Goal: Task Accomplishment & Management: Manage account settings

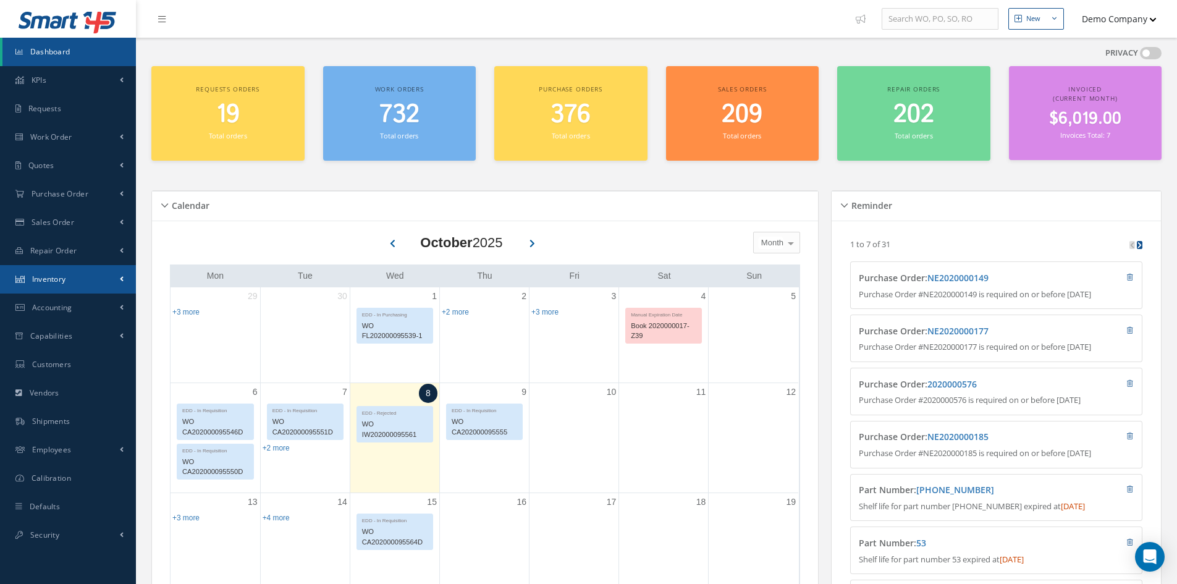
click at [88, 268] on link "Inventory" at bounding box center [68, 279] width 136 height 28
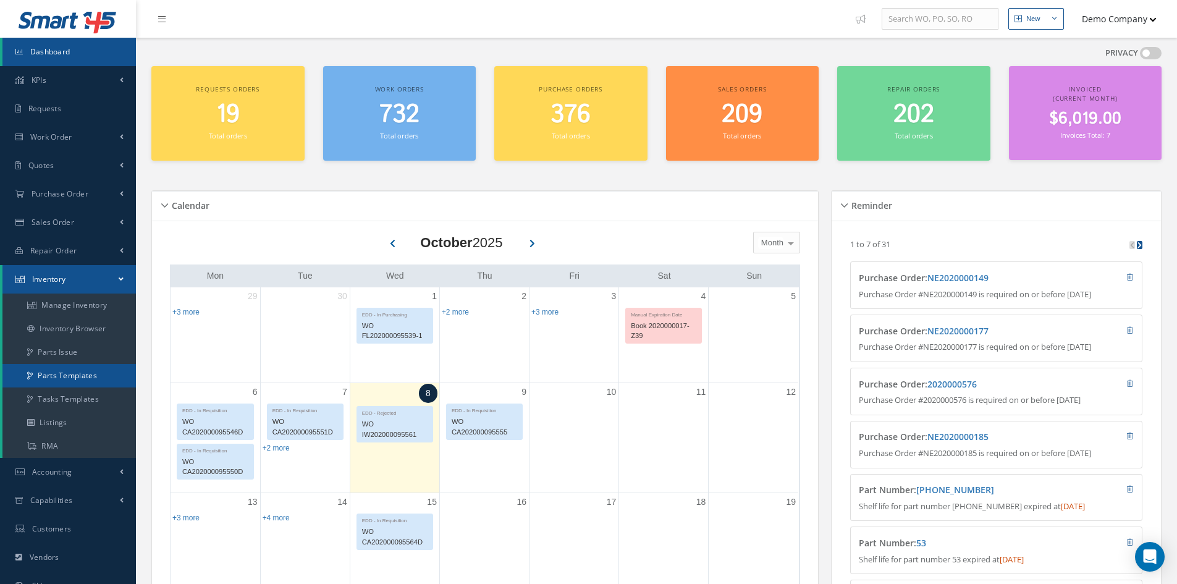
click at [82, 372] on link "Parts Templates" at bounding box center [68, 375] width 133 height 23
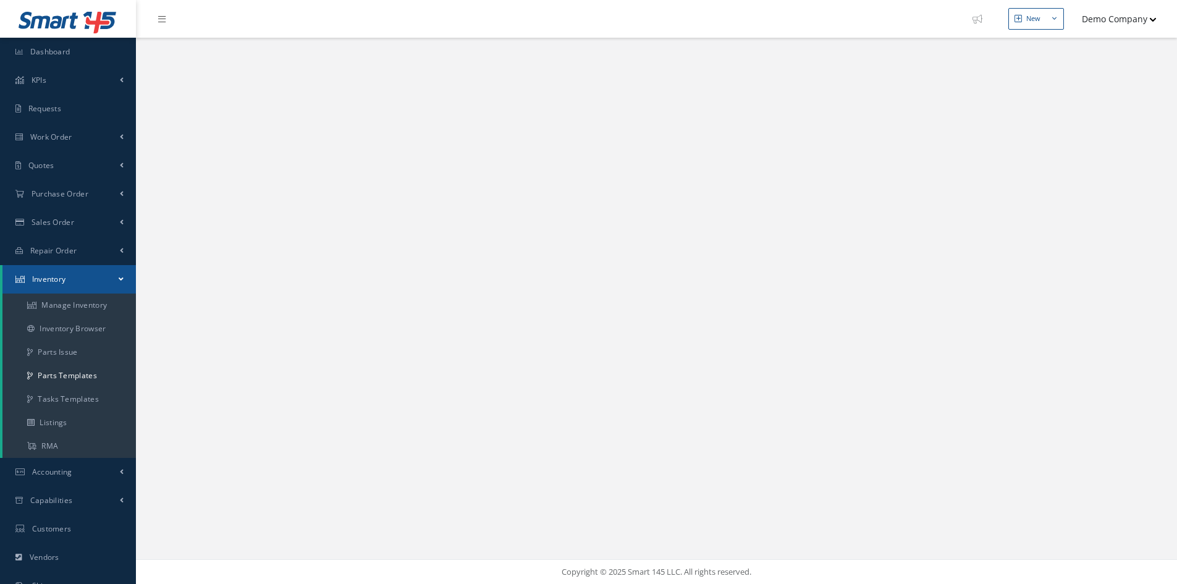
select select "25"
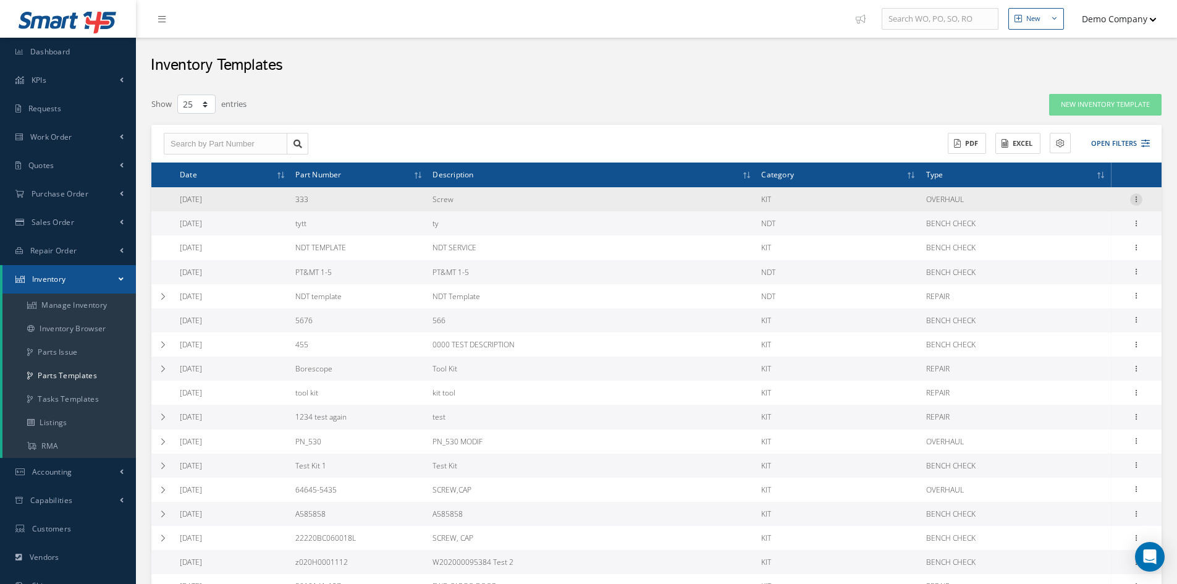
click at [1136, 198] on icon at bounding box center [1136, 198] width 12 height 10
click at [1098, 209] on link "Edit" at bounding box center [1080, 208] width 98 height 16
type input "333"
type input "Screw"
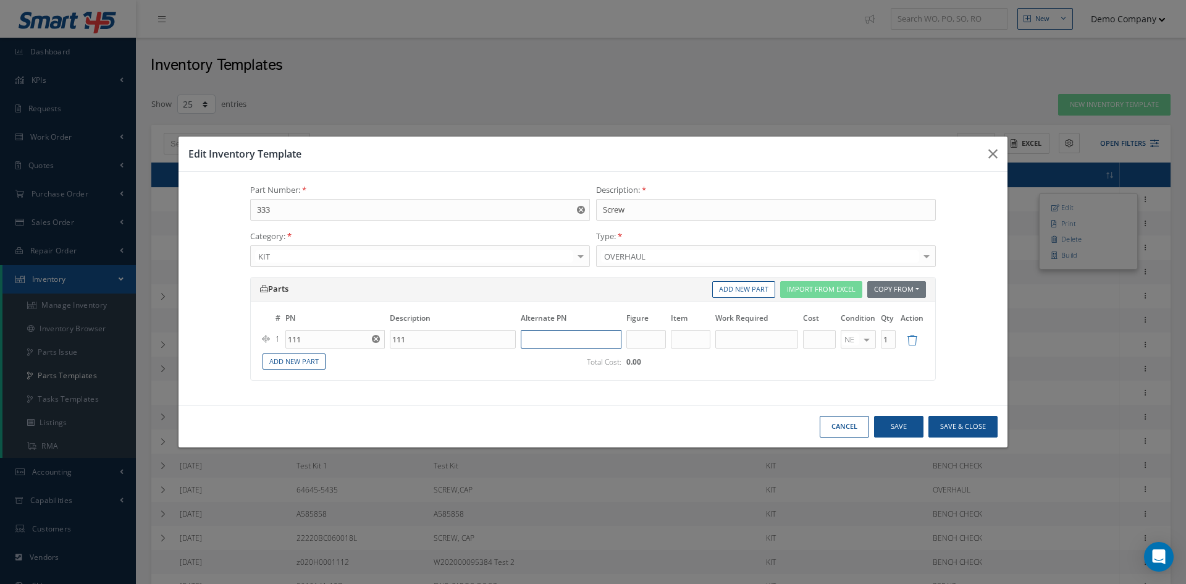
click at [547, 340] on input "text" at bounding box center [571, 339] width 101 height 19
click at [315, 363] on link "Add New Part" at bounding box center [294, 361] width 63 height 17
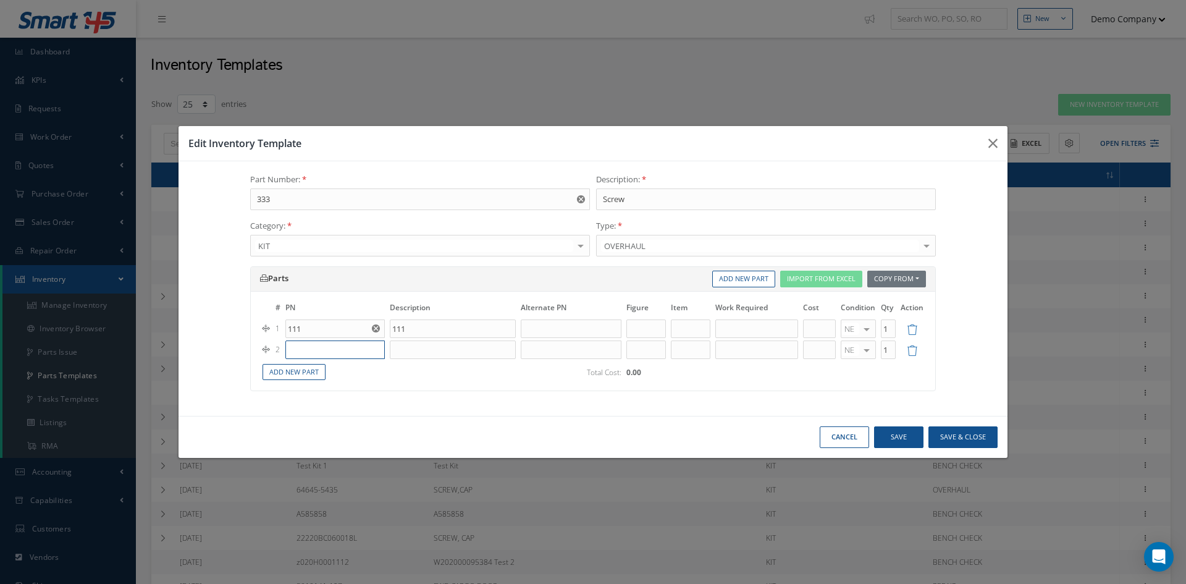
click at [311, 355] on input "text" at bounding box center [334, 349] width 99 height 19
paste input "z020H0001112"
click at [357, 375] on div "z020H0001112" at bounding box center [335, 369] width 98 height 20
type input "z020H0001112"
type input "test"
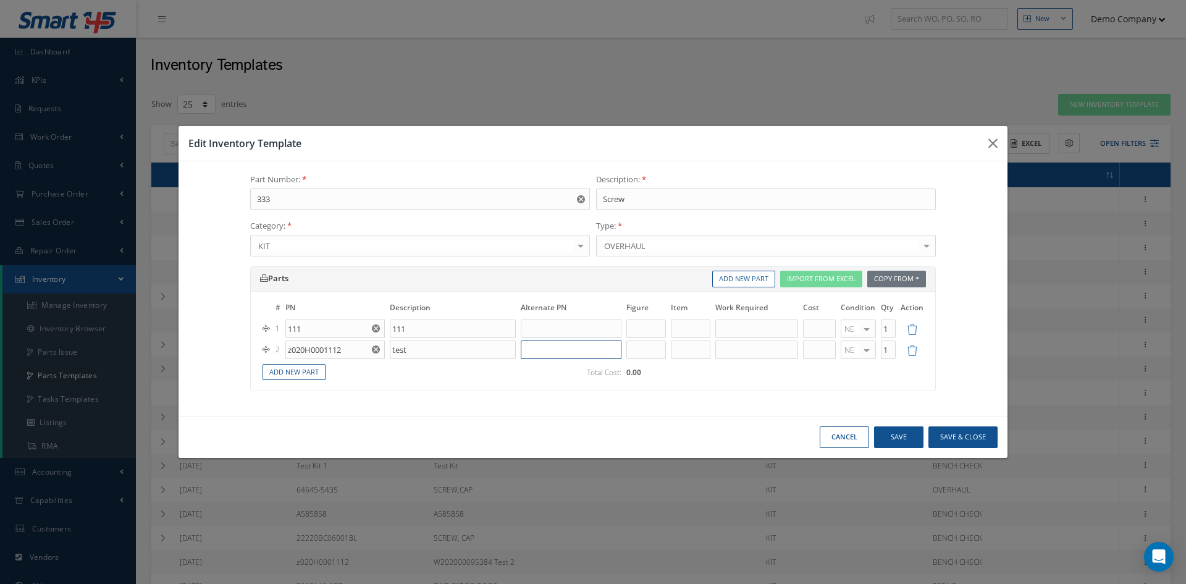
click at [554, 344] on input "text" at bounding box center [571, 349] width 101 height 19
click at [536, 352] on input "text" at bounding box center [571, 349] width 101 height 19
drag, startPoint x: 355, startPoint y: 352, endPoint x: 259, endPoint y: 355, distance: 95.8
click at [259, 355] on div "# PN Description Alternate PN Figure Item Work Required Cost Condition Qty Acti…" at bounding box center [593, 341] width 685 height 99
paste input "XXXX-1"
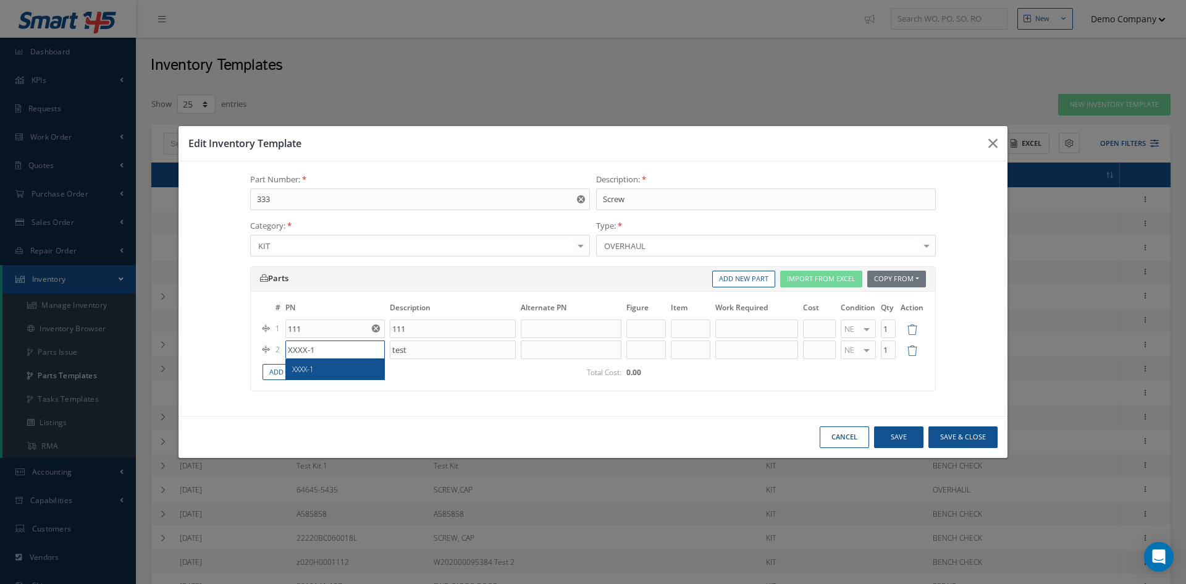
type input "XXXX-1"
click at [318, 370] on div "XXXX-1" at bounding box center [335, 369] width 86 height 11
type input "CONNECTOR Test 2"
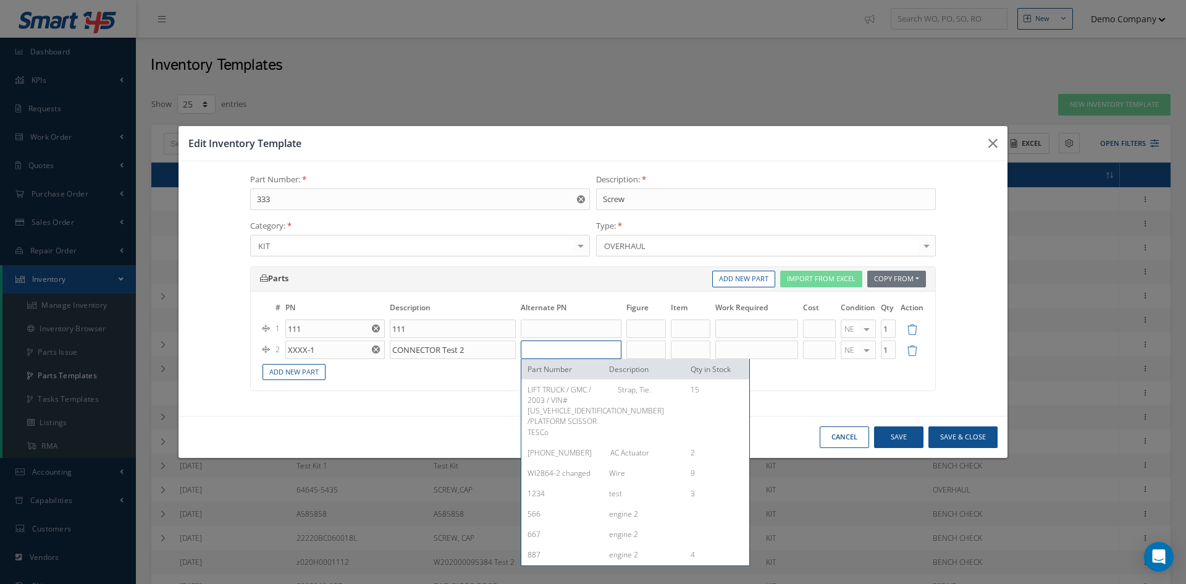
click at [575, 352] on input "text" at bounding box center [571, 349] width 101 height 19
click at [898, 431] on button "Save" at bounding box center [898, 437] width 49 height 22
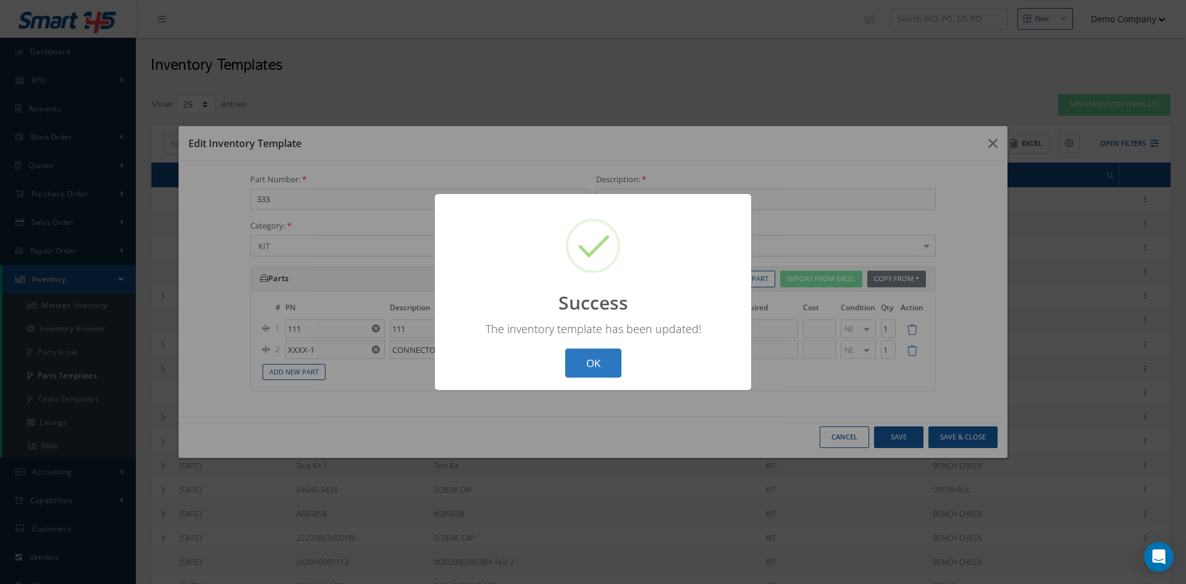
click at [604, 356] on button "OK" at bounding box center [593, 363] width 56 height 29
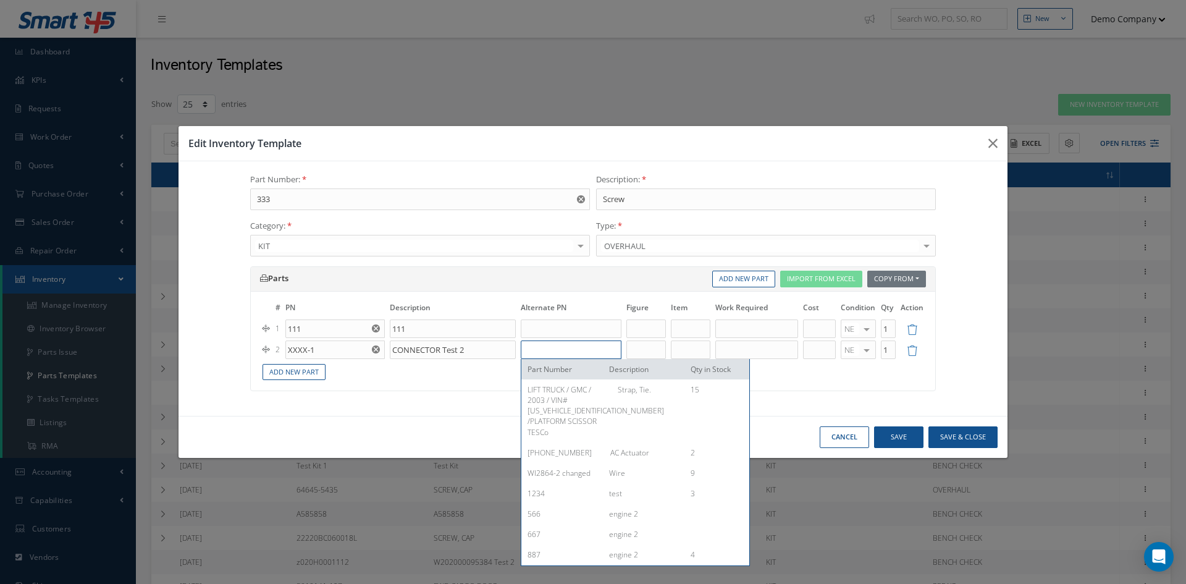
click at [536, 352] on input "text" at bounding box center [571, 349] width 101 height 19
click at [941, 438] on button "Save & Close" at bounding box center [963, 437] width 69 height 22
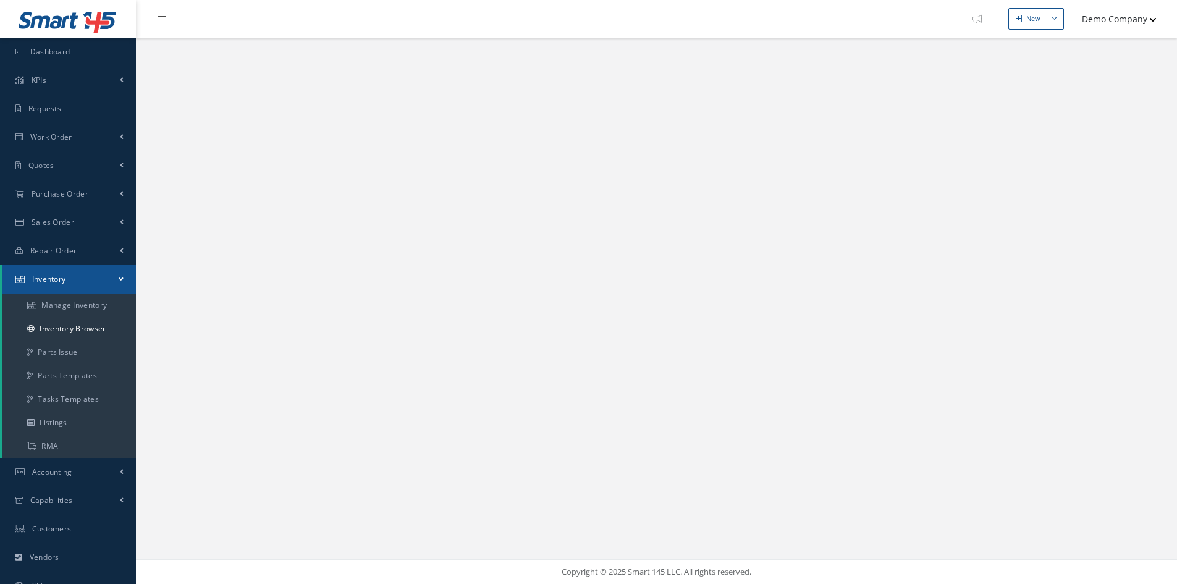
select select "25"
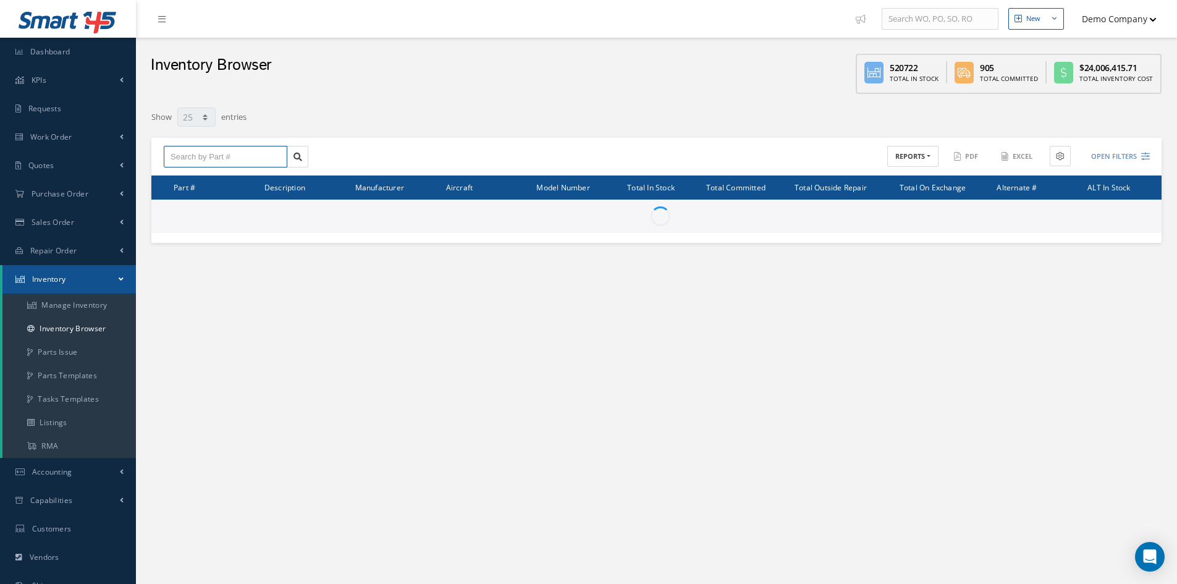
click at [244, 159] on input "text" at bounding box center [226, 157] width 124 height 22
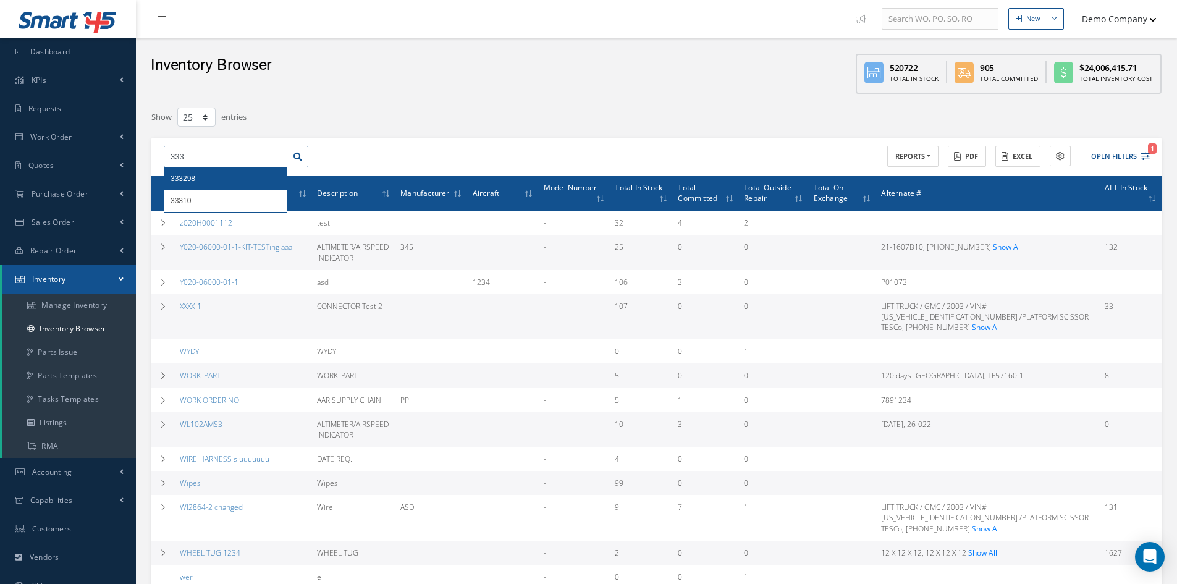
type input "333"
click at [366, 146] on div "333 333298 33310" at bounding box center [283, 157] width 248 height 22
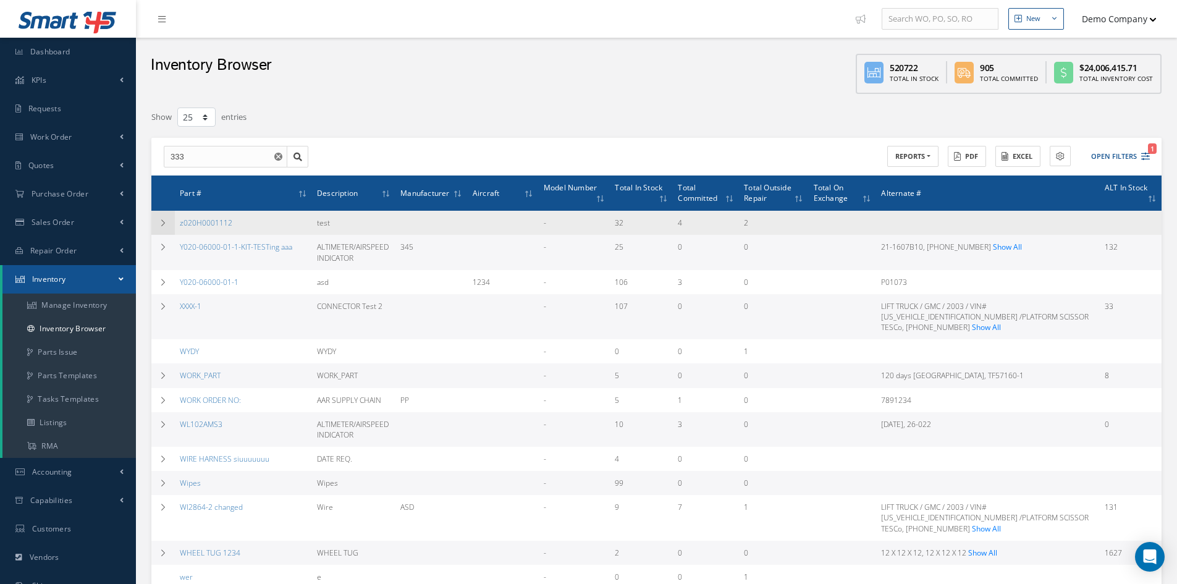
drag, startPoint x: 252, startPoint y: 222, endPoint x: 172, endPoint y: 222, distance: 79.7
click at [172, 222] on tr "z020H0001112 test - 32 4 2 , Serial Number Stock PO # Condition Rec Date Cost L…" at bounding box center [656, 223] width 1010 height 24
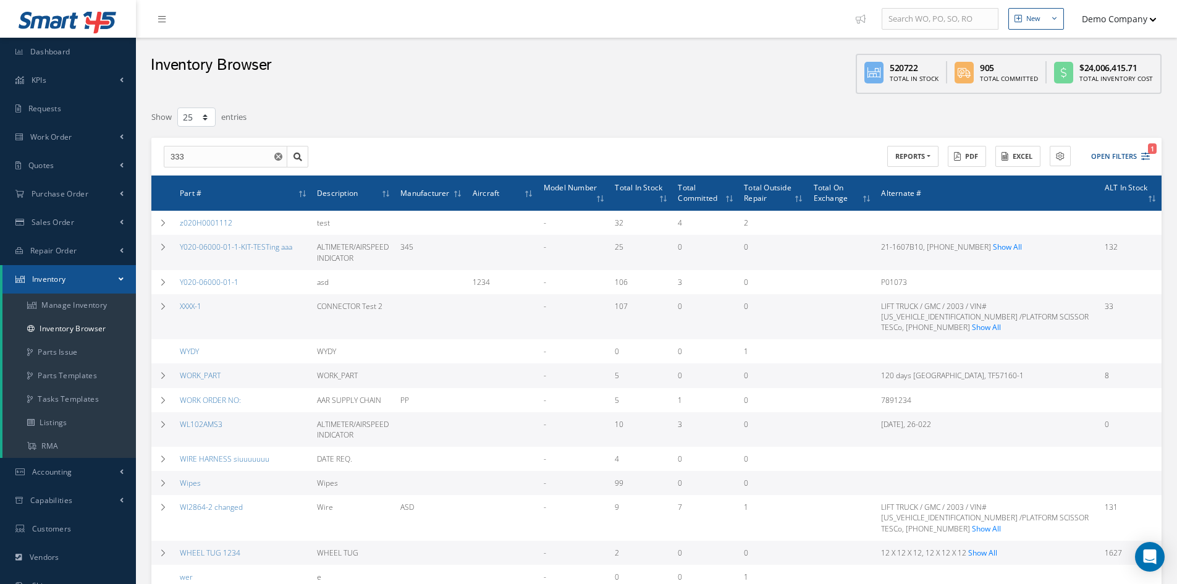
copy tr "z020H0001112"
drag, startPoint x: 205, startPoint y: 315, endPoint x: 177, endPoint y: 308, distance: 27.9
click at [177, 308] on td "XXXX-1" at bounding box center [243, 316] width 137 height 45
copy link "XXXX-1"
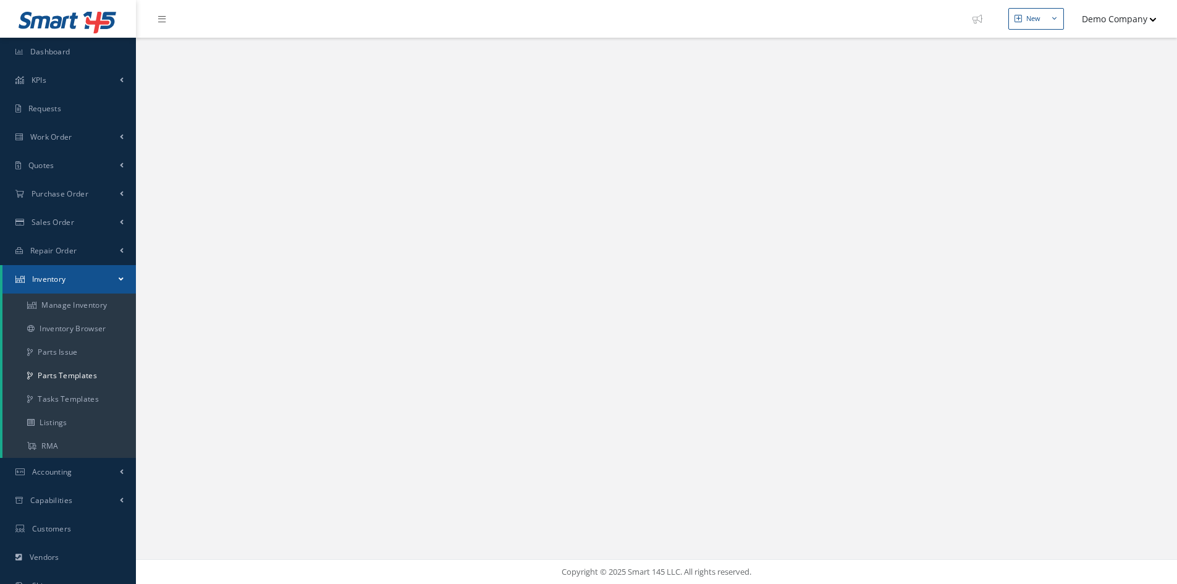
select select "25"
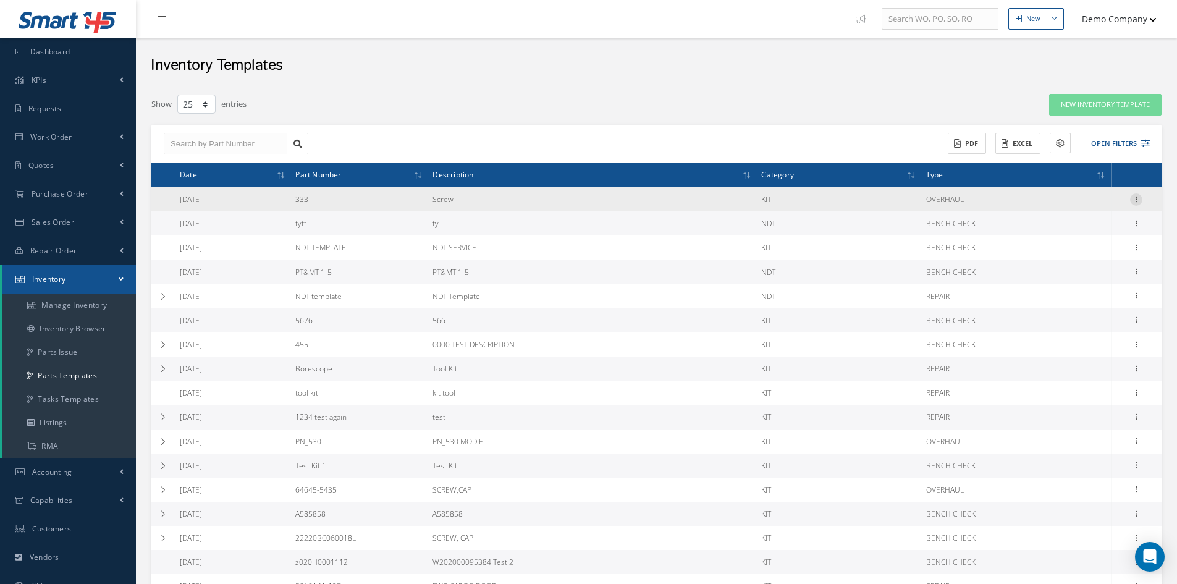
click at [1136, 204] on div at bounding box center [1136, 199] width 12 height 12
click at [1089, 209] on link "Edit" at bounding box center [1080, 208] width 98 height 16
type input "333"
type input "Screw"
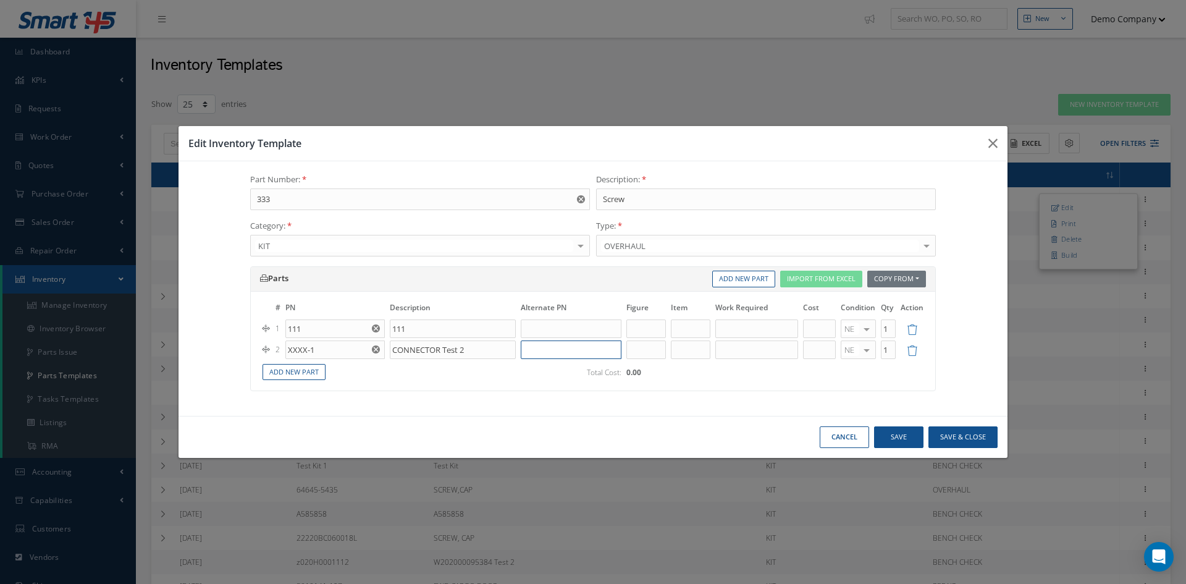
click at [557, 353] on input "text" at bounding box center [571, 349] width 101 height 19
click at [563, 345] on input "text" at bounding box center [571, 349] width 101 height 19
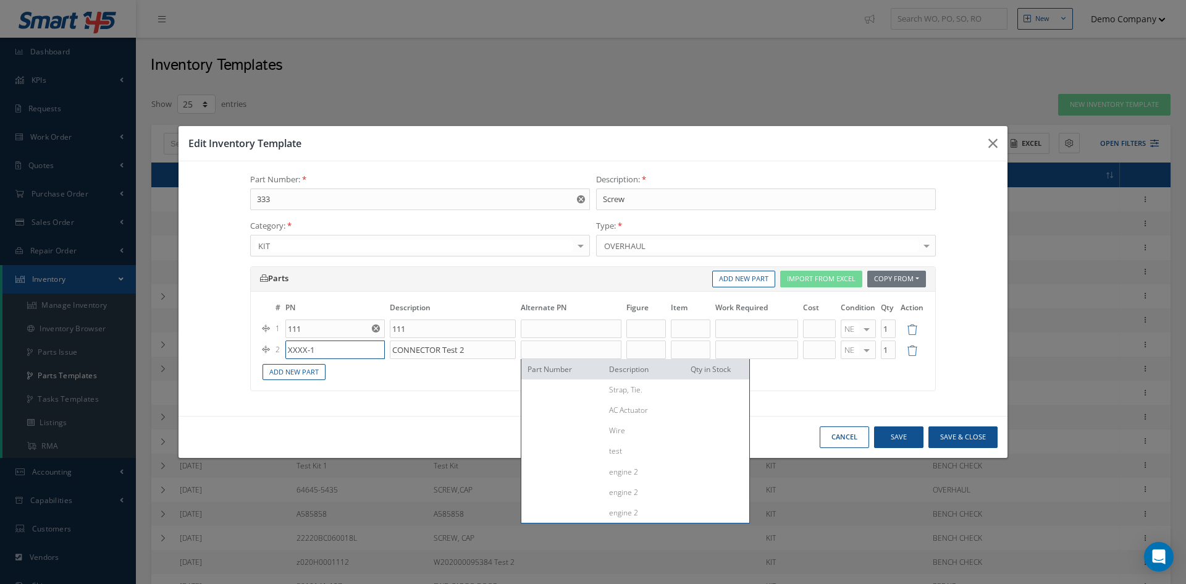
click at [346, 352] on input "XXXX-1" at bounding box center [334, 349] width 99 height 19
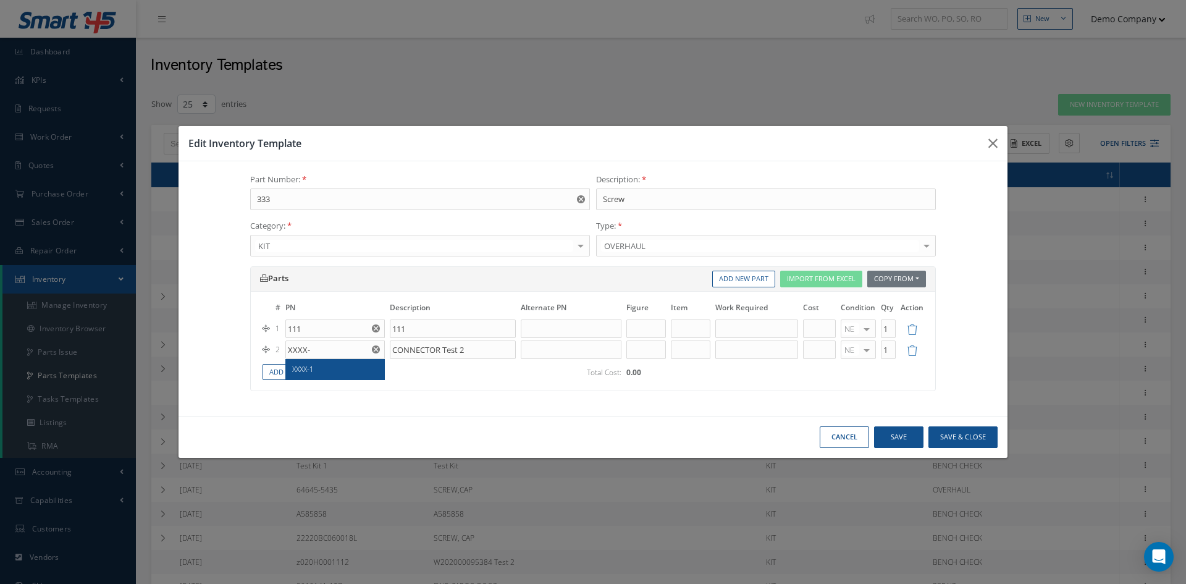
click at [331, 367] on div "XXXX-1" at bounding box center [335, 369] width 86 height 11
type input "XXXX-1"
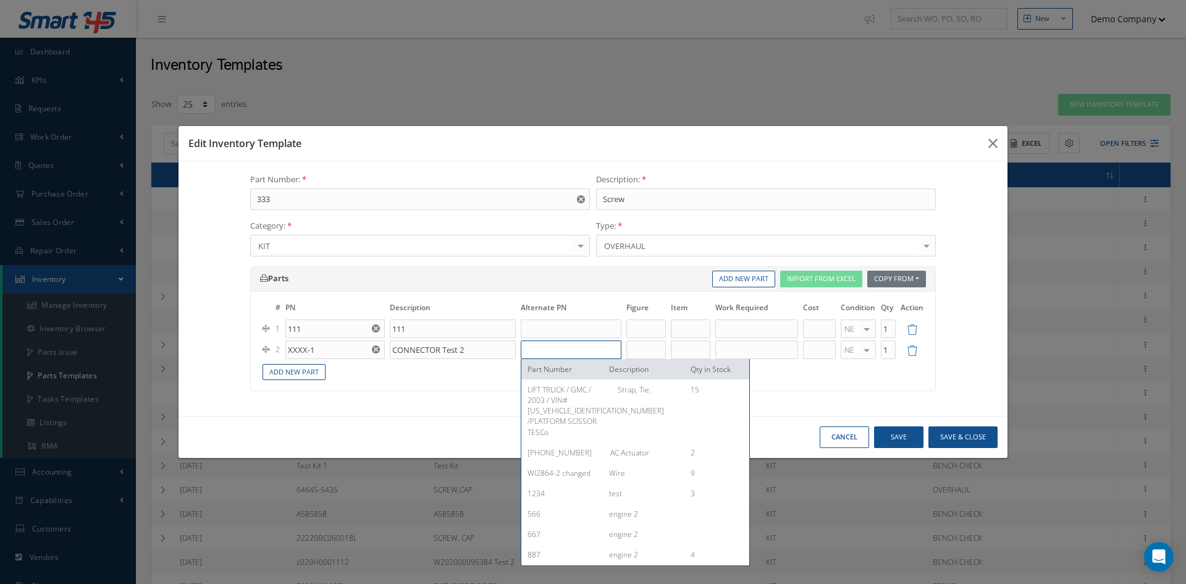
click at [545, 351] on input "text" at bounding box center [571, 349] width 101 height 19
click at [763, 356] on input "text" at bounding box center [757, 349] width 83 height 19
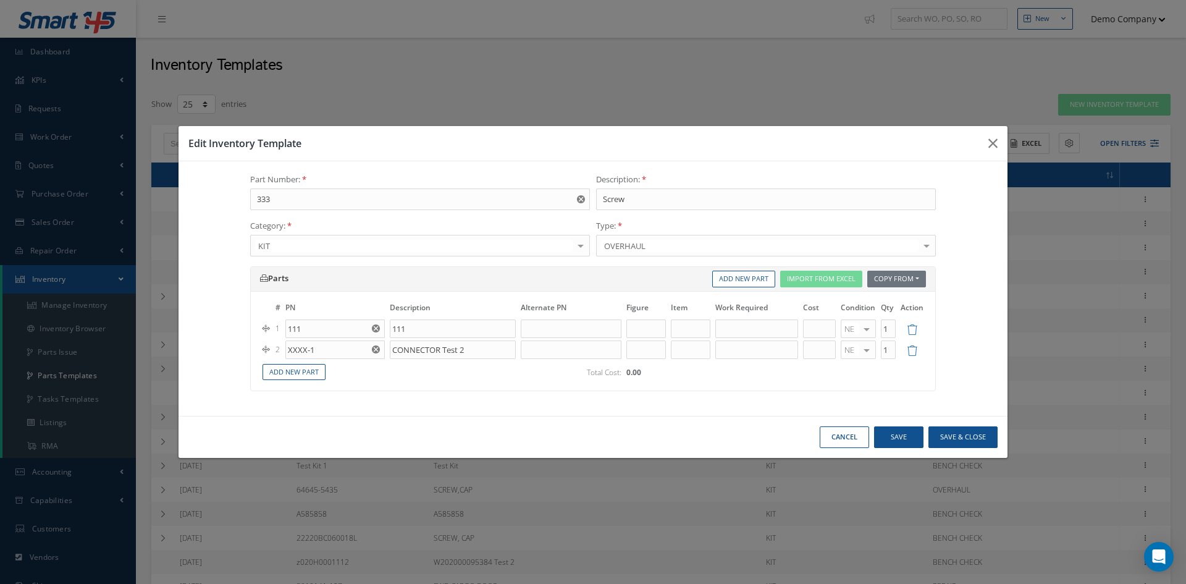
click at [703, 383] on div "# PN Description Alternate PN Figure Item Work Required Cost Condition Qty Acti…" at bounding box center [593, 341] width 685 height 99
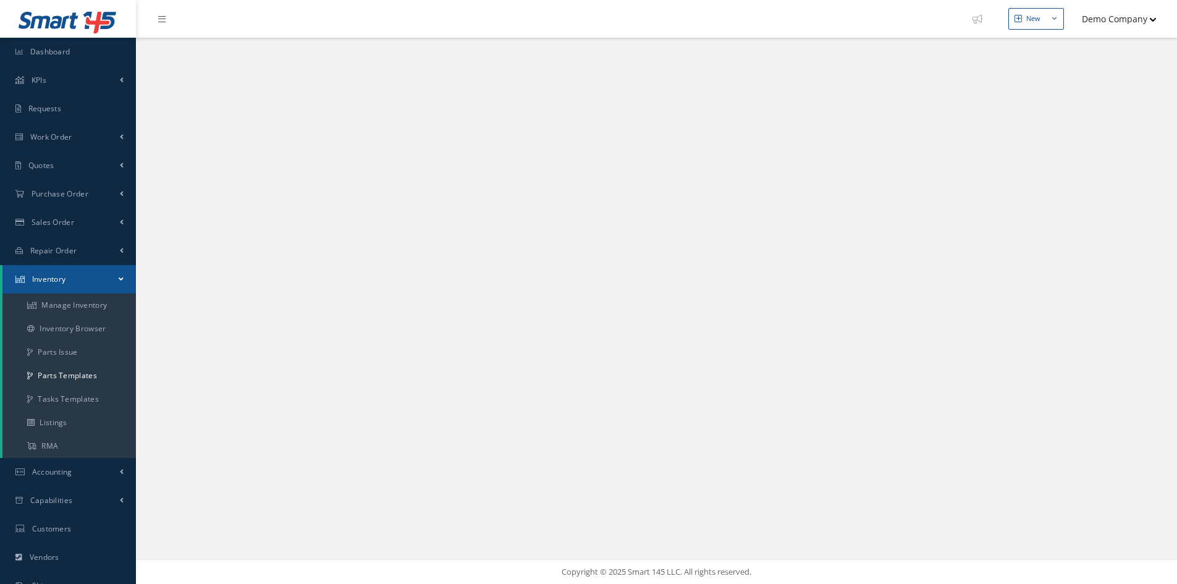
select select "25"
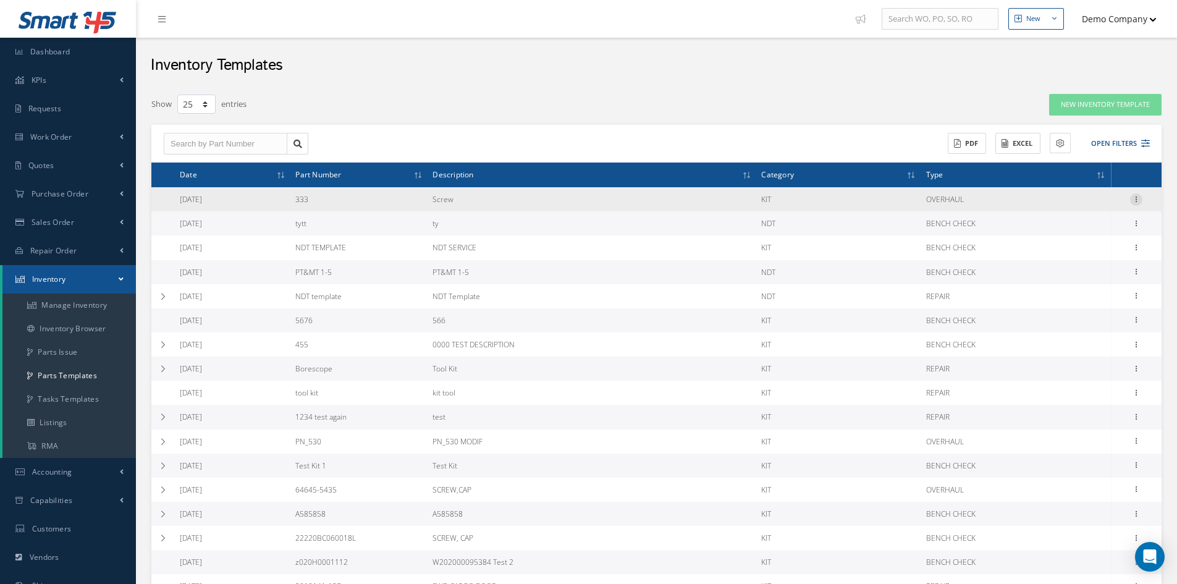
click at [1137, 195] on icon at bounding box center [1136, 198] width 12 height 10
click at [1093, 205] on link "Edit" at bounding box center [1080, 208] width 98 height 16
type input "333"
type input "Screw"
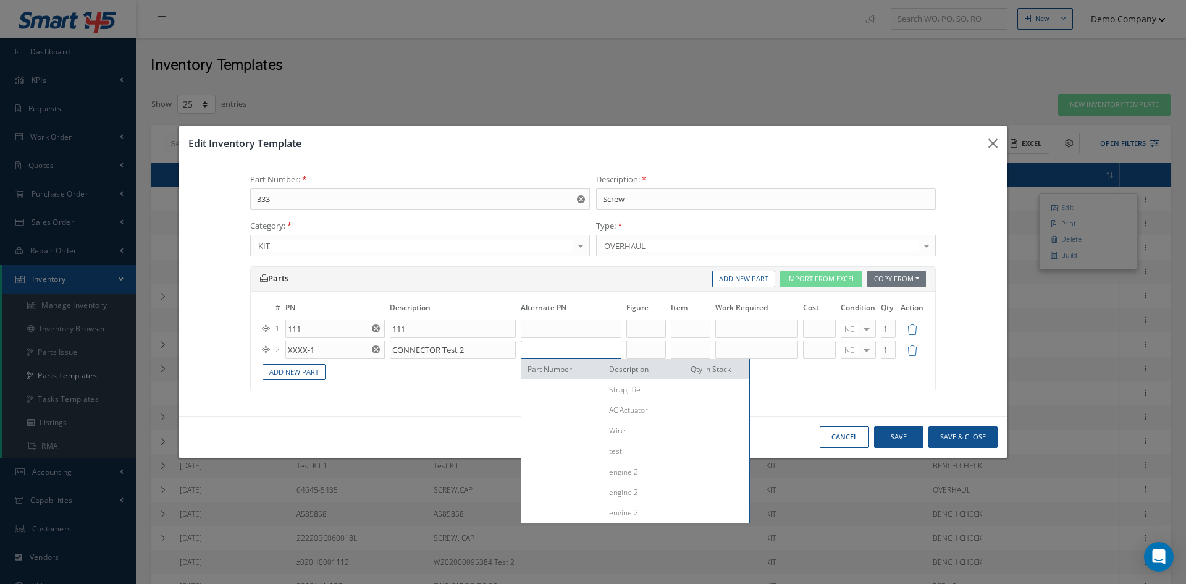
click at [594, 353] on input "text" at bounding box center [571, 349] width 101 height 19
click at [350, 392] on div "Parts Copy From Work Orders Inventory Templates Import From Excel Add New Part …" at bounding box center [593, 334] width 704 height 137
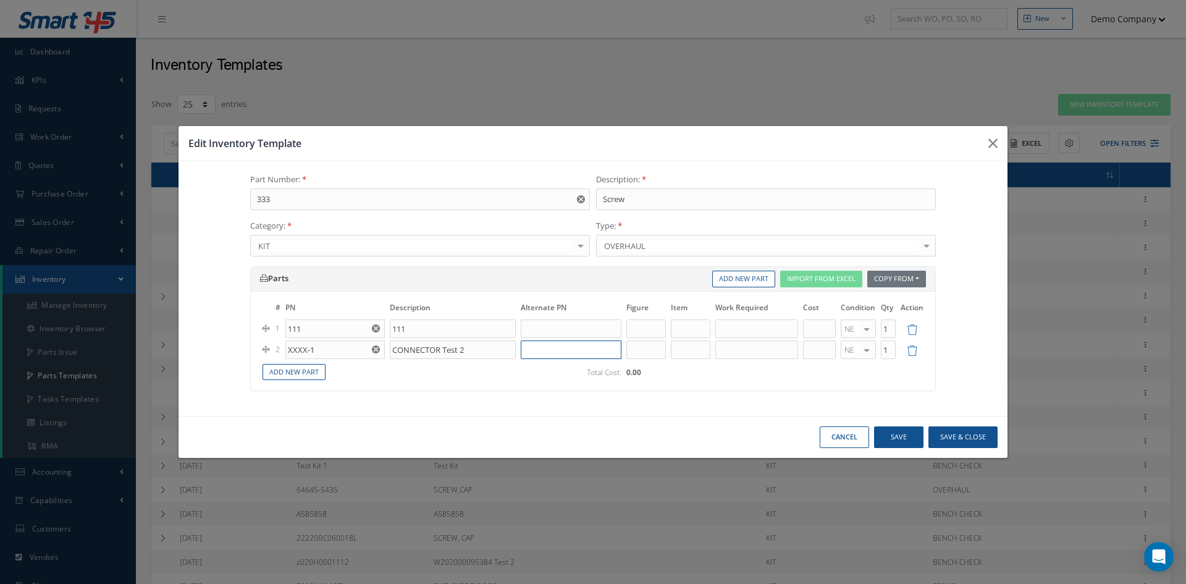
click at [538, 347] on input "text" at bounding box center [571, 349] width 101 height 19
drag, startPoint x: 990, startPoint y: 143, endPoint x: 1067, endPoint y: 115, distance: 81.7
click at [991, 143] on icon "button" at bounding box center [993, 143] width 9 height 15
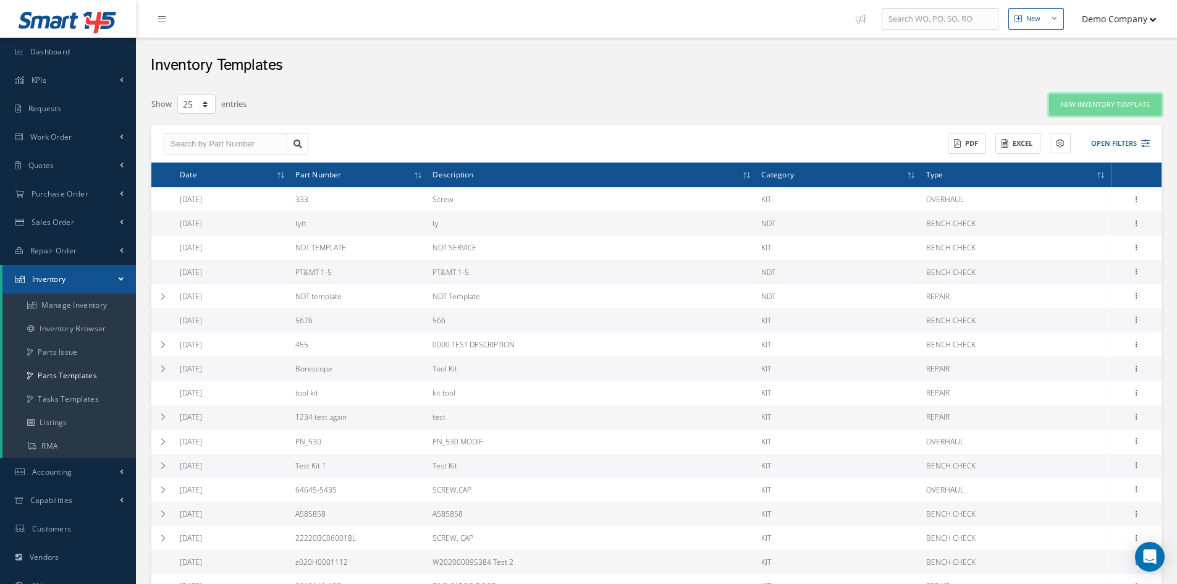
click at [1078, 101] on link "New Inventory Template" at bounding box center [1105, 105] width 112 height 22
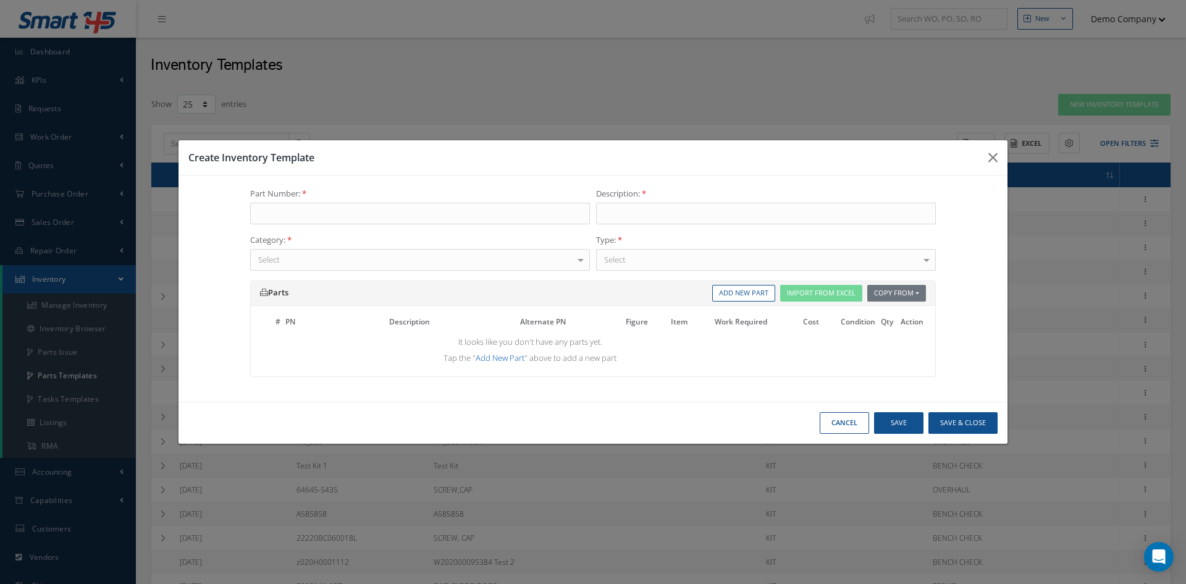
click at [507, 356] on link "Add New Part" at bounding box center [500, 357] width 49 height 11
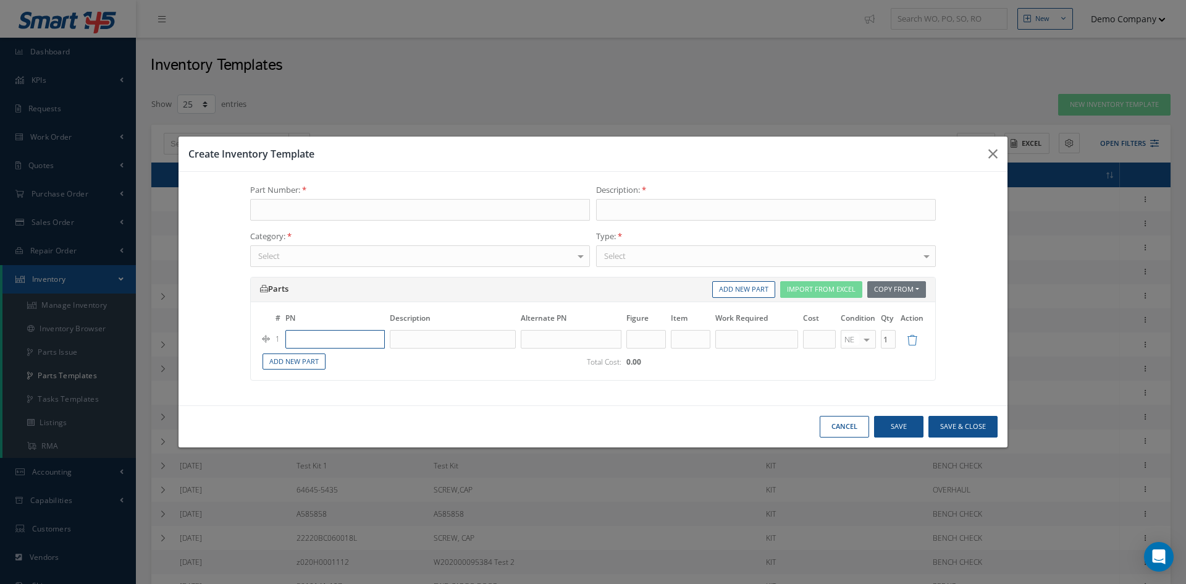
click at [354, 336] on input "text" at bounding box center [334, 339] width 99 height 19
click at [319, 376] on div "XXXX-1" at bounding box center [335, 379] width 86 height 11
type input "XXXX-1"
type input "CONNECTOR Test 2"
click at [564, 342] on input "text" at bounding box center [571, 339] width 101 height 19
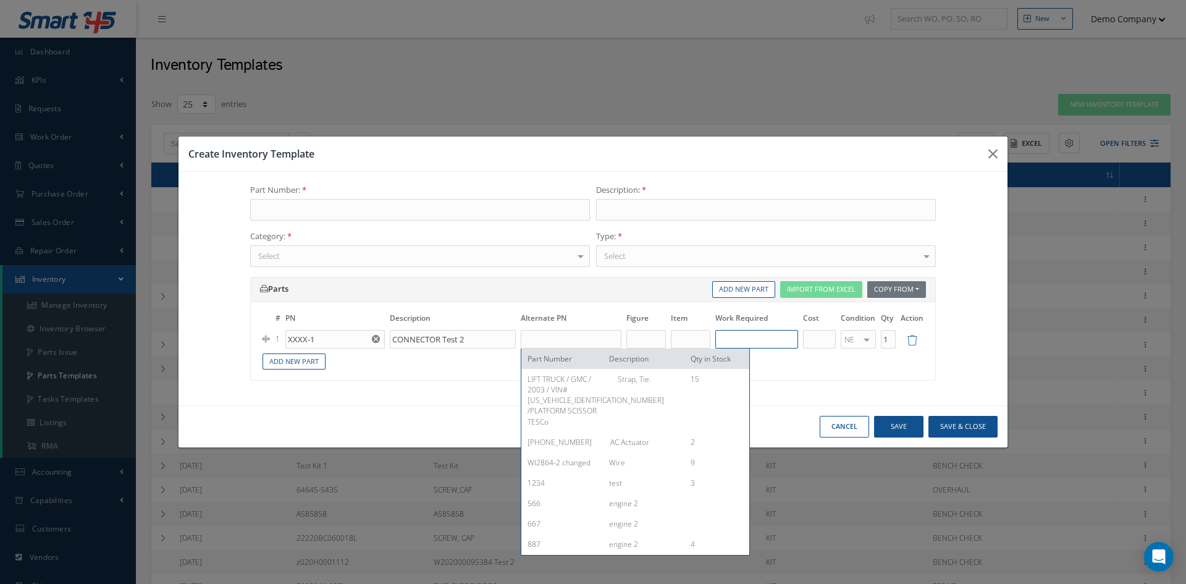
click at [783, 339] on input "text" at bounding box center [757, 339] width 83 height 19
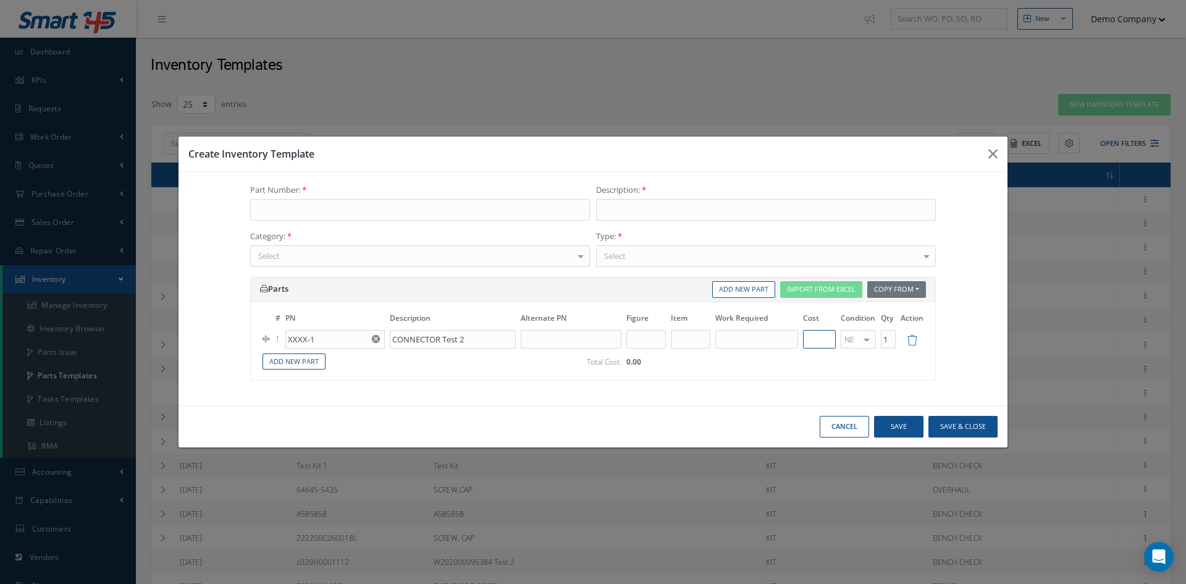
click at [819, 341] on input "text" at bounding box center [819, 339] width 33 height 19
click at [749, 335] on input "text" at bounding box center [757, 339] width 83 height 19
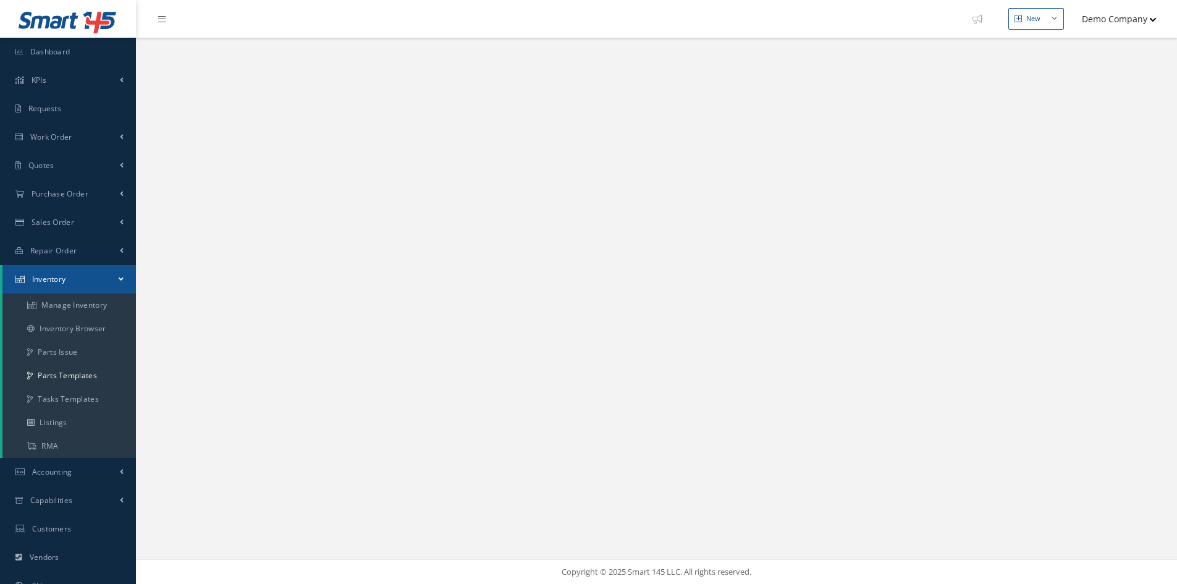
select select "25"
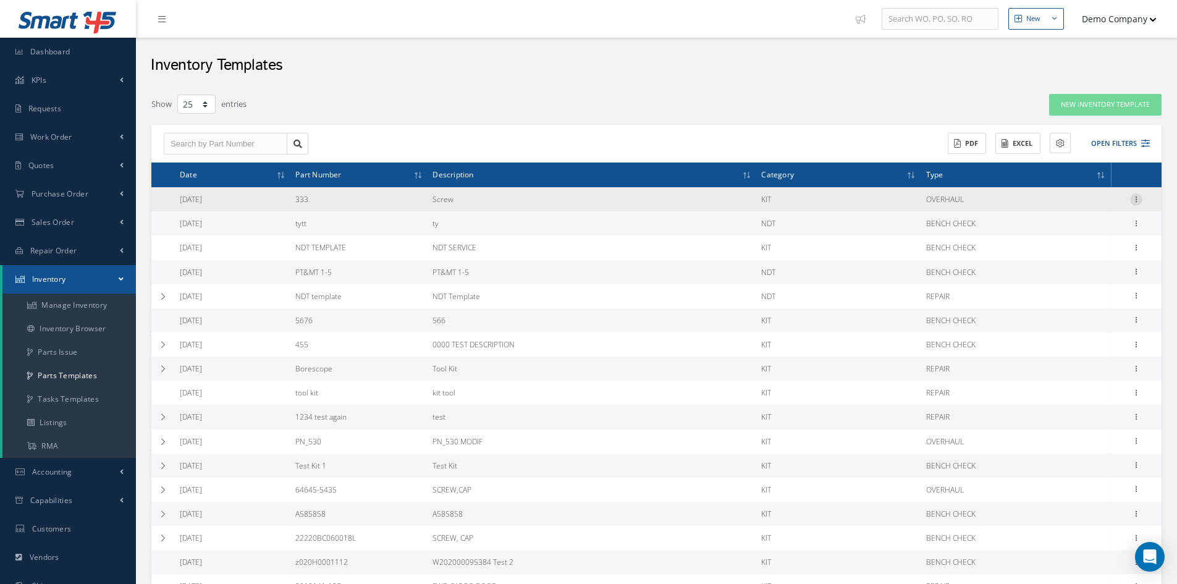
click at [1136, 203] on div at bounding box center [1136, 199] width 12 height 12
click at [1080, 211] on link "Edit" at bounding box center [1080, 208] width 98 height 16
type input "333"
type input "Screw"
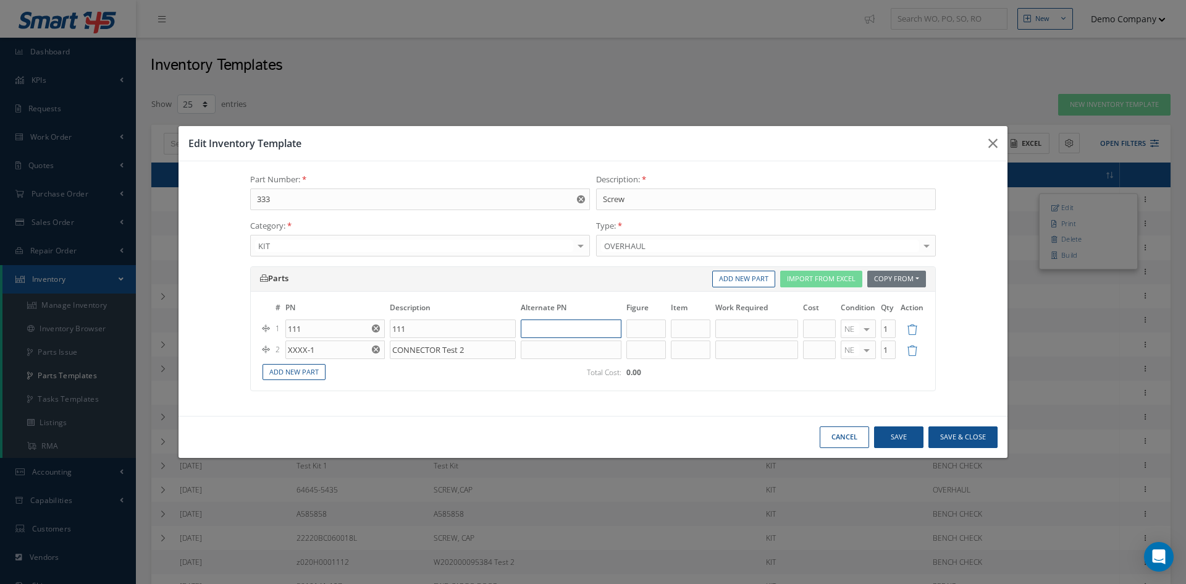
click at [531, 329] on input "text" at bounding box center [571, 328] width 101 height 19
click at [535, 356] on input "text" at bounding box center [571, 349] width 101 height 19
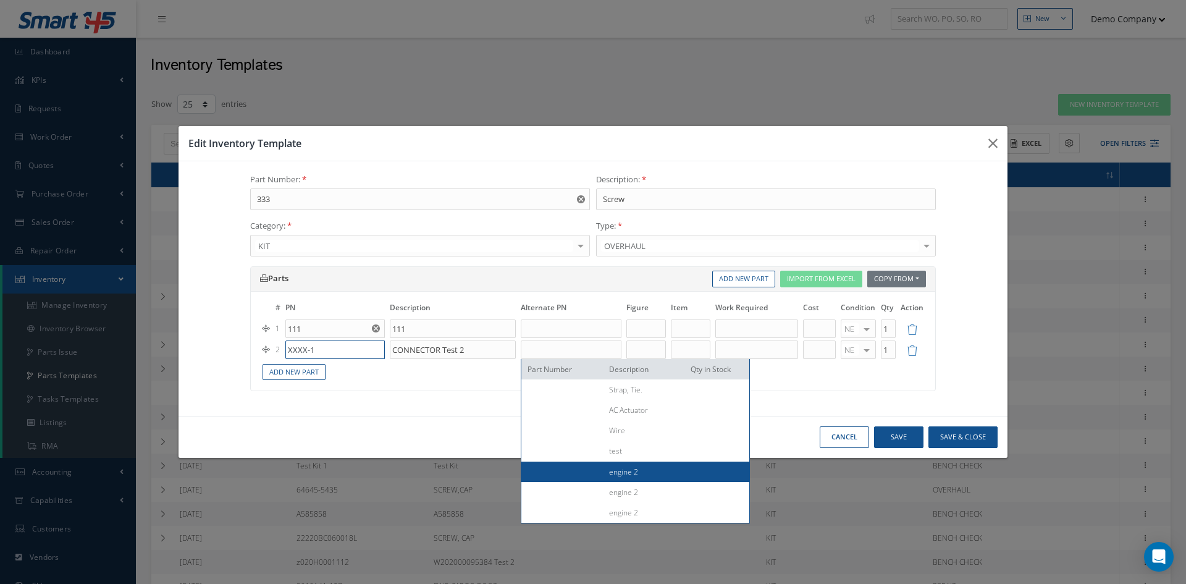
click at [332, 350] on input "XXXX-1" at bounding box center [334, 349] width 99 height 19
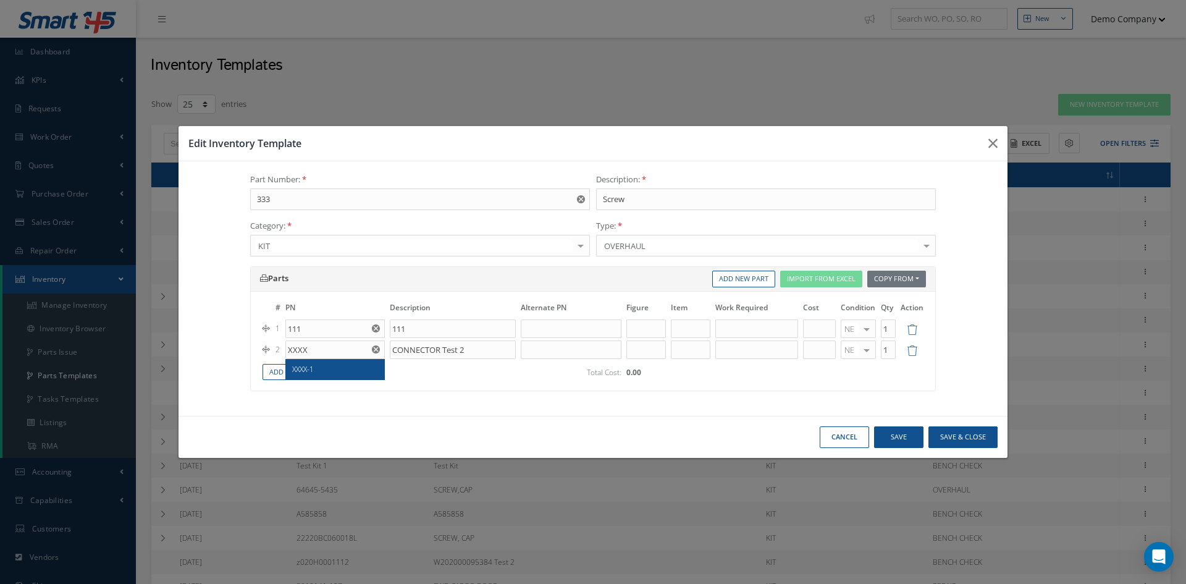
click at [315, 365] on div "XXXX-1" at bounding box center [335, 369] width 86 height 11
type input "XXXX-1"
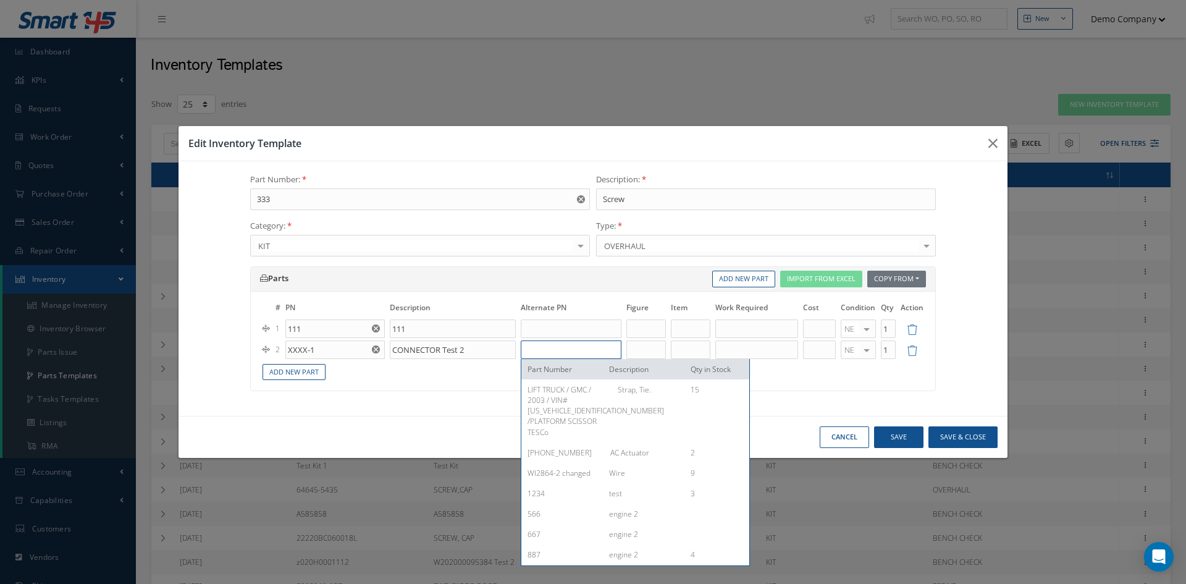
click at [536, 355] on input "text" at bounding box center [571, 349] width 101 height 19
click at [455, 412] on div "Part Number: 333 Description: Screw Category: KIT KIT NDT PLATING REWORK No ele…" at bounding box center [593, 288] width 829 height 255
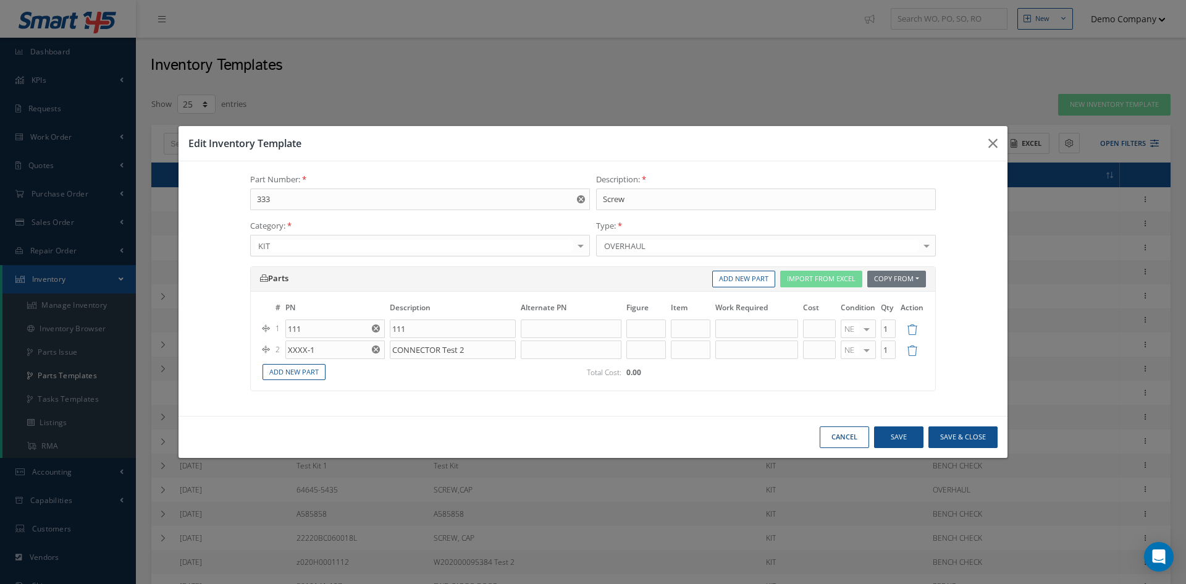
click at [850, 441] on button "Cancel" at bounding box center [844, 437] width 49 height 22
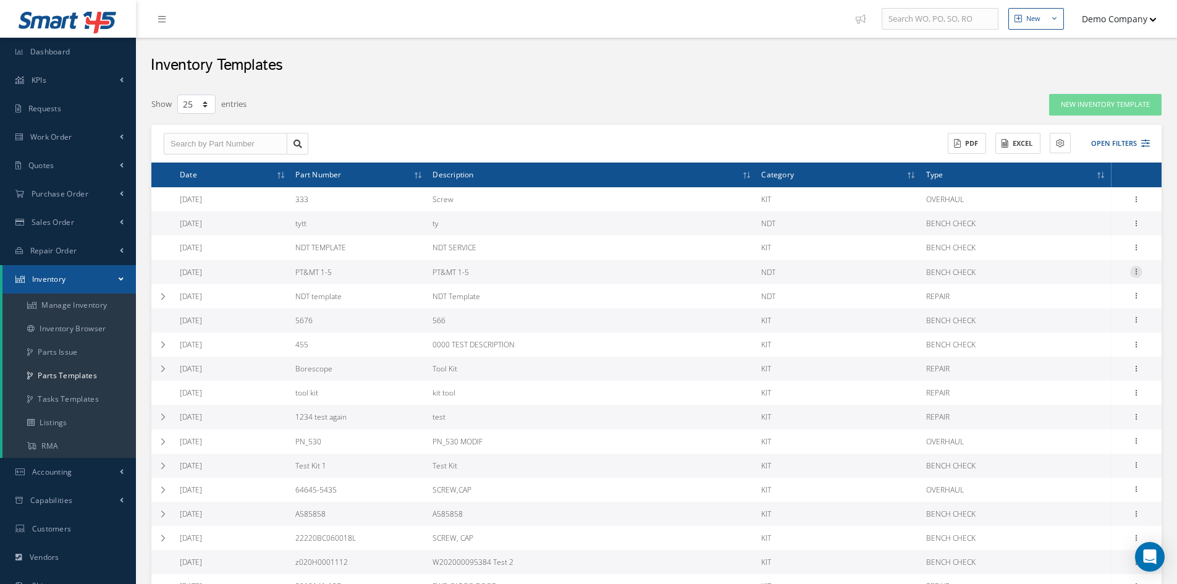
click at [1137, 270] on icon at bounding box center [1136, 271] width 12 height 10
click at [1056, 284] on link "Edit" at bounding box center [1080, 280] width 98 height 16
type input "PT&MT 1-5"
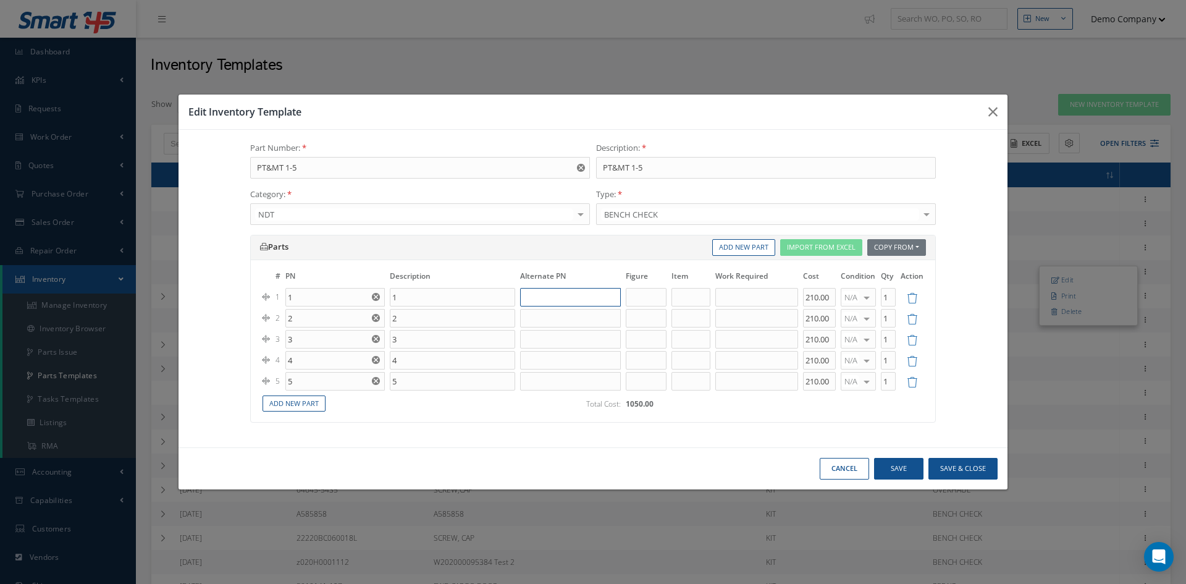
click at [553, 300] on input "text" at bounding box center [570, 297] width 101 height 19
click at [554, 316] on input "text" at bounding box center [570, 318] width 101 height 19
click at [556, 334] on input "text" at bounding box center [570, 339] width 101 height 19
drag, startPoint x: 554, startPoint y: 353, endPoint x: 551, endPoint y: 374, distance: 21.2
click at [553, 353] on input "text" at bounding box center [570, 360] width 101 height 19
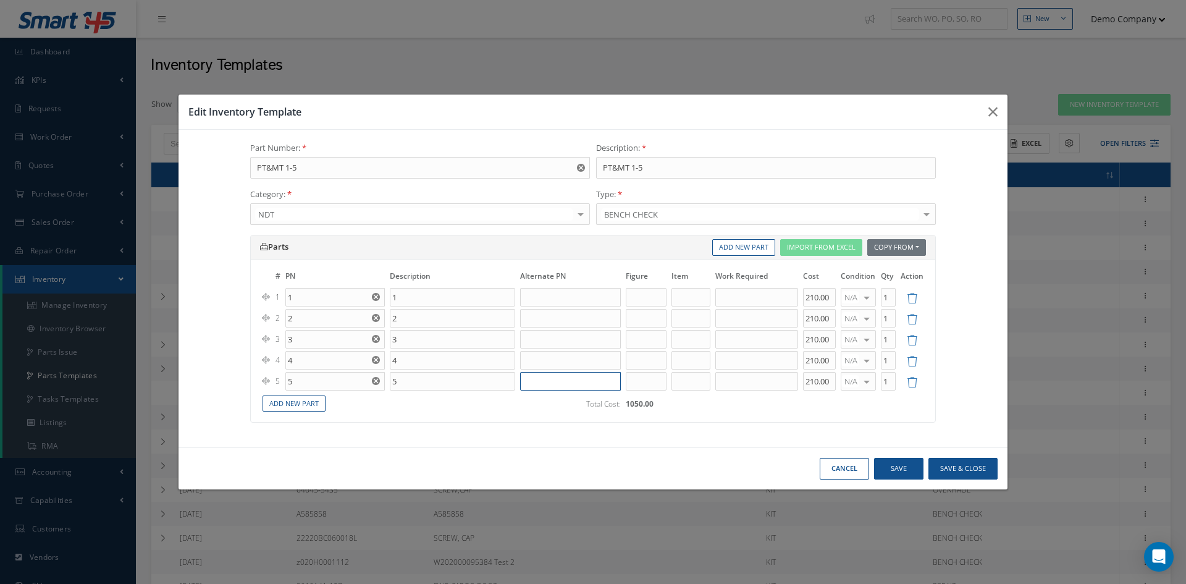
click at [551, 374] on input "text" at bounding box center [570, 381] width 101 height 19
click at [867, 465] on button "Cancel" at bounding box center [844, 469] width 49 height 22
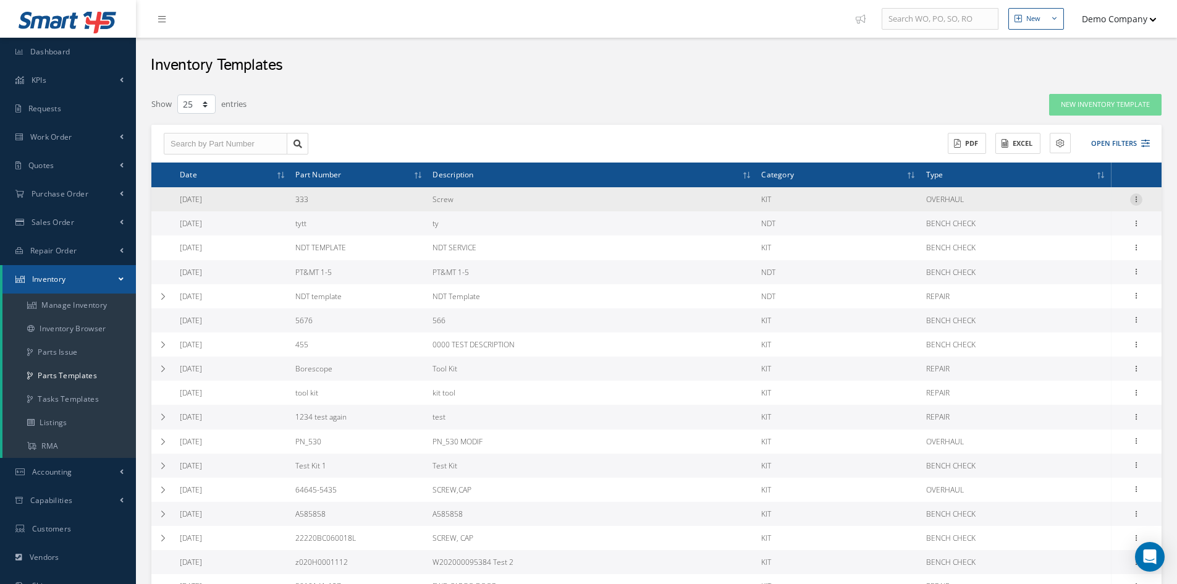
click at [1136, 197] on icon at bounding box center [1136, 198] width 12 height 10
click at [1089, 205] on link "Edit" at bounding box center [1080, 208] width 98 height 16
type input "333"
type input "Screw"
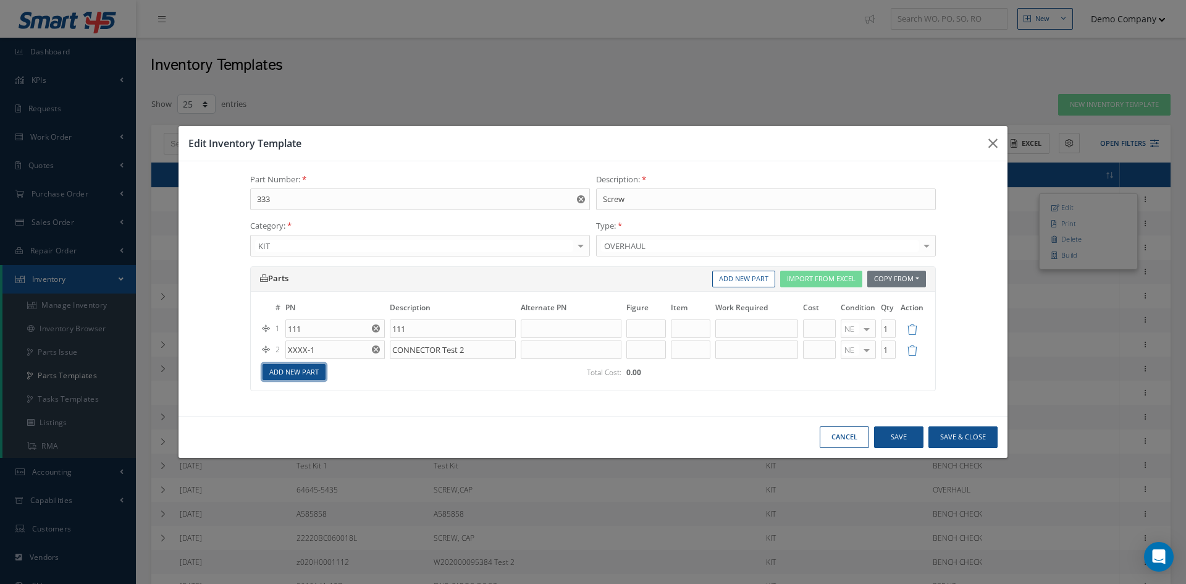
click at [293, 370] on link "Add New Part" at bounding box center [294, 372] width 63 height 17
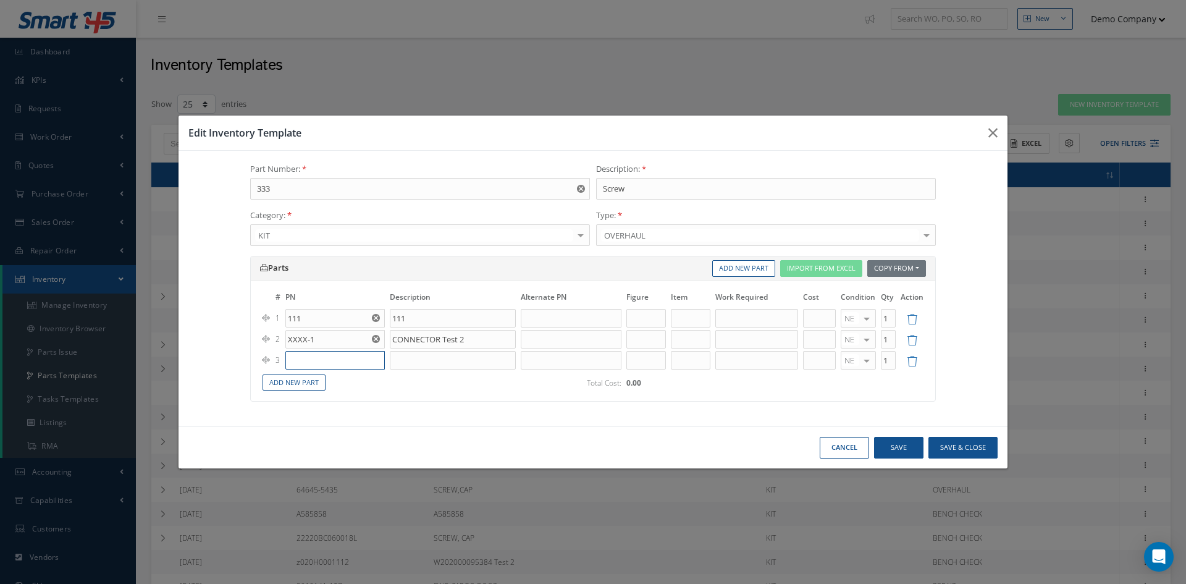
click at [297, 362] on input "text" at bounding box center [334, 360] width 99 height 19
click at [848, 446] on button "Cancel" at bounding box center [844, 448] width 49 height 22
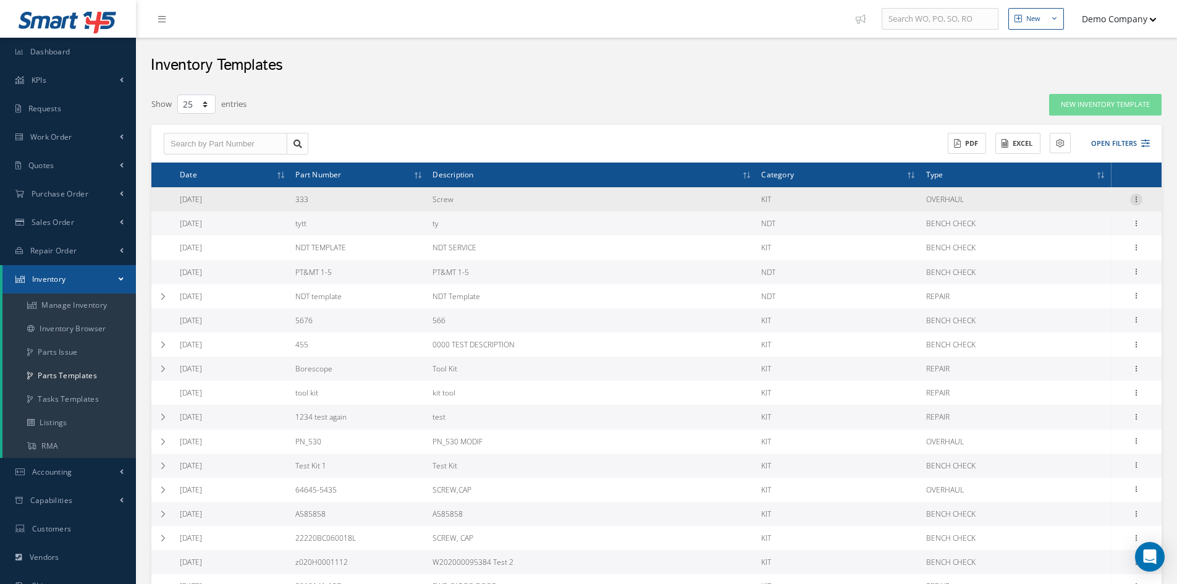
click at [1135, 198] on icon at bounding box center [1136, 198] width 12 height 10
click at [1102, 205] on link "Edit" at bounding box center [1080, 208] width 98 height 16
type input "333"
type input "Screw"
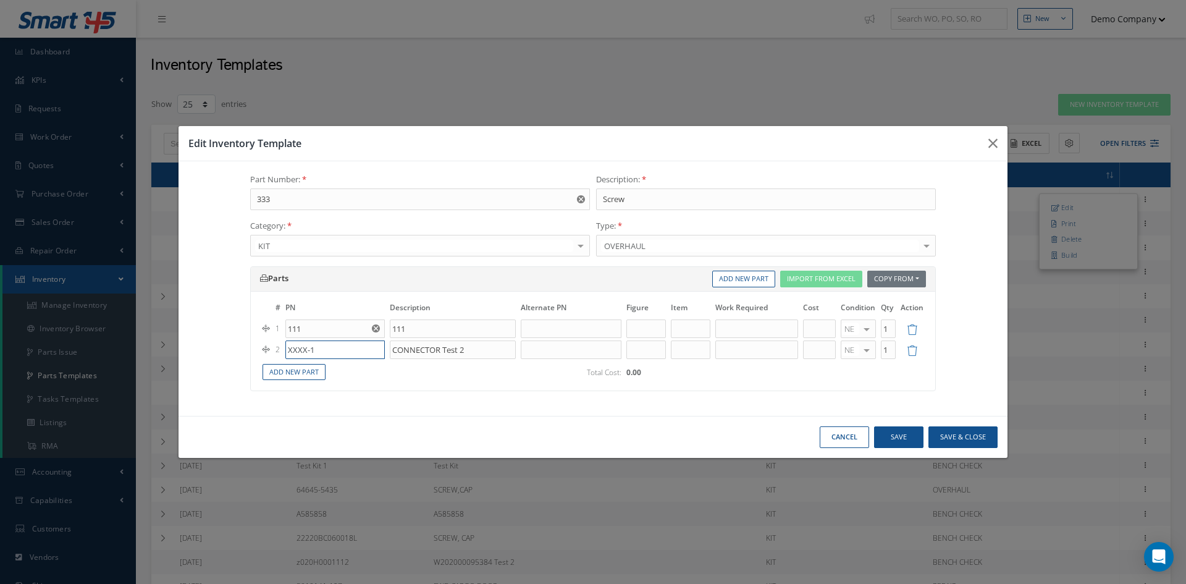
click at [339, 352] on input "XXXX-1" at bounding box center [334, 349] width 99 height 19
click at [530, 348] on input "text" at bounding box center [571, 349] width 101 height 19
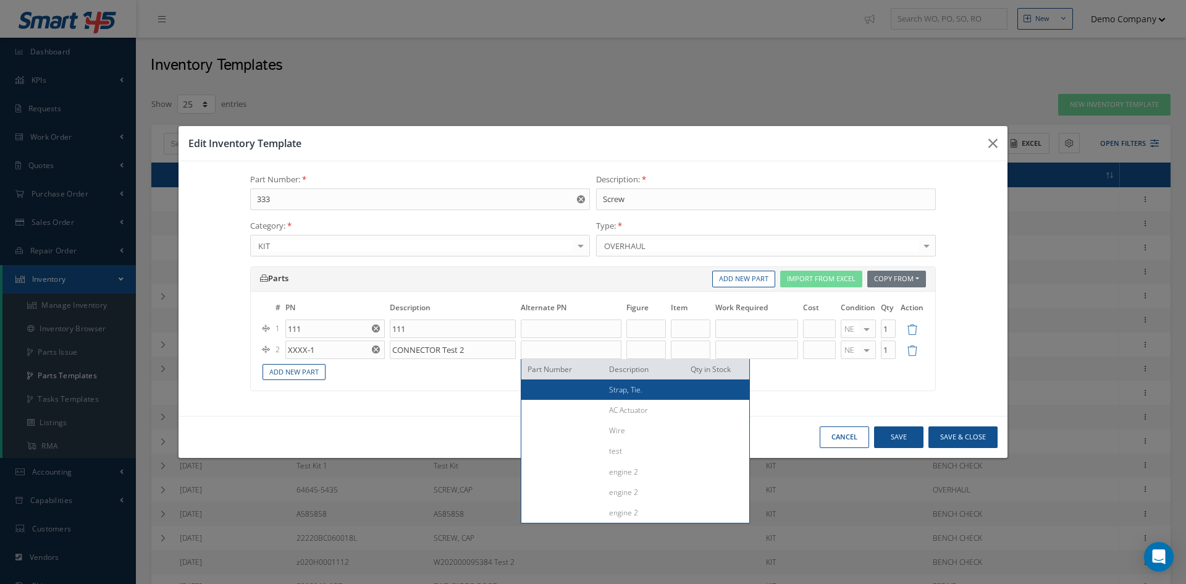
click at [565, 391] on div at bounding box center [564, 389] width 72 height 11
type input "LIFT TRUCK / GMC / 2003 / VIN# 1GTHC24UX3Z150832 /PLATFORM SCISSOR TESCo"
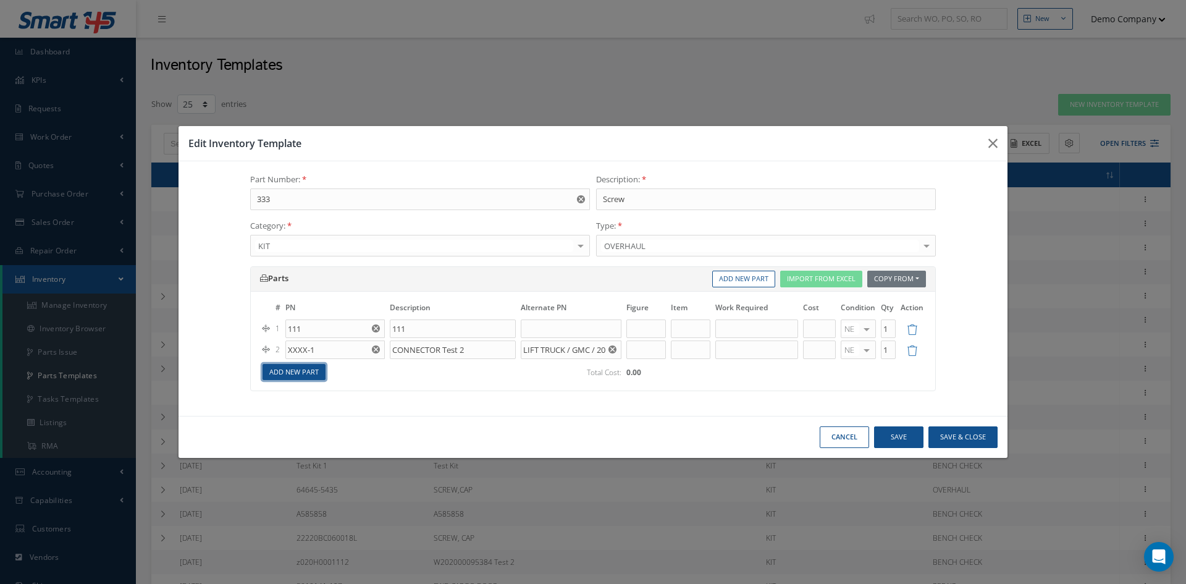
click at [307, 371] on link "Add New Part" at bounding box center [294, 372] width 63 height 17
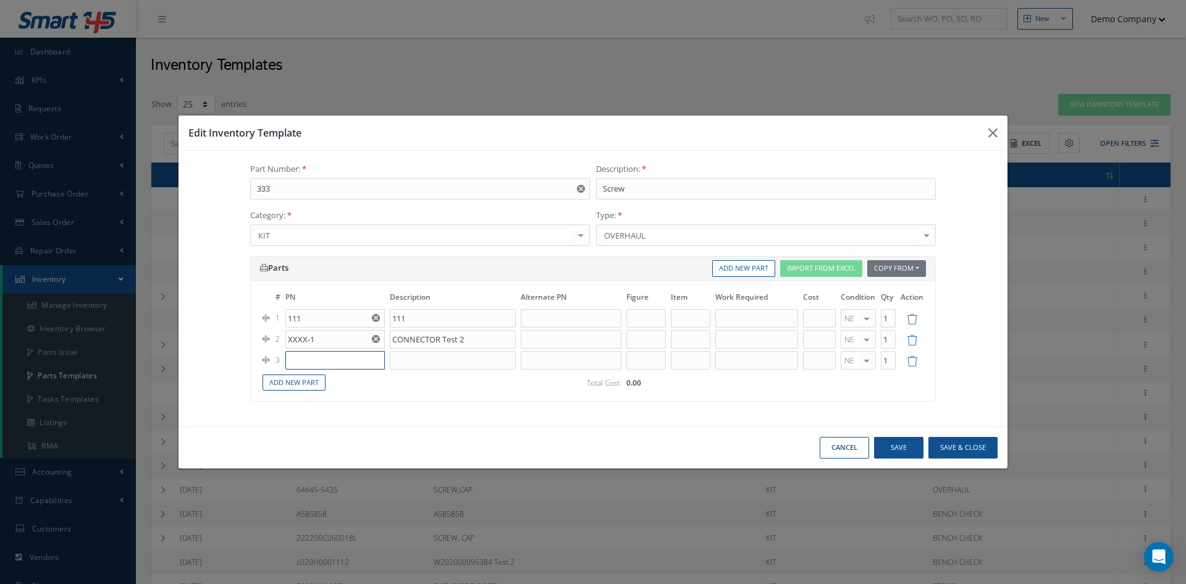
click at [302, 363] on input "text" at bounding box center [334, 360] width 99 height 19
click at [318, 400] on div "XXXX-1" at bounding box center [335, 400] width 86 height 11
type input "XXXX-1"
type input "CONNECTOR Test 2"
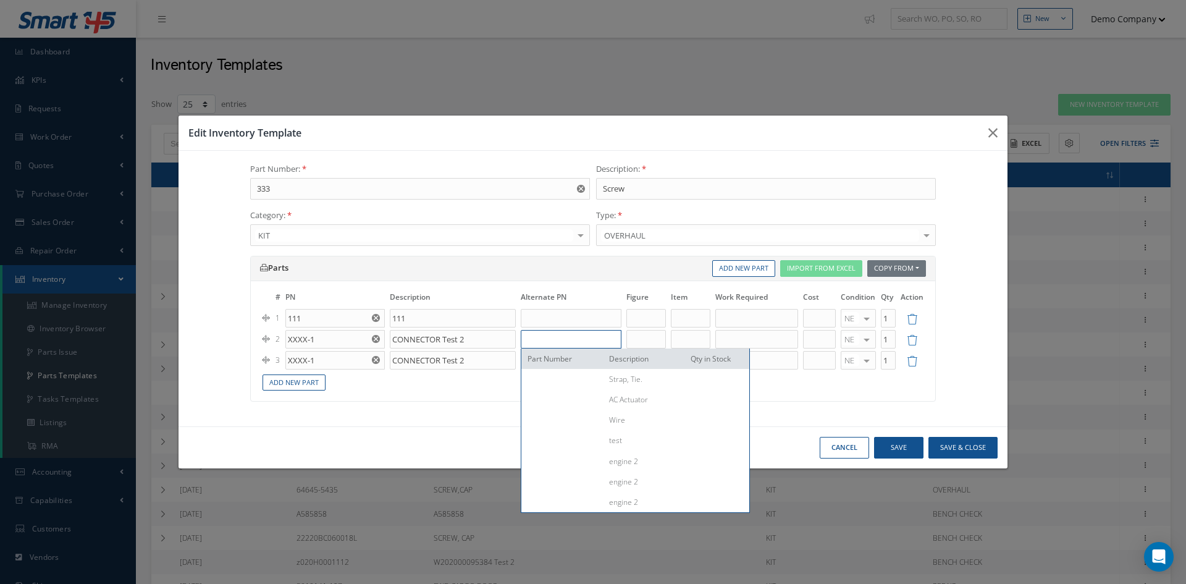
click at [570, 344] on input "text" at bounding box center [571, 339] width 101 height 19
click at [467, 403] on div "Parts Copy From Work Orders Inventory Templates Import From Excel Add New Part …" at bounding box center [593, 335] width 704 height 158
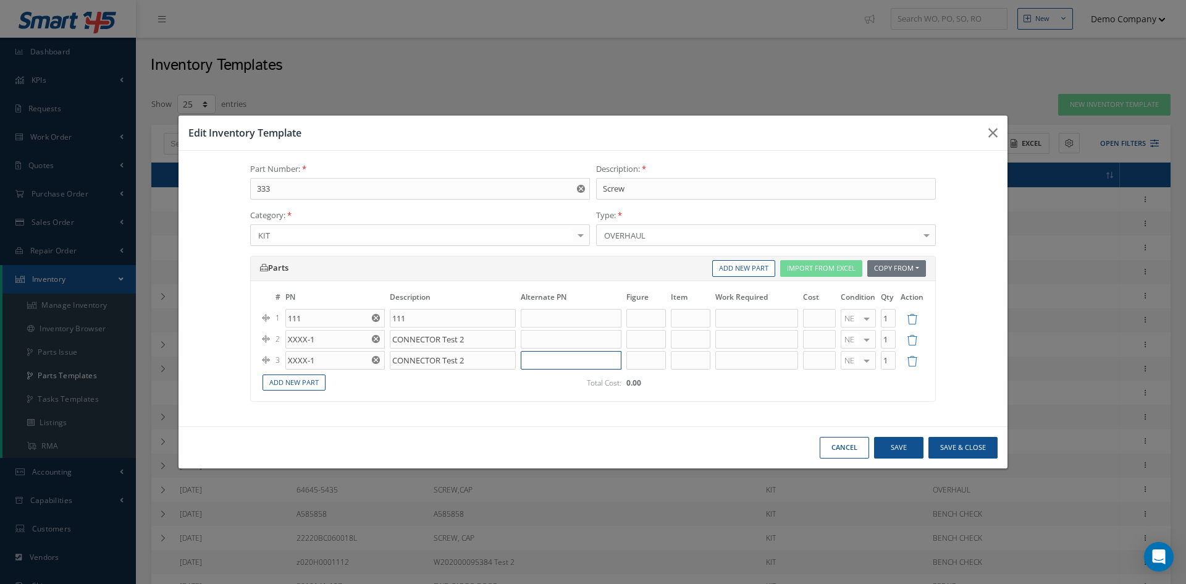
click at [530, 368] on input "text" at bounding box center [571, 360] width 101 height 19
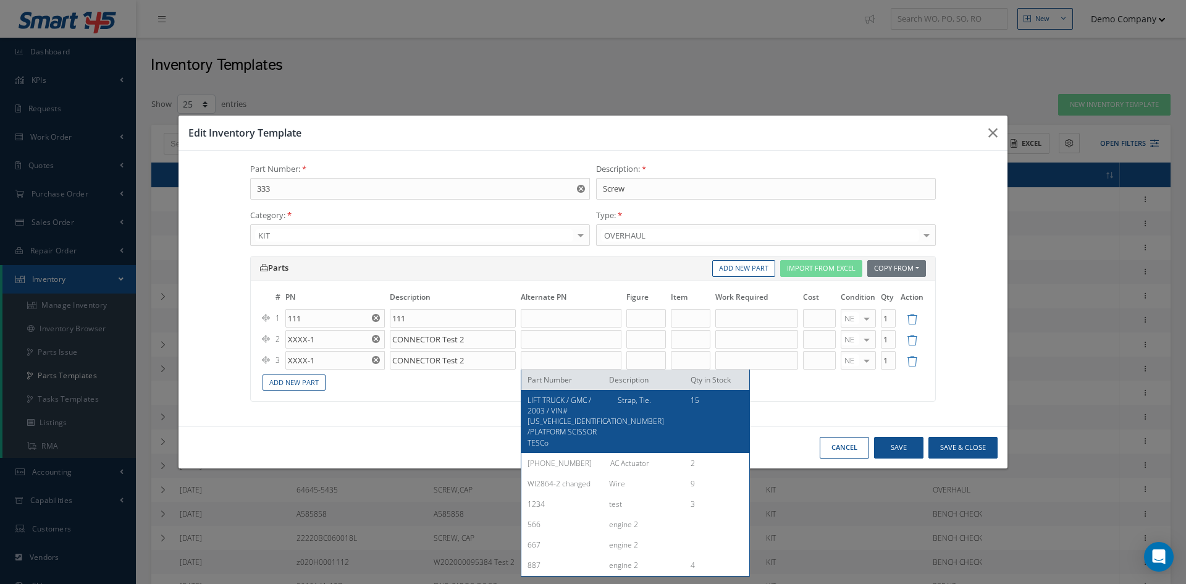
click at [556, 399] on span "LIFT TRUCK / GMC / 2003 / VIN# [US_VEHICLE_IDENTIFICATION_NUMBER] /PLATFORM SCI…" at bounding box center [596, 421] width 137 height 53
type input "LIFT TRUCK / GMC / 2003 / VIN# [US_VEHICLE_IDENTIFICATION_NUMBER] /PLATFORM SCI…"
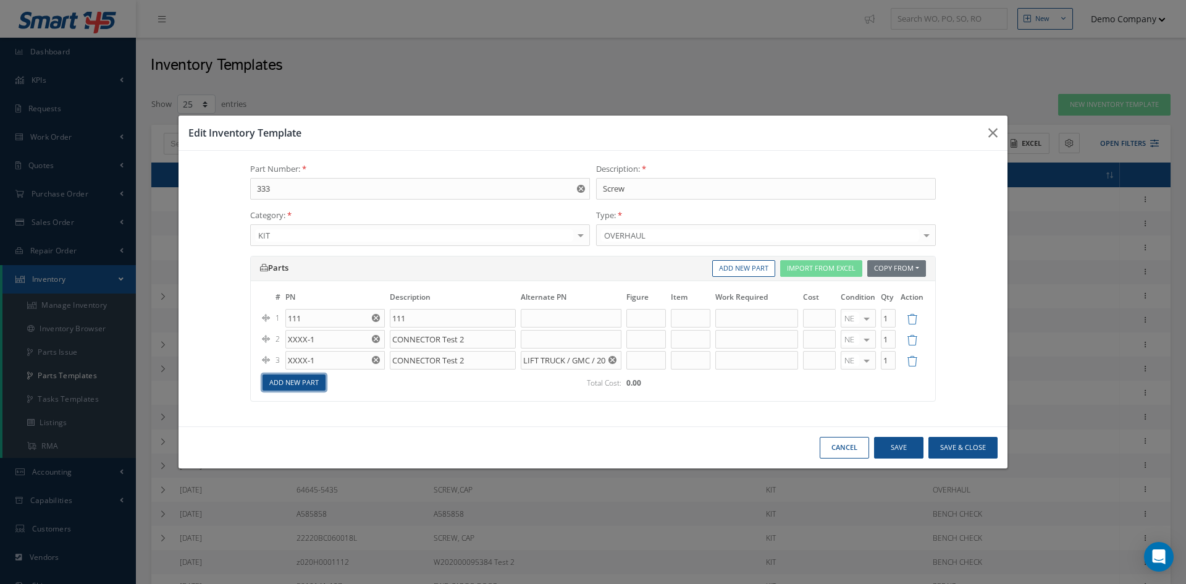
click at [291, 386] on link "Add New Part" at bounding box center [294, 382] width 63 height 17
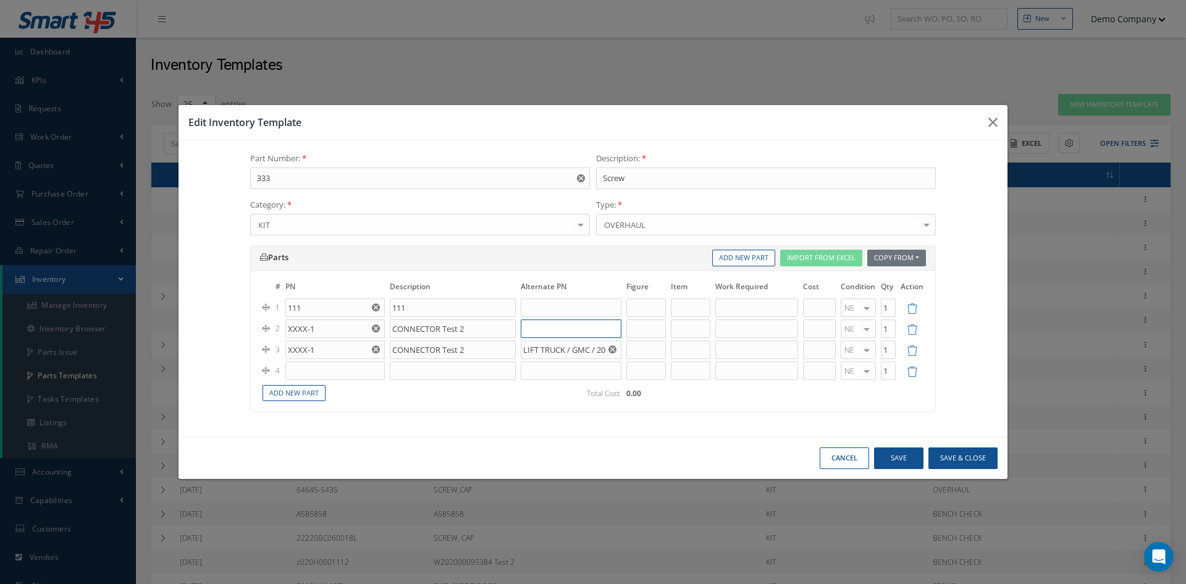
click at [522, 326] on input "text" at bounding box center [571, 328] width 101 height 19
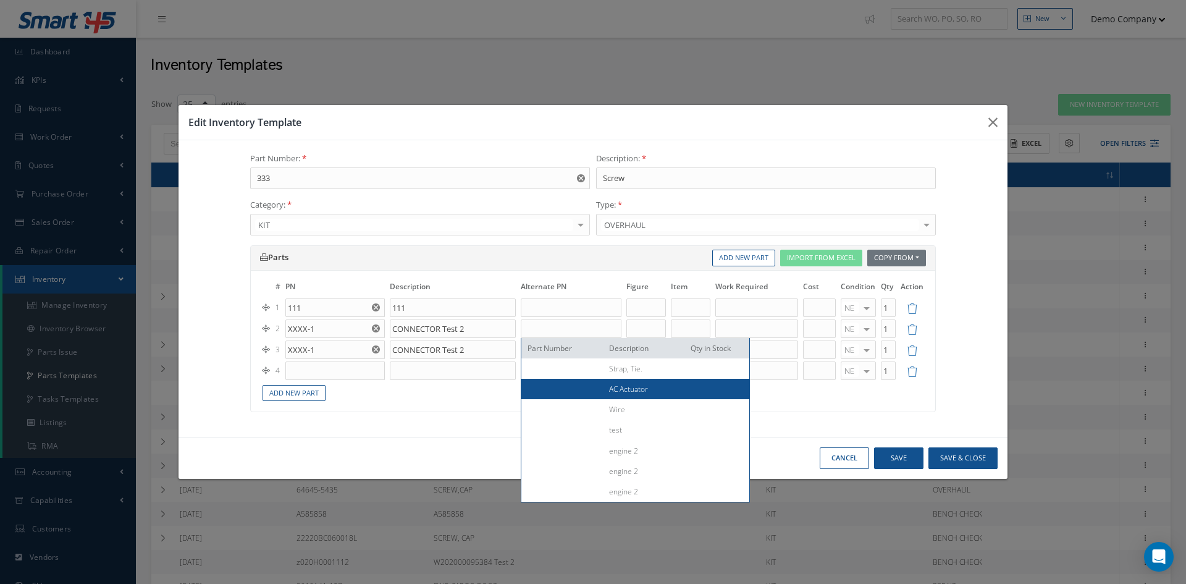
click at [577, 394] on div at bounding box center [564, 389] width 72 height 11
type input "[PHONE_NUMBER]"
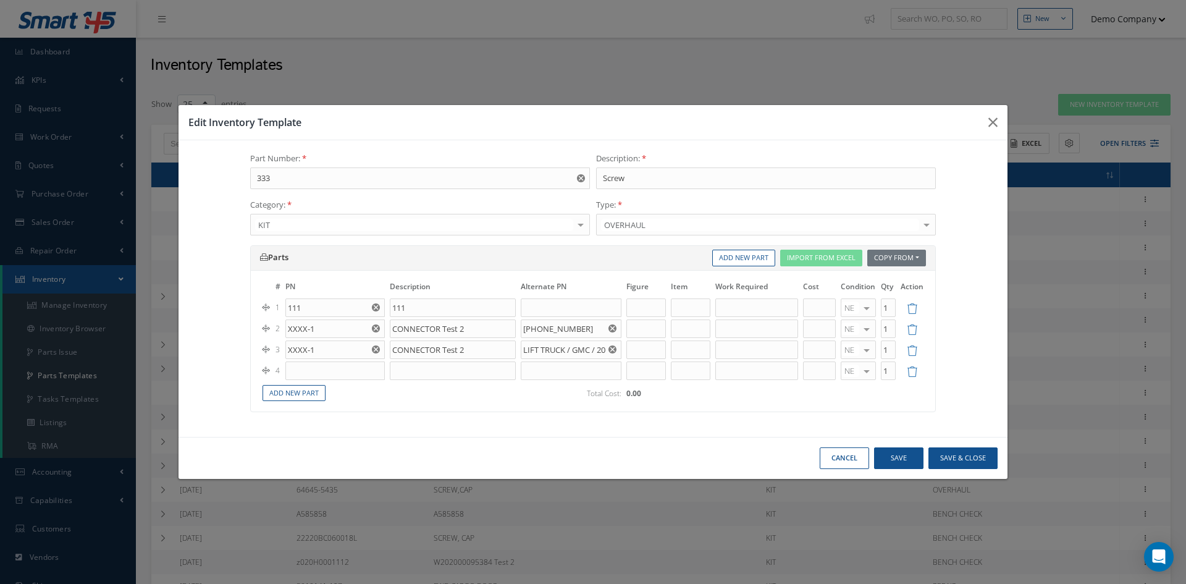
click at [289, 383] on td "Add New Part" at bounding box center [389, 392] width 258 height 22
click at [294, 374] on input "text" at bounding box center [334, 371] width 99 height 19
click at [321, 407] on div "XXXX-1" at bounding box center [335, 410] width 86 height 11
type input "XXXX-1"
type input "CONNECTOR Test 2"
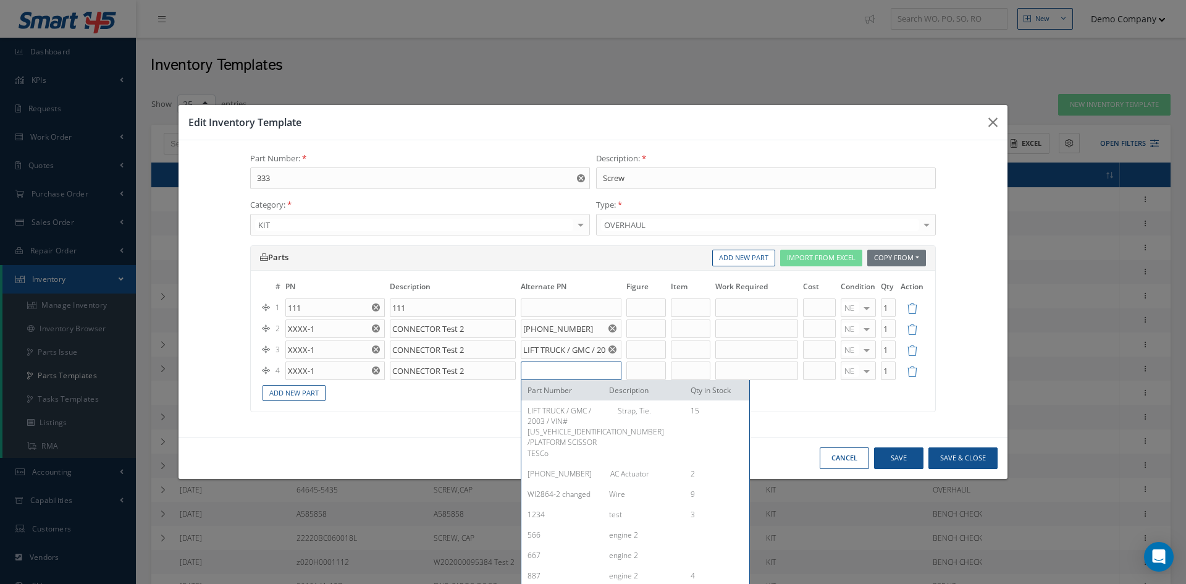
click at [560, 370] on input "text" at bounding box center [571, 371] width 101 height 19
click at [554, 510] on div "1234" at bounding box center [564, 514] width 72 height 11
type input "1234"
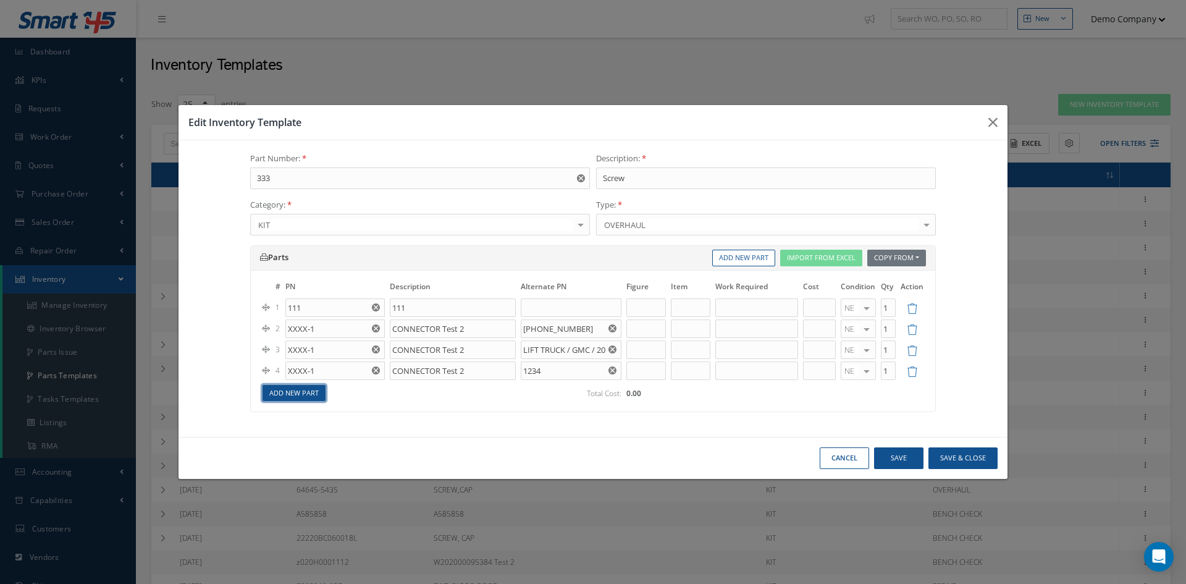
click at [292, 394] on link "Add New Part" at bounding box center [294, 393] width 63 height 17
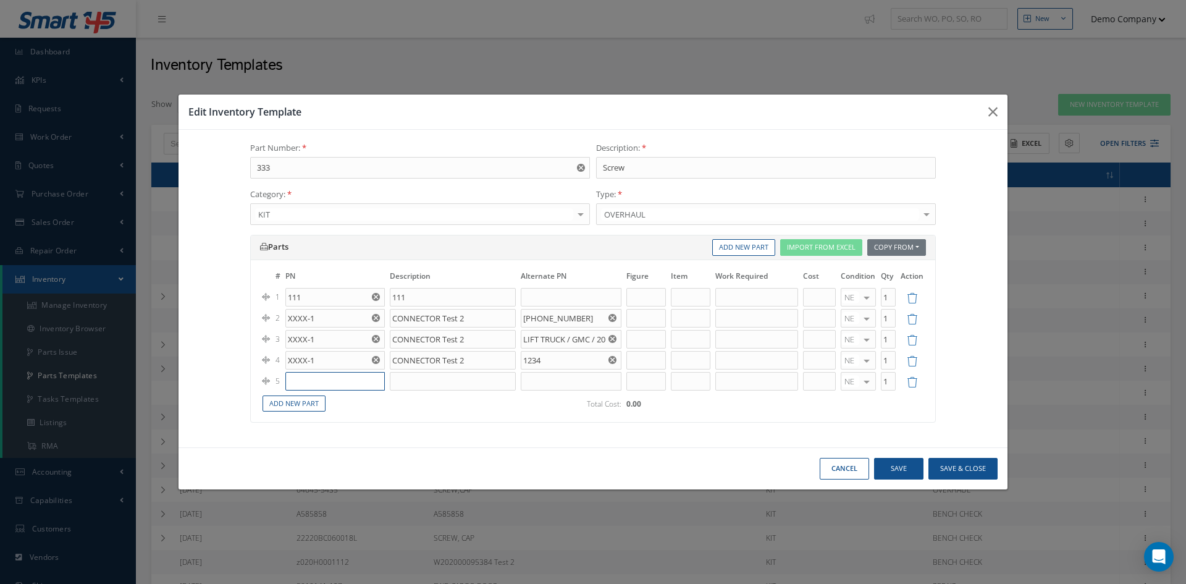
click at [301, 383] on input "text" at bounding box center [334, 381] width 99 height 19
click at [329, 425] on div "XXXX-1" at bounding box center [335, 421] width 86 height 11
type input "XXXX-1"
type input "CONNECTOR Test 2"
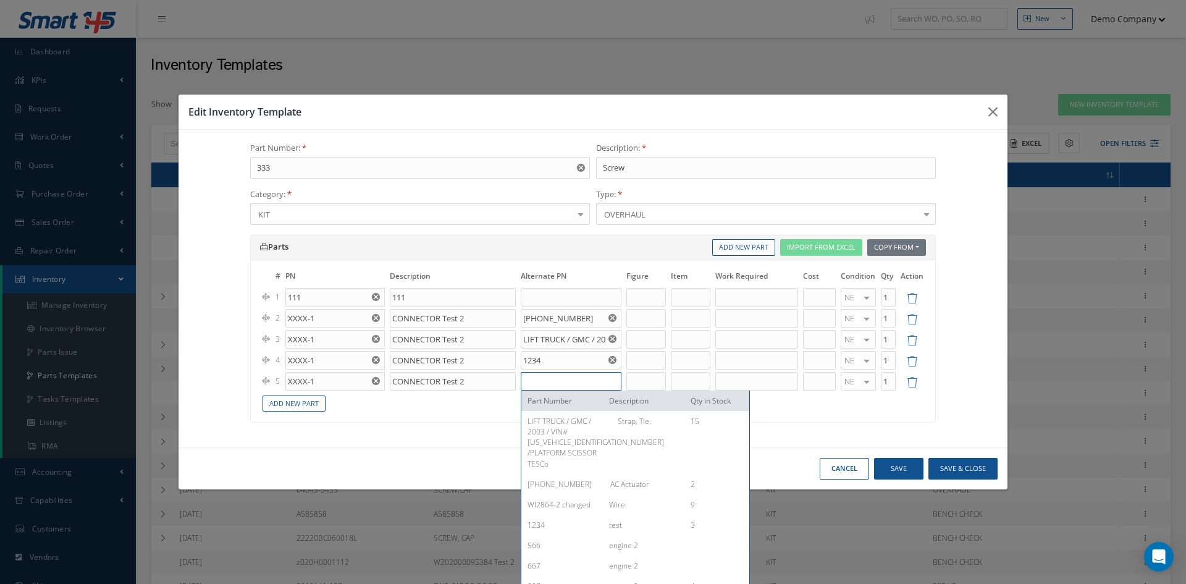
click at [538, 375] on input "text" at bounding box center [571, 381] width 101 height 19
click at [567, 546] on div "566" at bounding box center [564, 545] width 72 height 11
type input "566"
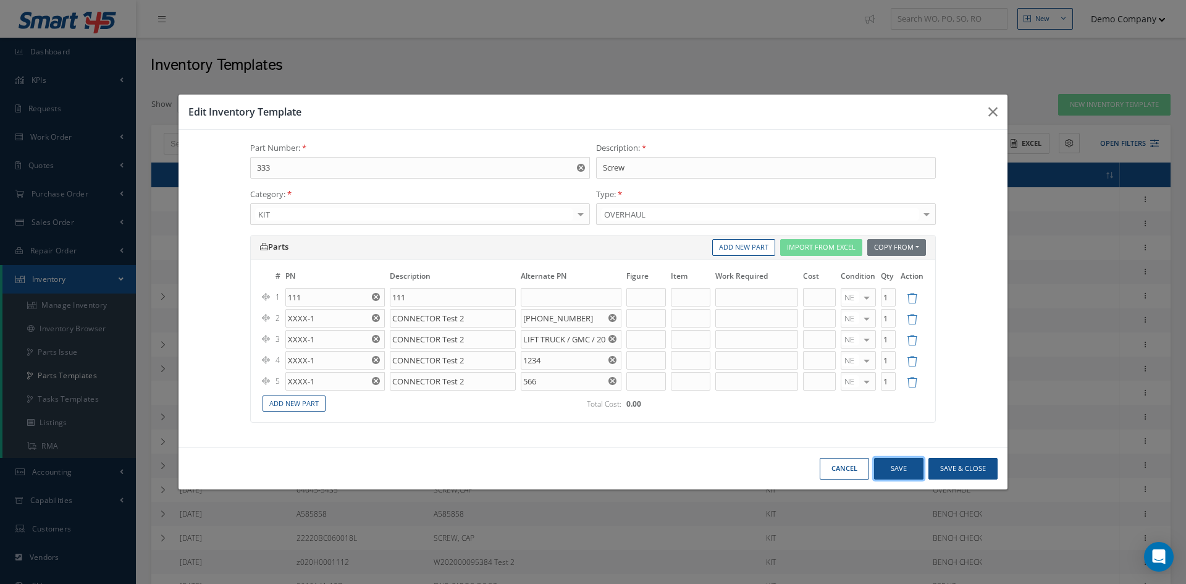
click at [893, 468] on button "Save" at bounding box center [898, 469] width 49 height 22
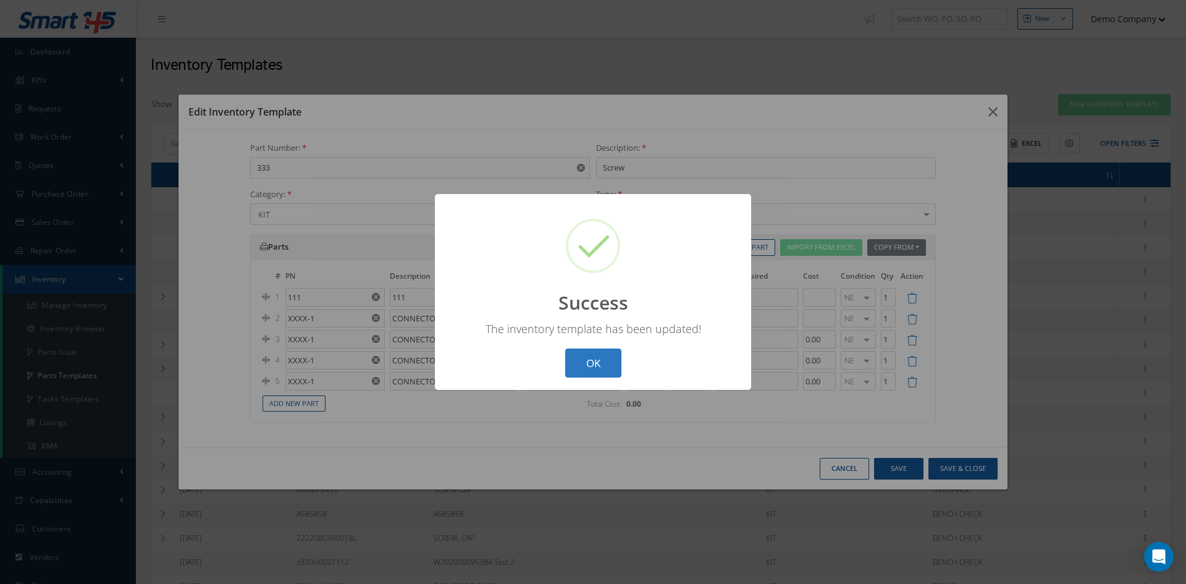
click at [593, 358] on button "OK" at bounding box center [593, 363] width 56 height 29
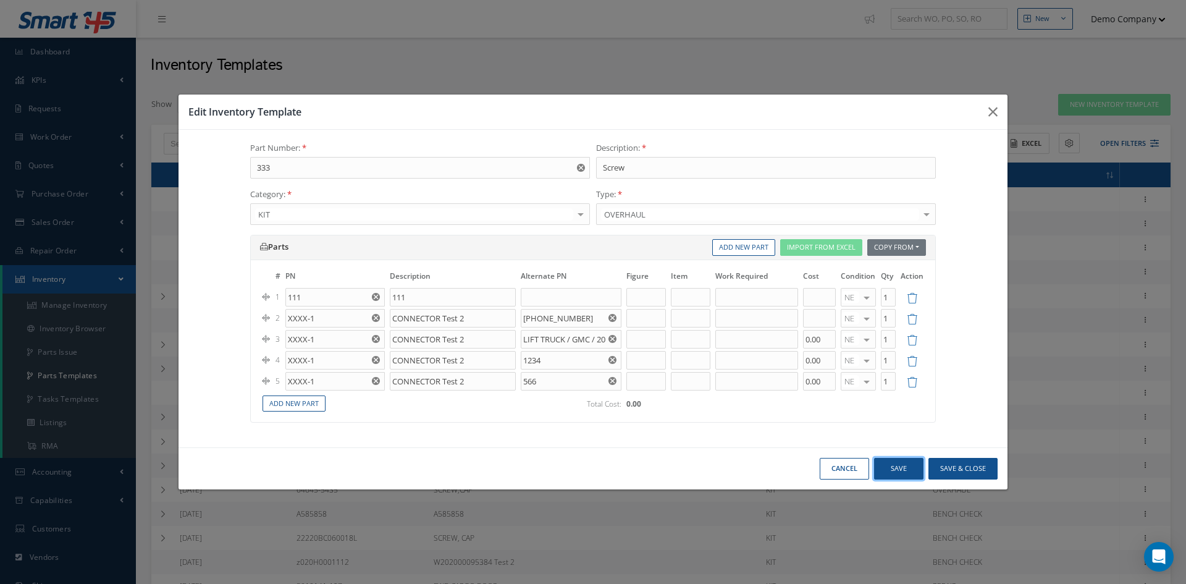
click at [900, 467] on button "Save" at bounding box center [898, 469] width 49 height 22
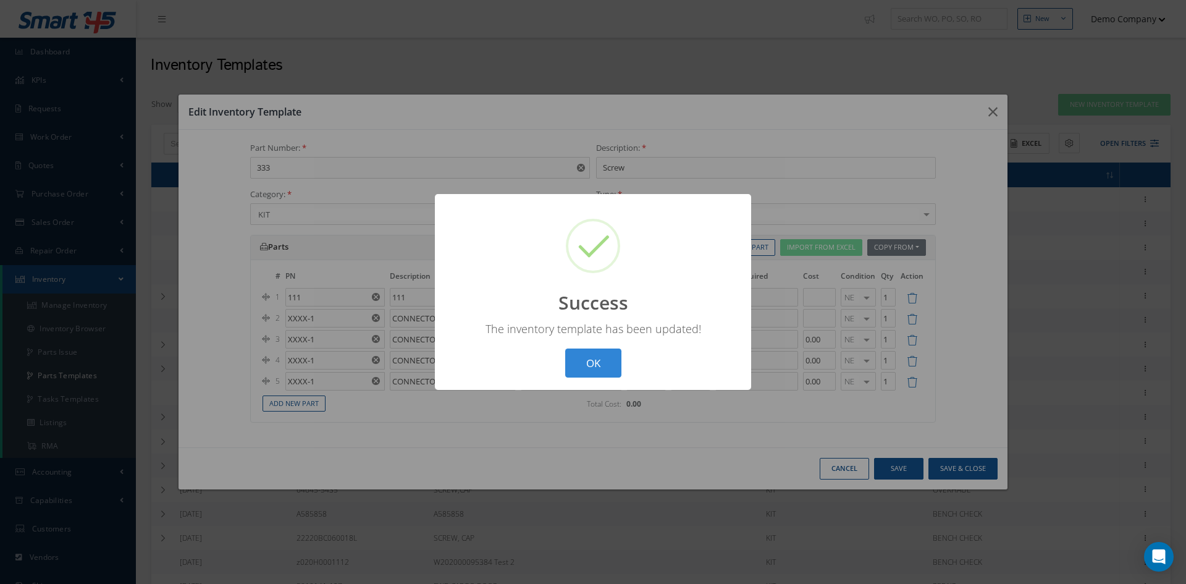
click at [601, 360] on button "OK" at bounding box center [593, 363] width 56 height 29
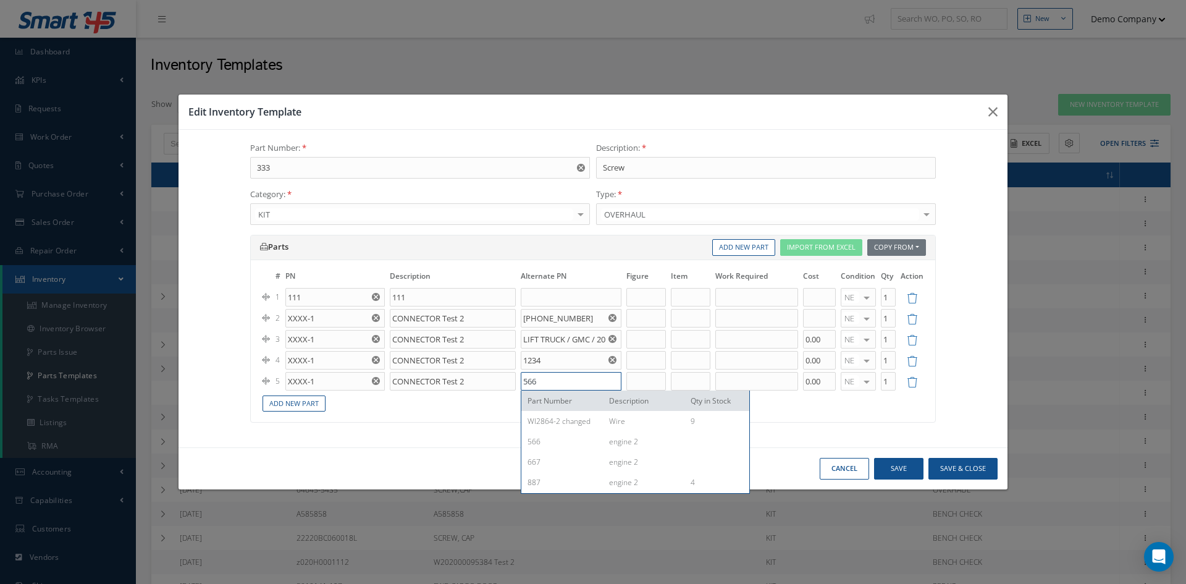
click at [548, 383] on input "566" at bounding box center [571, 381] width 101 height 19
click at [446, 429] on div "Parts Copy From Work Orders Inventory Templates Import From Excel Add New Part …" at bounding box center [593, 335] width 704 height 200
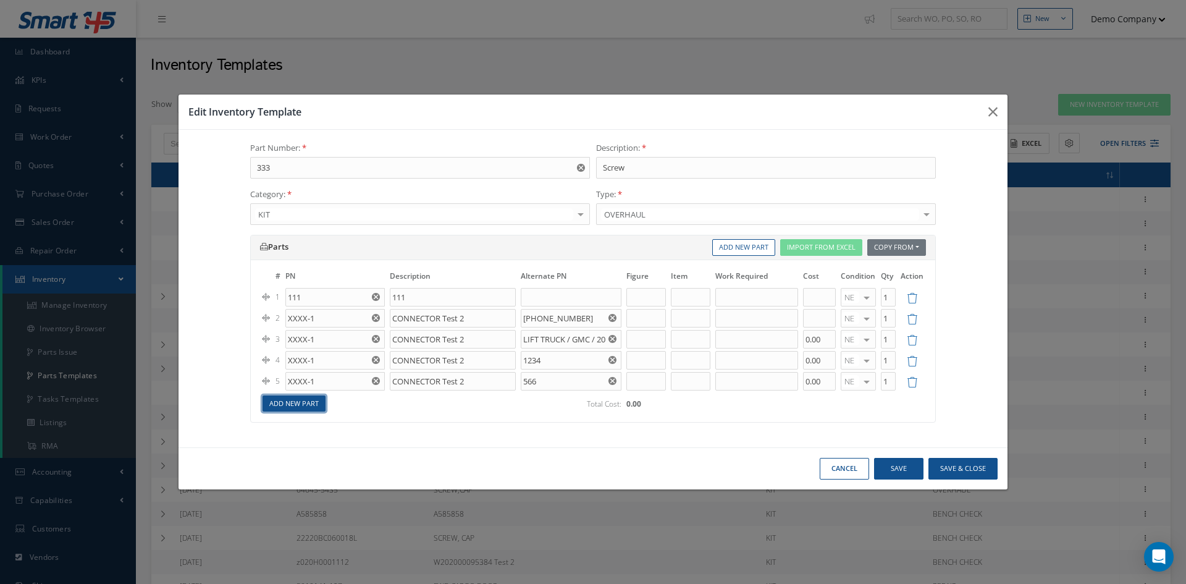
click at [313, 399] on link "Add New Part" at bounding box center [294, 403] width 63 height 17
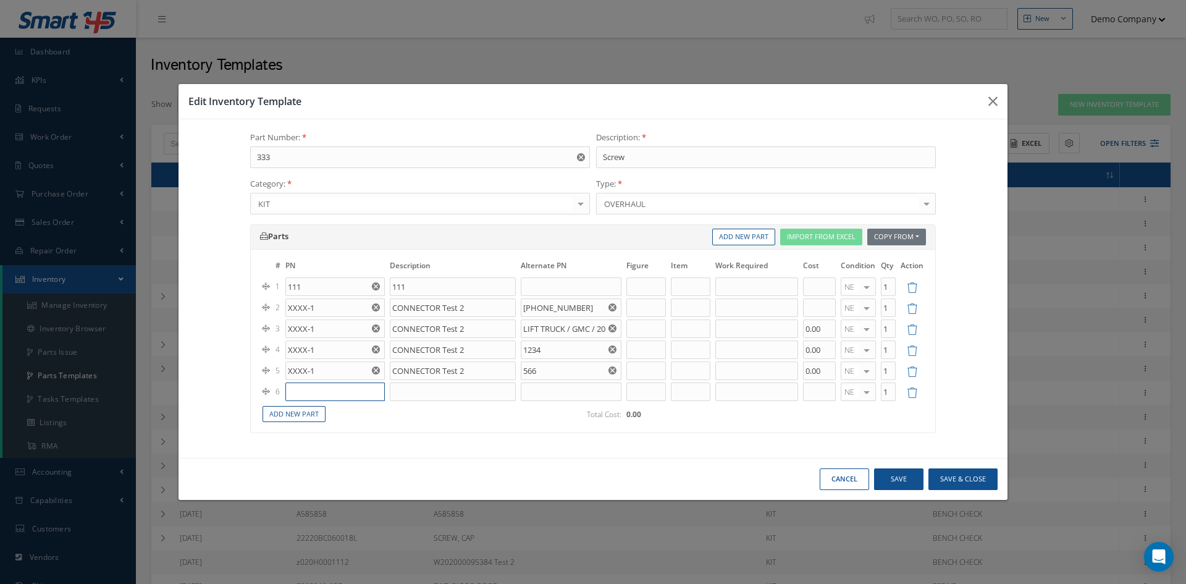
click at [311, 395] on input "text" at bounding box center [334, 392] width 99 height 19
click at [319, 430] on div "XXXX-1" at bounding box center [335, 431] width 86 height 11
type input "XXXX-1"
type input "CONNECTOR Test 2"
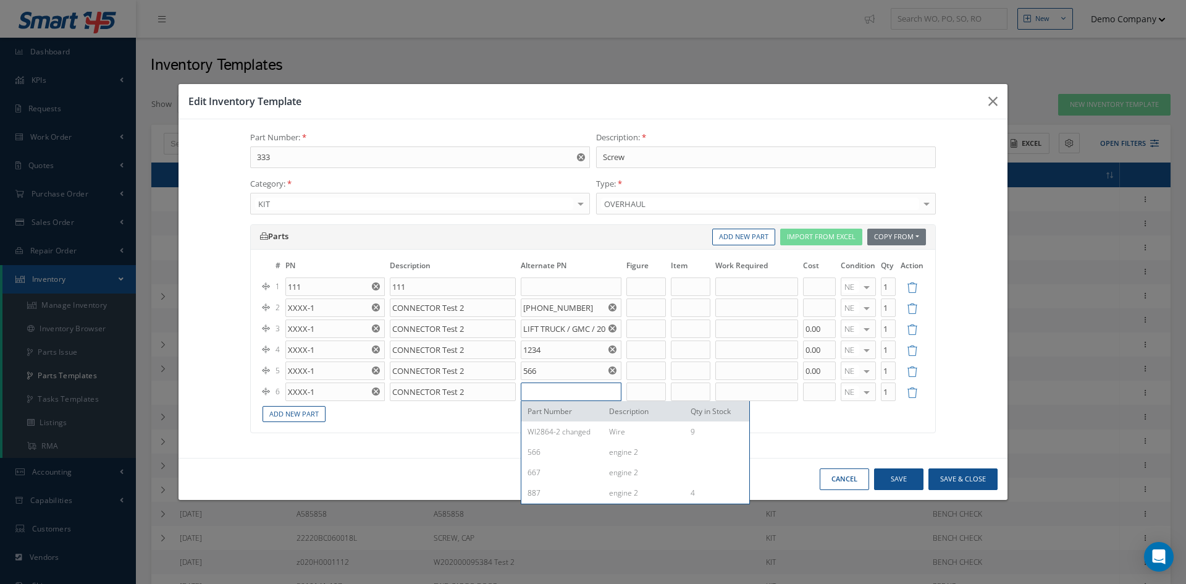
click at [538, 395] on input "text" at bounding box center [571, 392] width 101 height 19
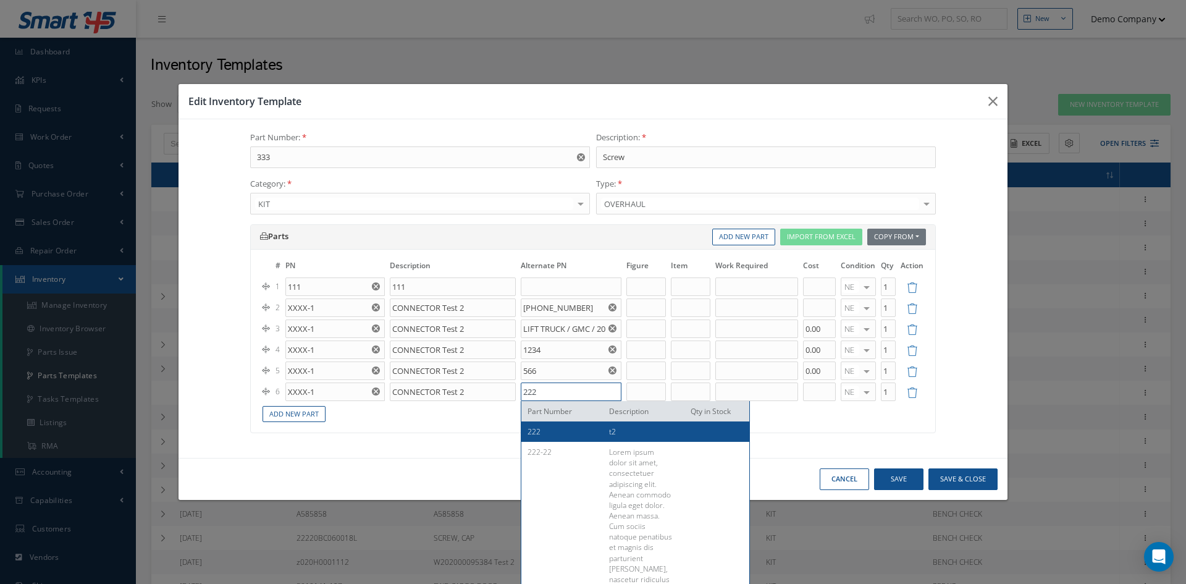
type input "222"
click at [547, 434] on div "222" at bounding box center [564, 431] width 72 height 11
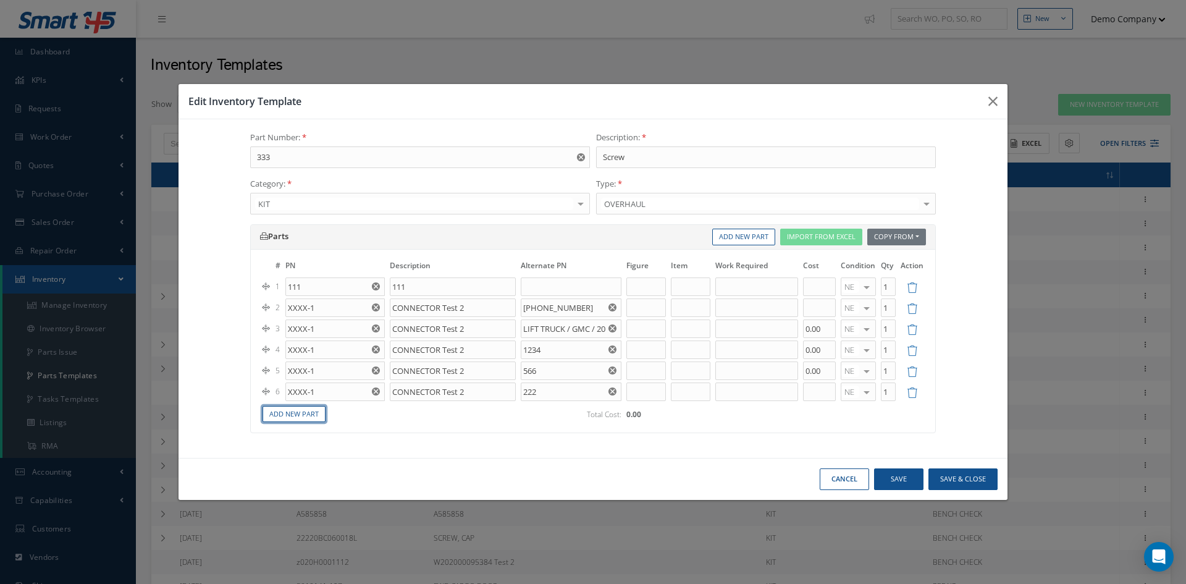
click at [282, 414] on link "Add New Part" at bounding box center [294, 414] width 63 height 17
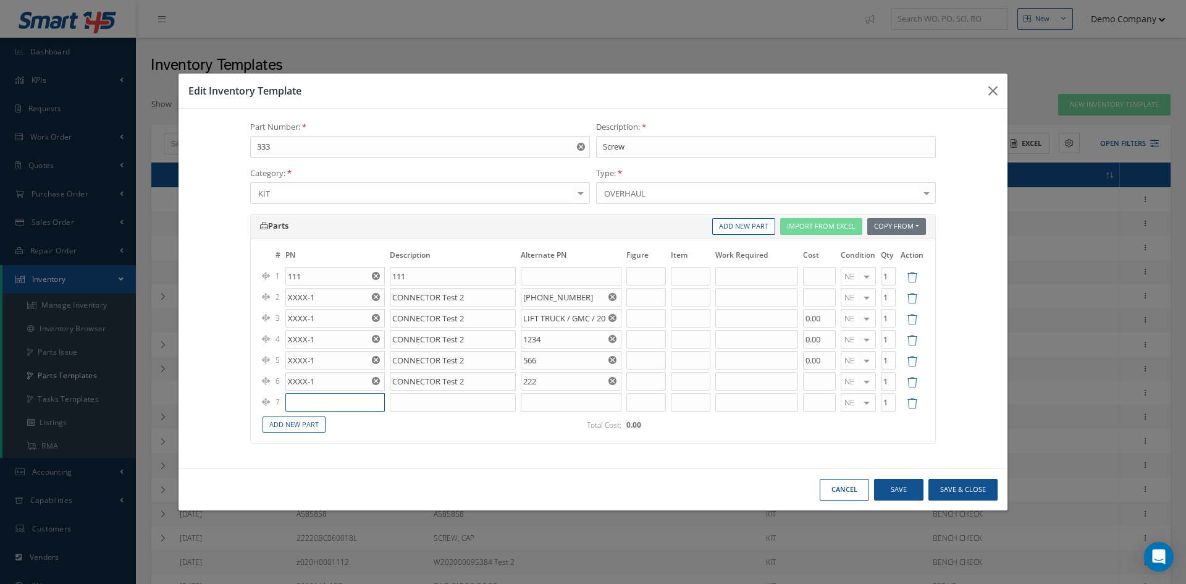
click at [300, 397] on input "text" at bounding box center [334, 402] width 99 height 19
click at [315, 436] on div "XXXX-1" at bounding box center [335, 442] width 98 height 20
type input "XXXX-1"
type input "CONNECTOR Test 2"
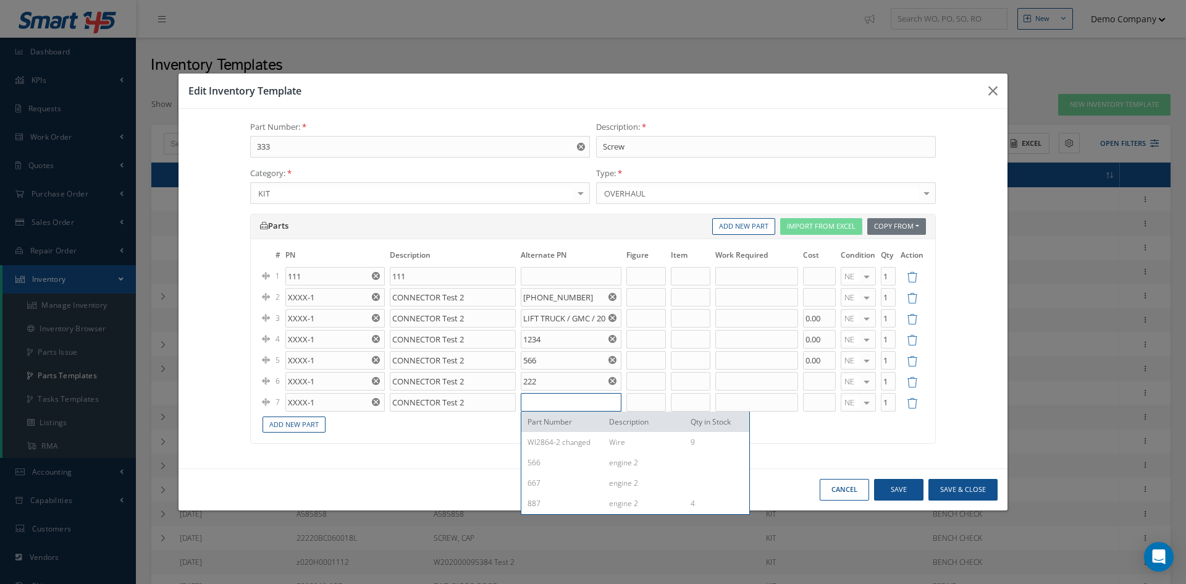
click at [542, 399] on input "text" at bounding box center [571, 402] width 101 height 19
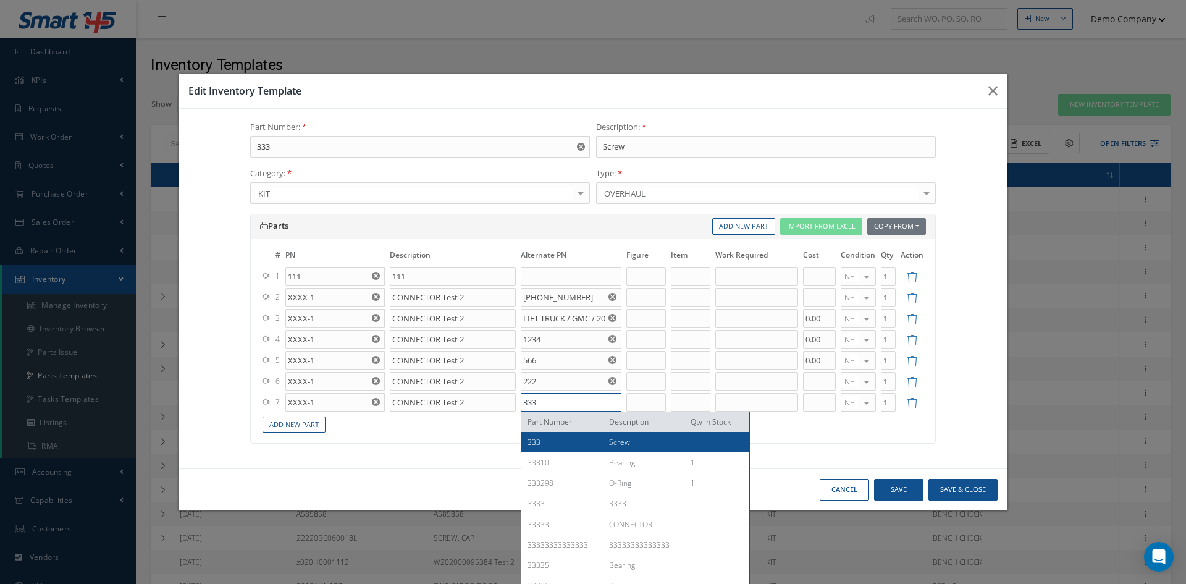
type input "333"
click at [537, 441] on div "333" at bounding box center [564, 442] width 72 height 11
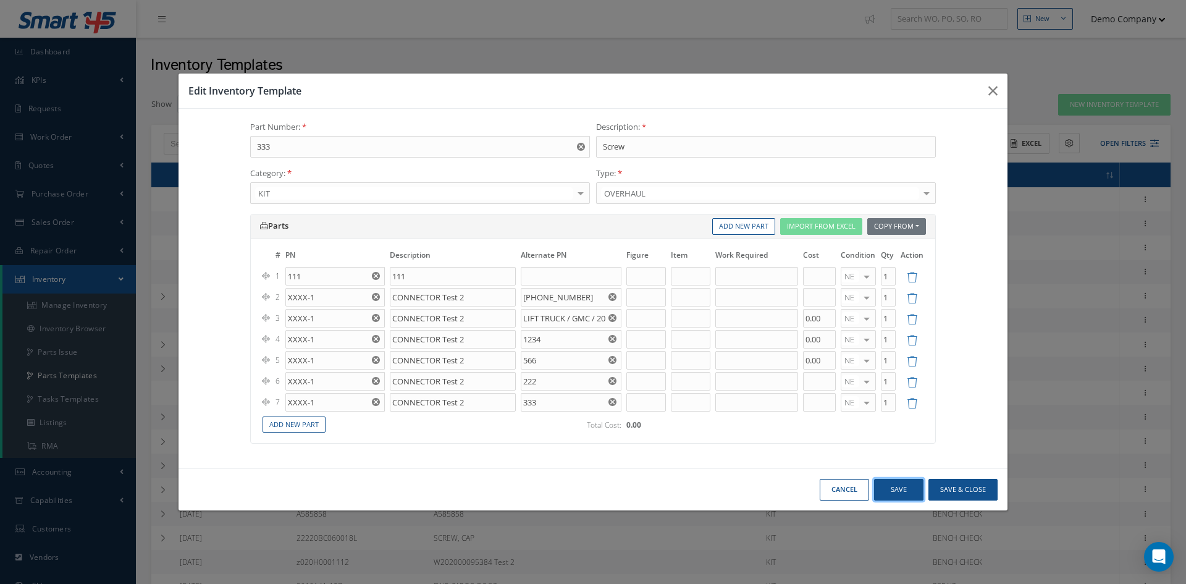
click at [894, 484] on button "Save" at bounding box center [898, 490] width 49 height 22
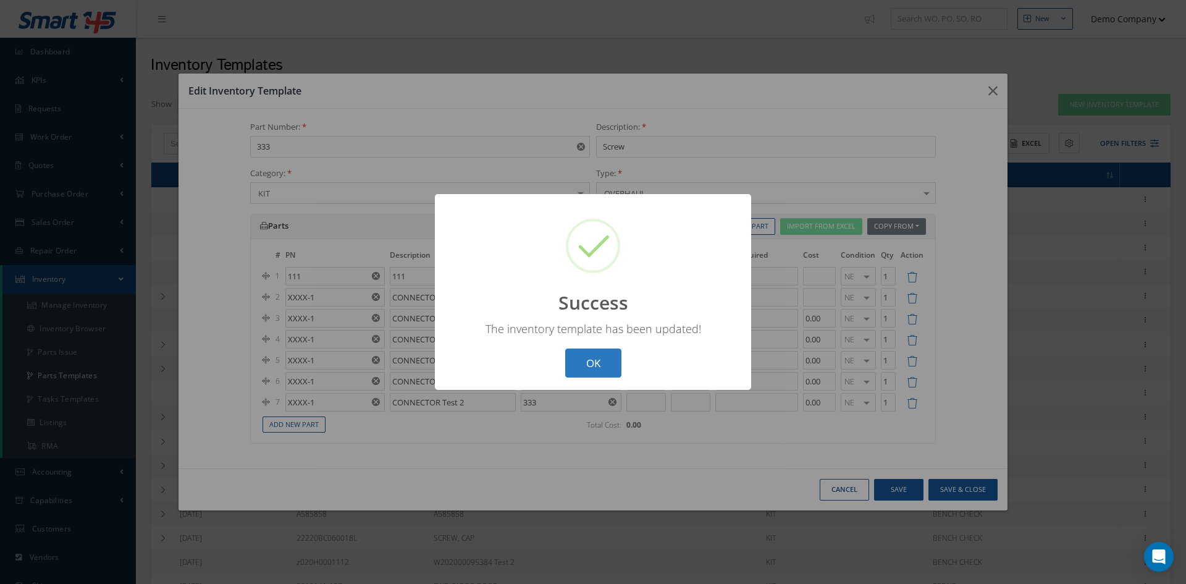
click at [582, 356] on button "OK" at bounding box center [593, 363] width 56 height 29
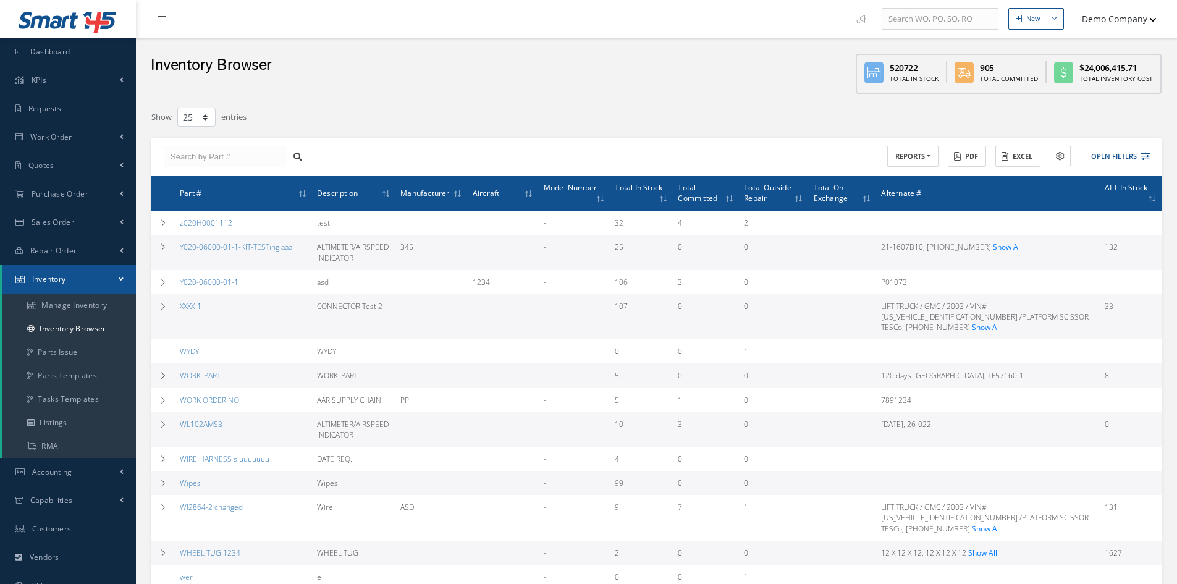
select select "25"
click at [190, 309] on link "XXXX-1" at bounding box center [191, 306] width 22 height 11
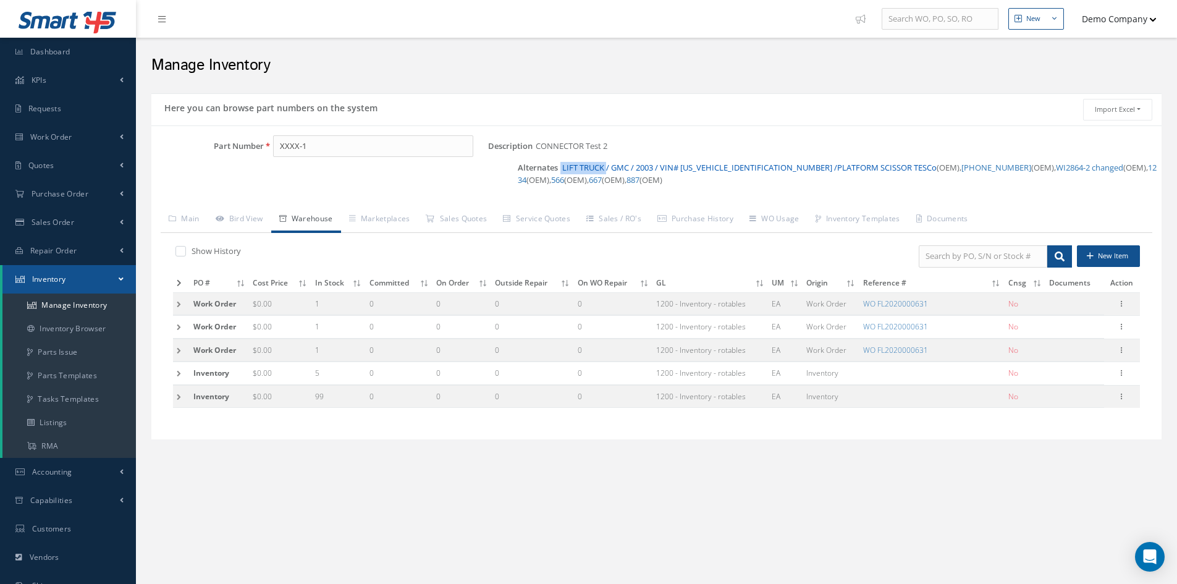
drag, startPoint x: 560, startPoint y: 167, endPoint x: 608, endPoint y: 171, distance: 47.7
click at [608, 171] on span "Alternates LIFT TRUCK / GMC / 2003 / VIN# [US_VEHICLE_IDENTIFICATION_NUMBER] /P…" at bounding box center [840, 174] width 644 height 34
copy span "LIFT TRUCK"
click at [193, 215] on link "Main" at bounding box center [184, 220] width 47 height 26
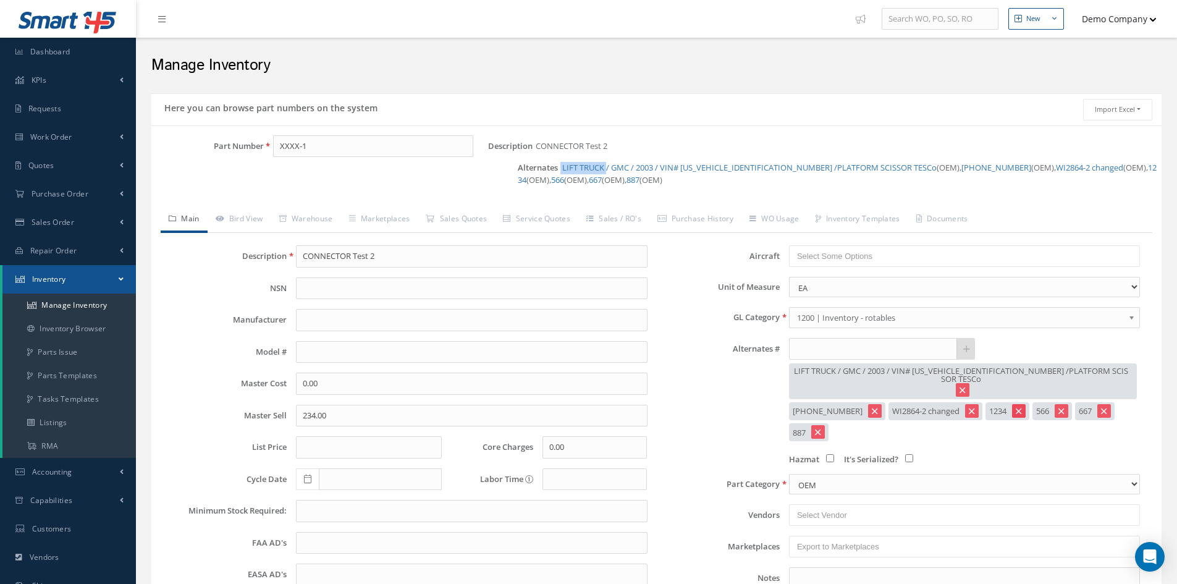
click at [1016, 407] on icon at bounding box center [1019, 411] width 6 height 9
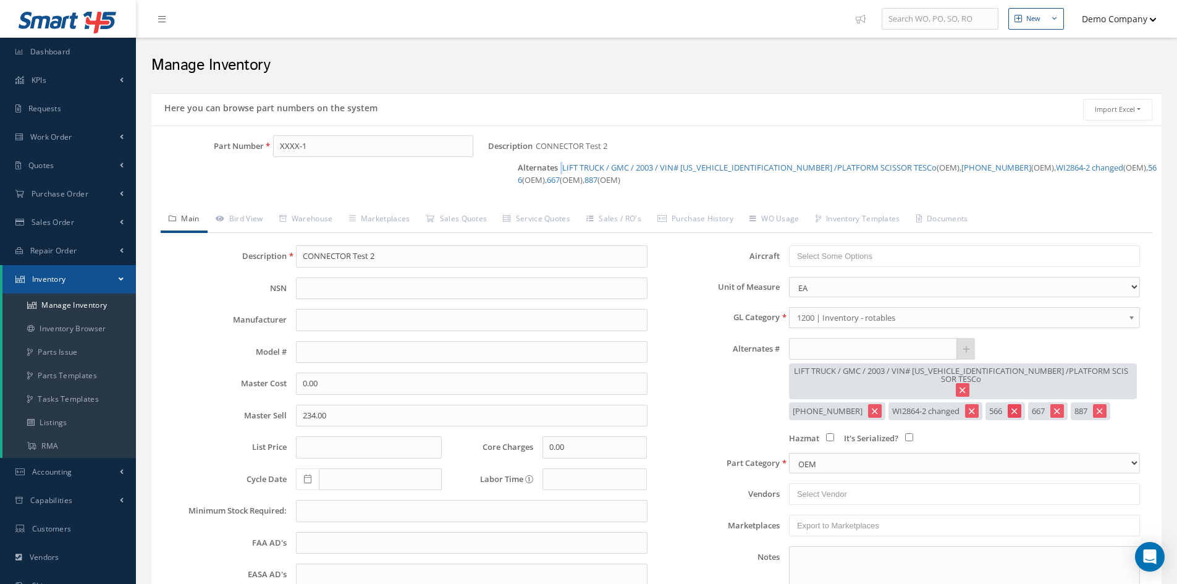
click at [1012, 407] on icon at bounding box center [1015, 411] width 6 height 9
click at [872, 407] on icon at bounding box center [875, 411] width 6 height 9
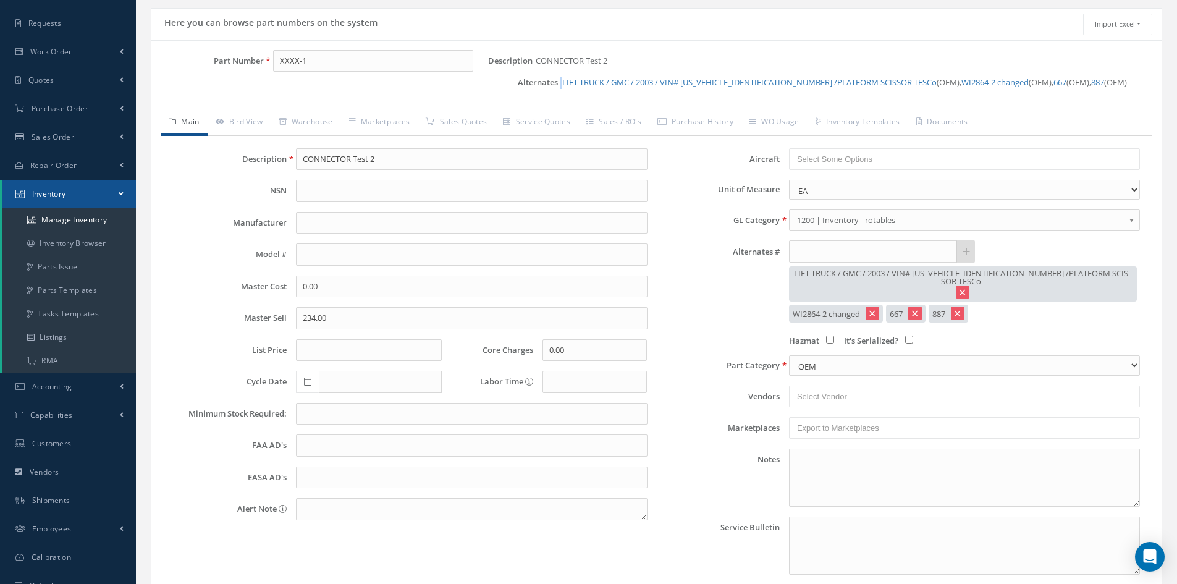
scroll to position [177, 0]
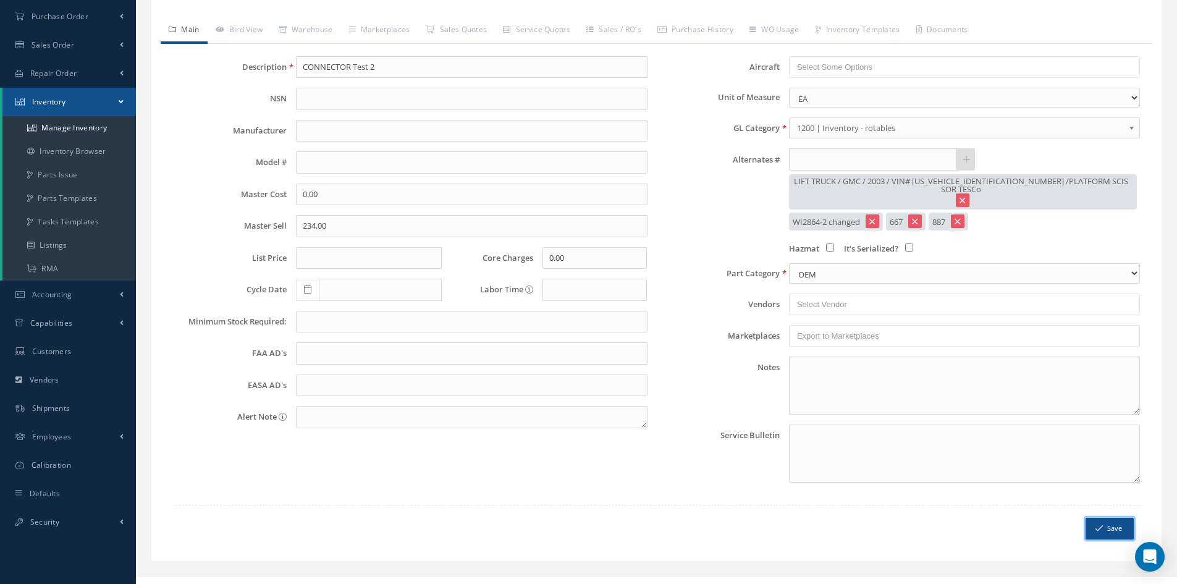
click at [1104, 518] on button "Save" at bounding box center [1110, 529] width 48 height 22
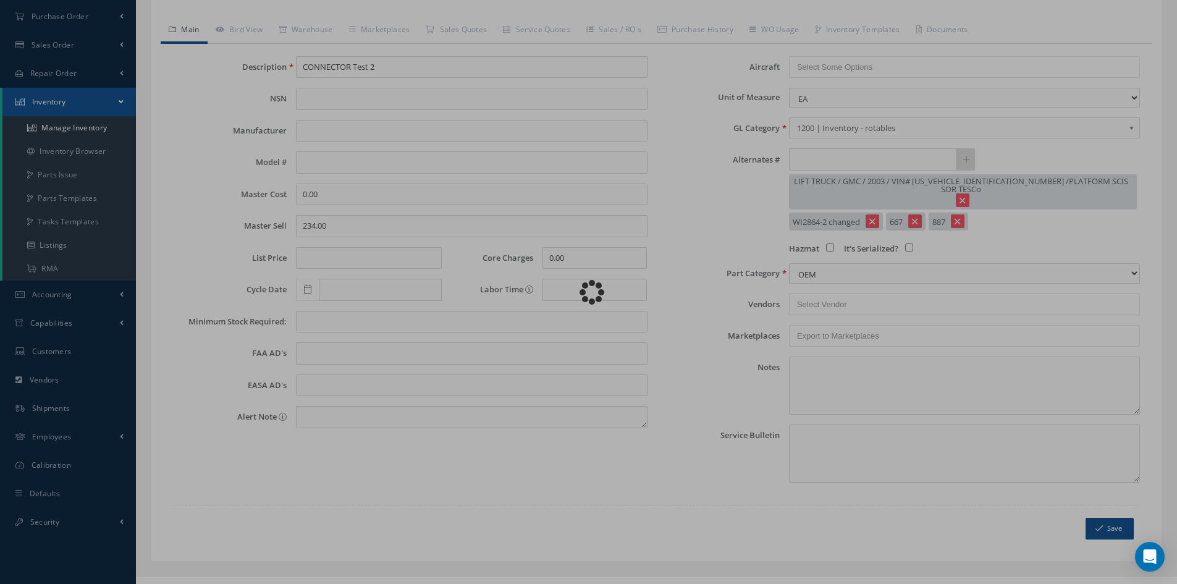
select select "1"
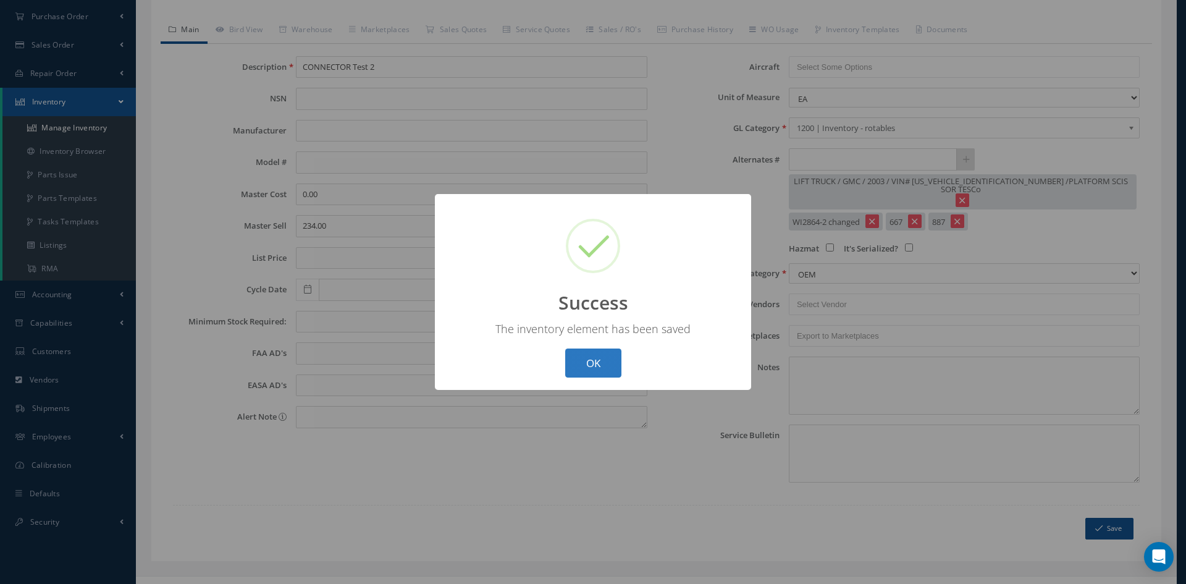
click at [579, 368] on button "OK" at bounding box center [593, 363] width 56 height 29
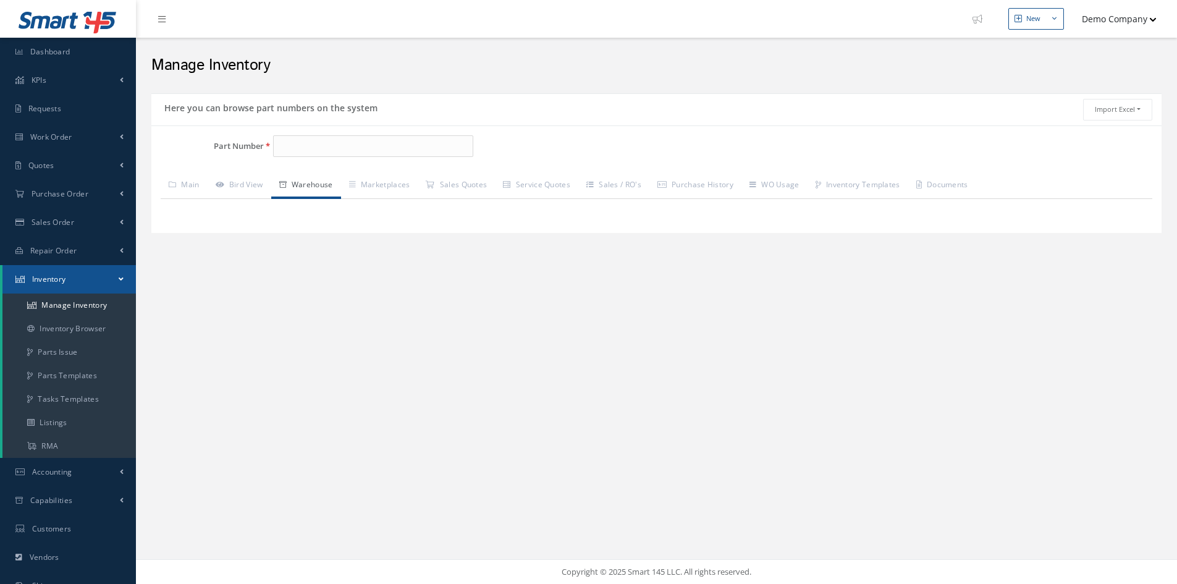
type input "XXXX-1"
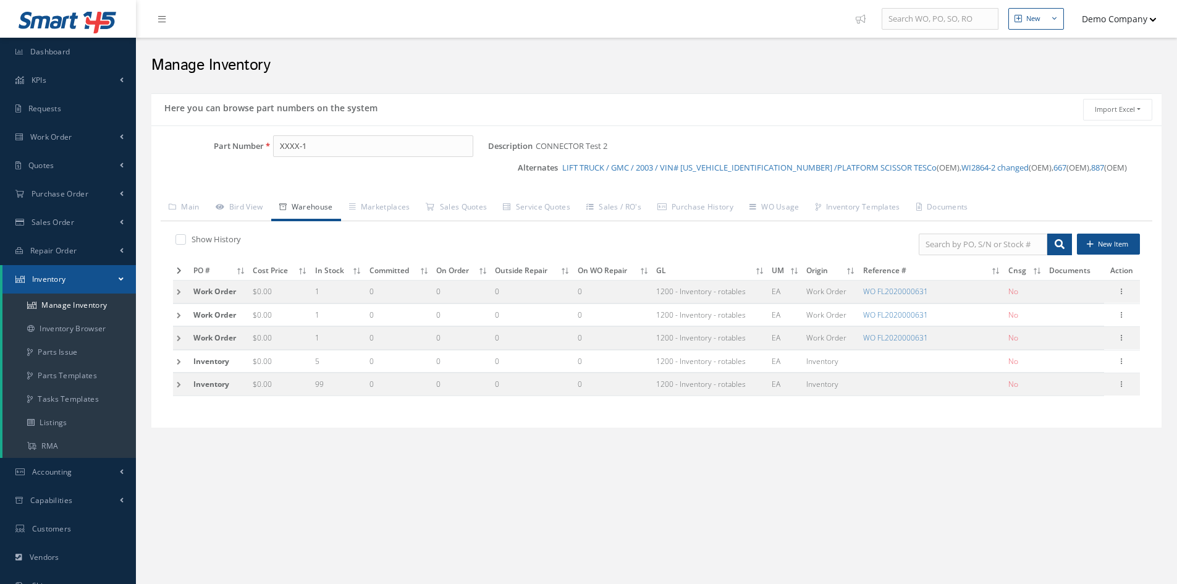
scroll to position [130, 0]
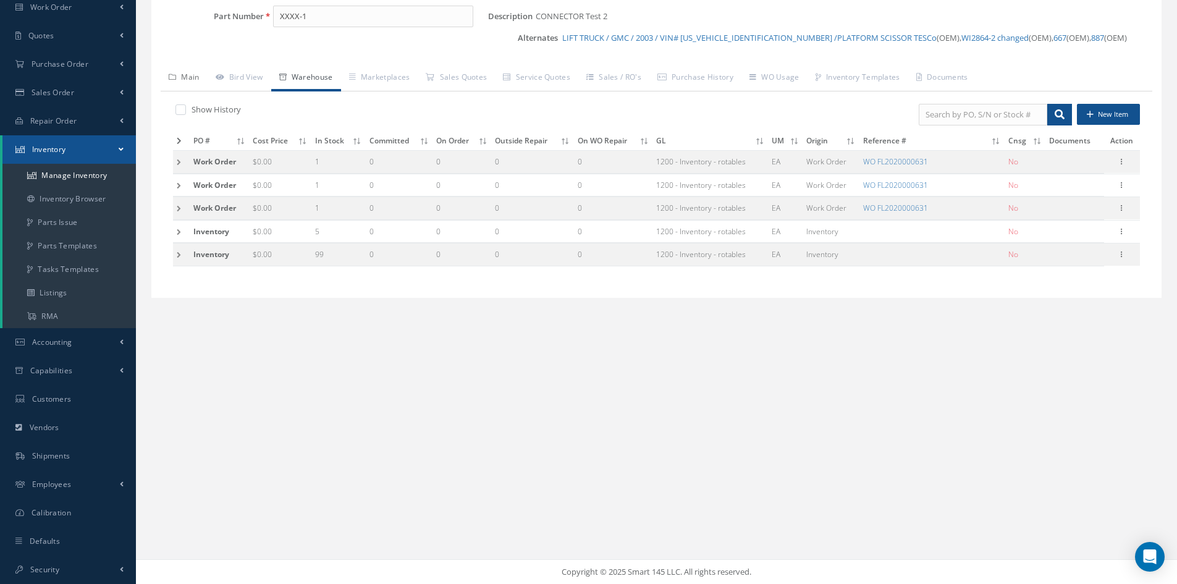
click at [193, 78] on link "Main" at bounding box center [184, 79] width 47 height 26
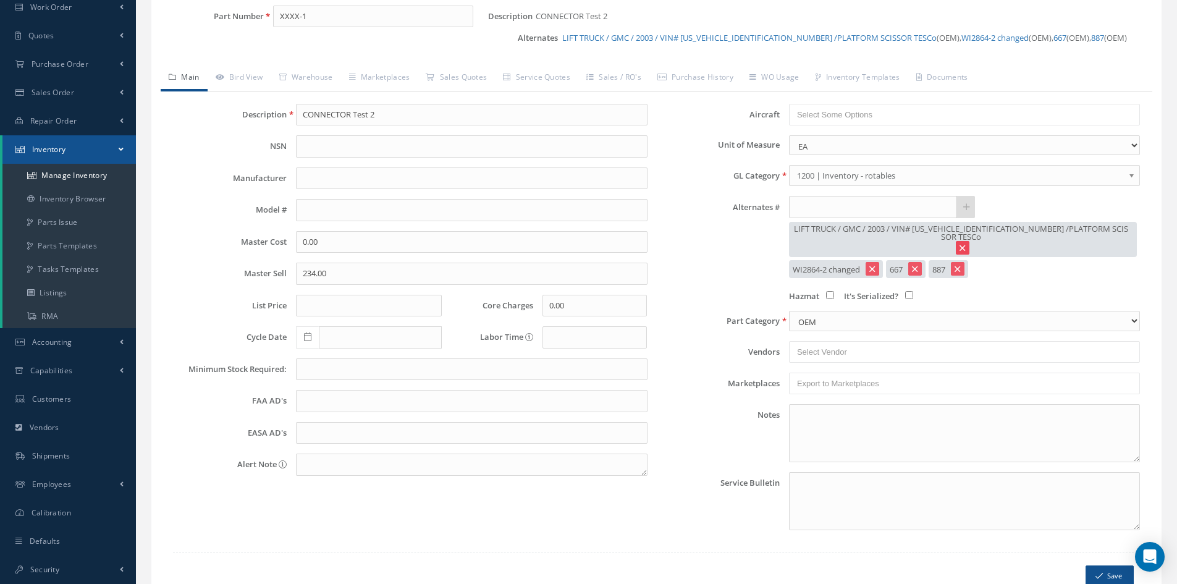
click at [965, 243] on icon at bounding box center [963, 247] width 6 height 9
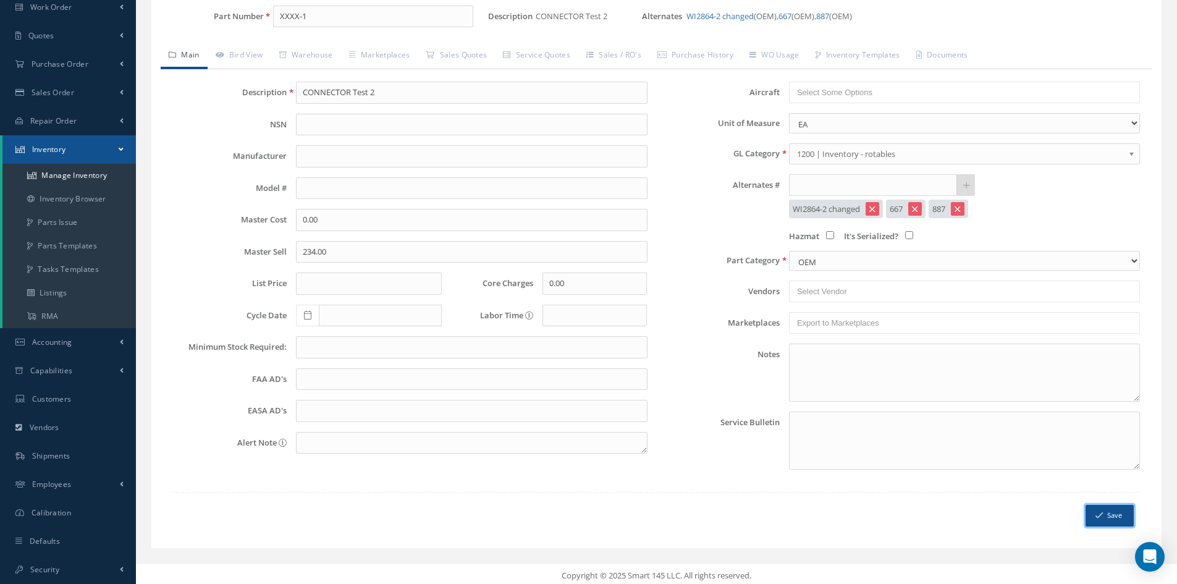
click at [1105, 523] on button "Save" at bounding box center [1110, 516] width 48 height 22
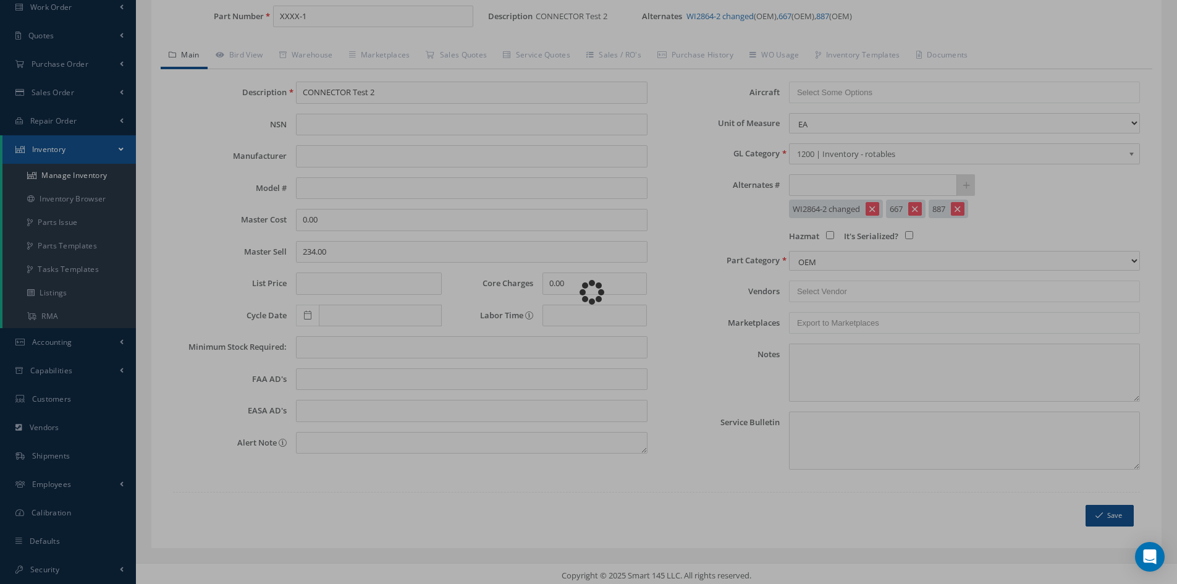
select select "1"
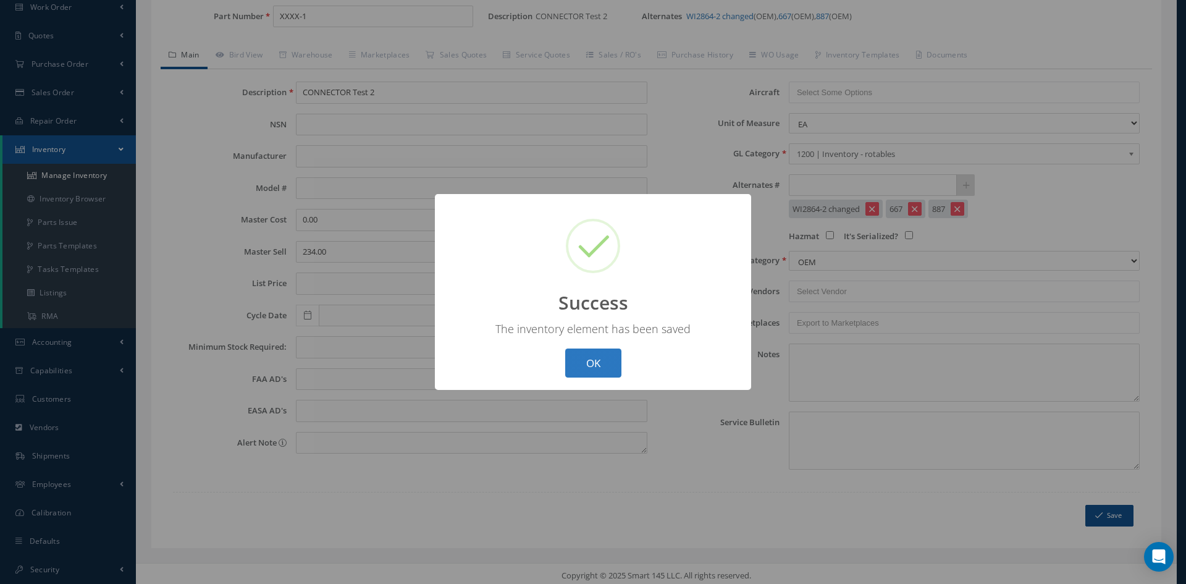
click at [590, 362] on button "OK" at bounding box center [593, 363] width 56 height 29
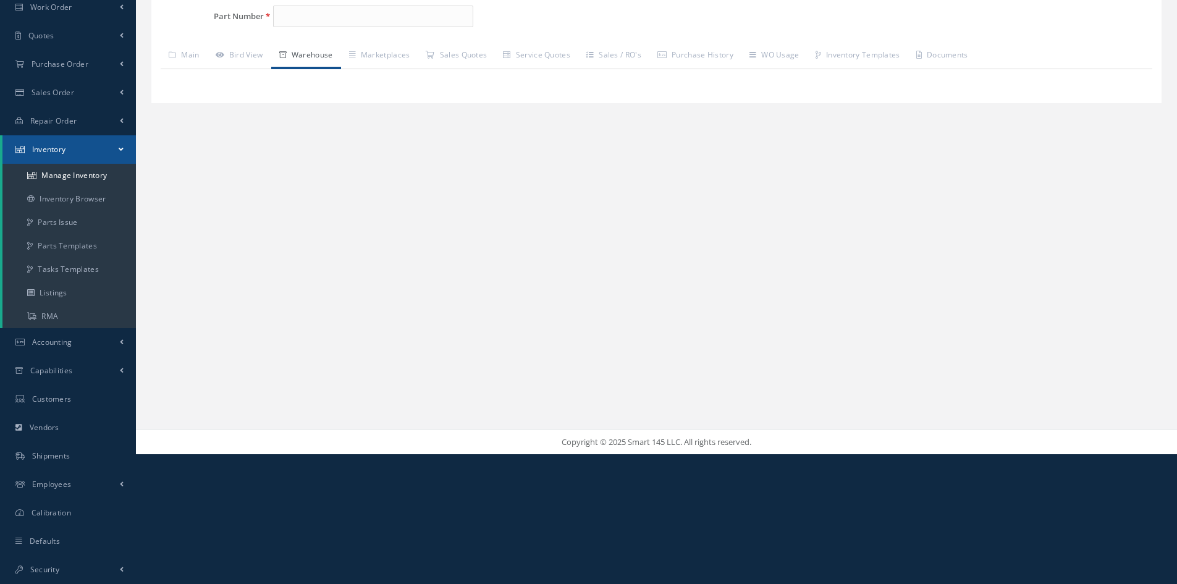
type input "XXXX-1"
type input "CONNECTOR Test 2"
type input "0.00"
type input "234.00"
type input "0.00"
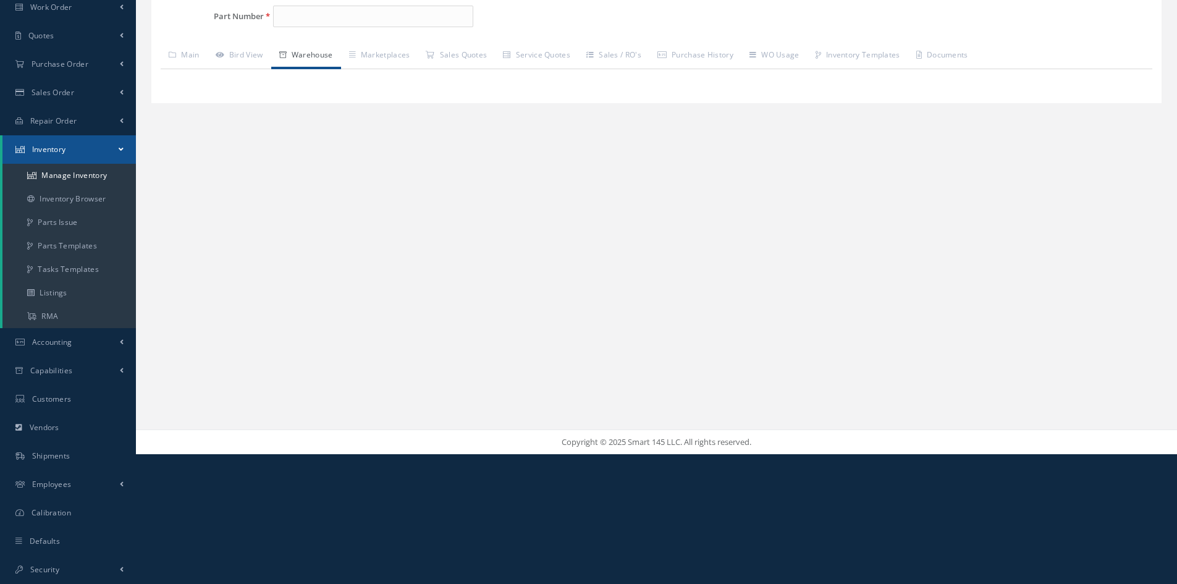
select select "1"
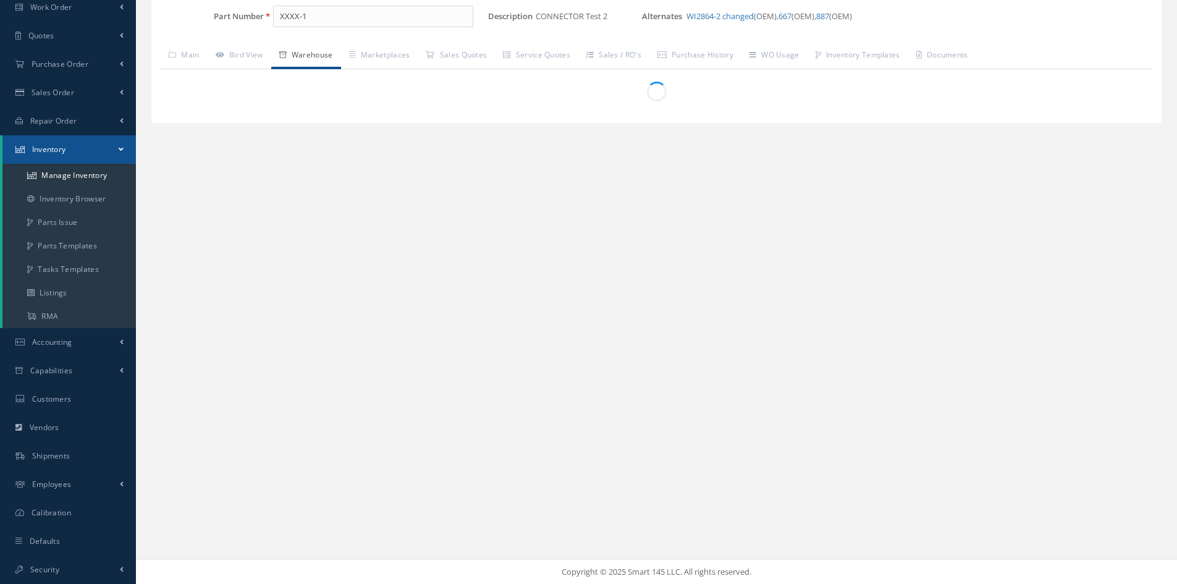
scroll to position [130, 0]
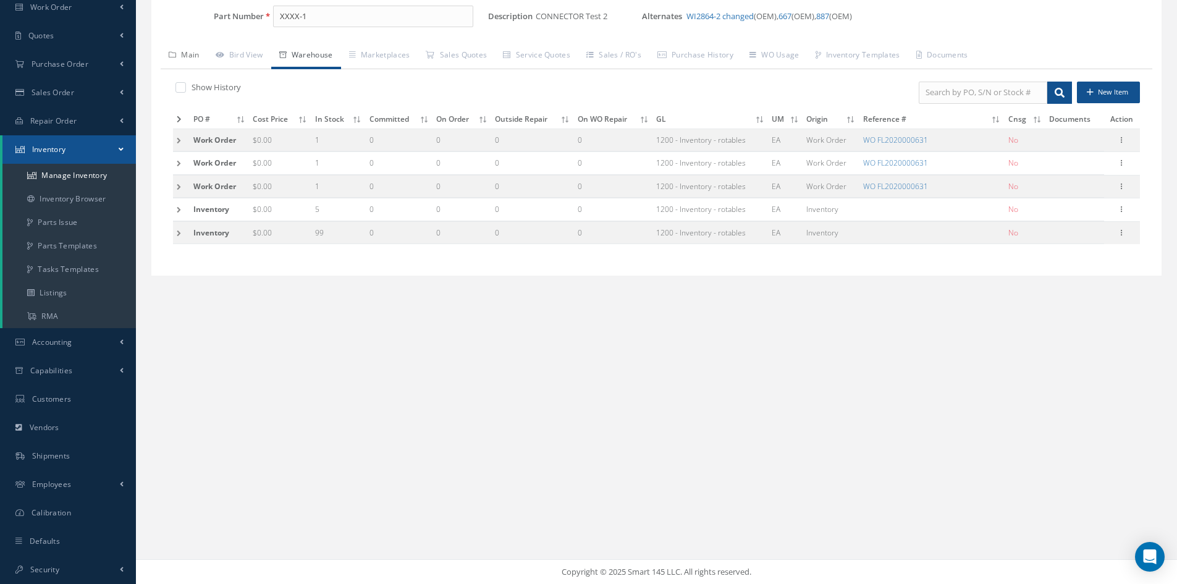
click at [184, 62] on link "Main" at bounding box center [184, 56] width 47 height 26
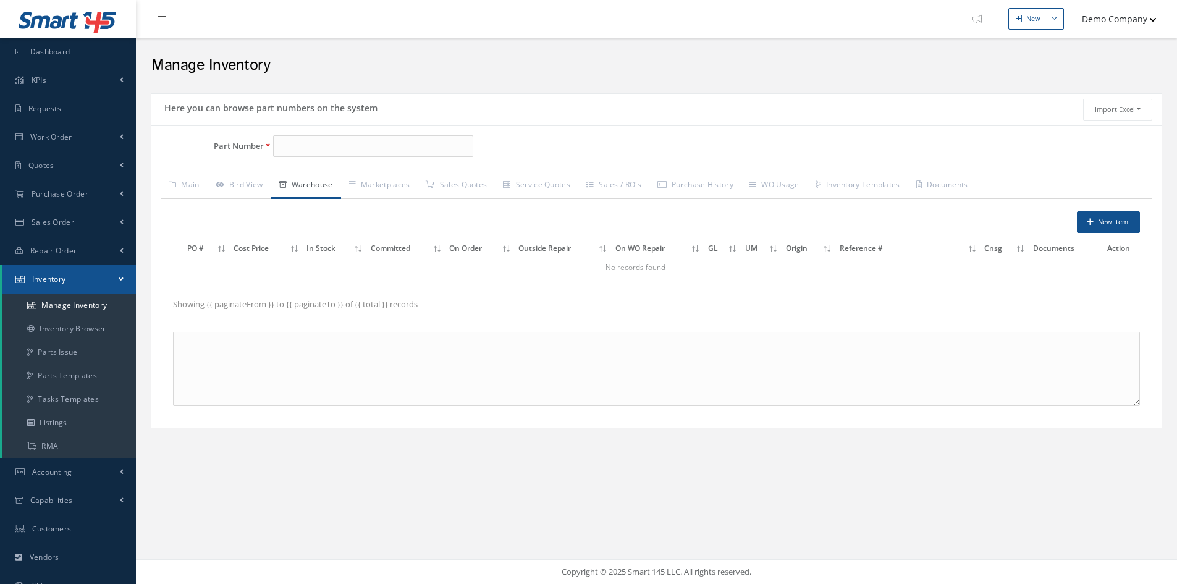
scroll to position [130, 0]
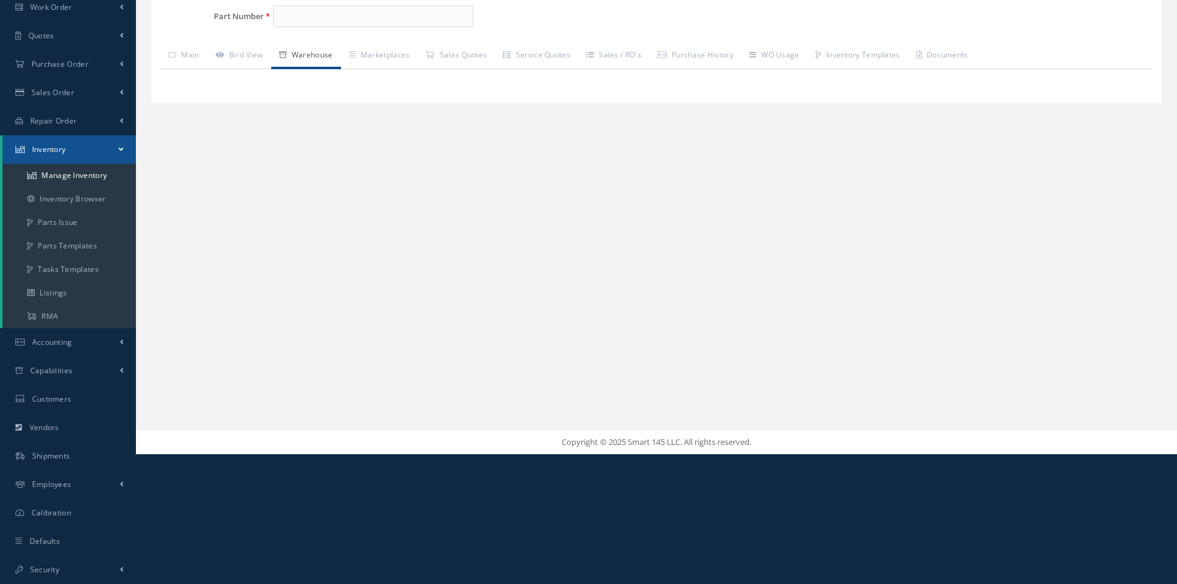
type input "XXXX-1"
type input "CONNECTOR Test 2"
type input "0.00"
type input "234.00"
type input "0.00"
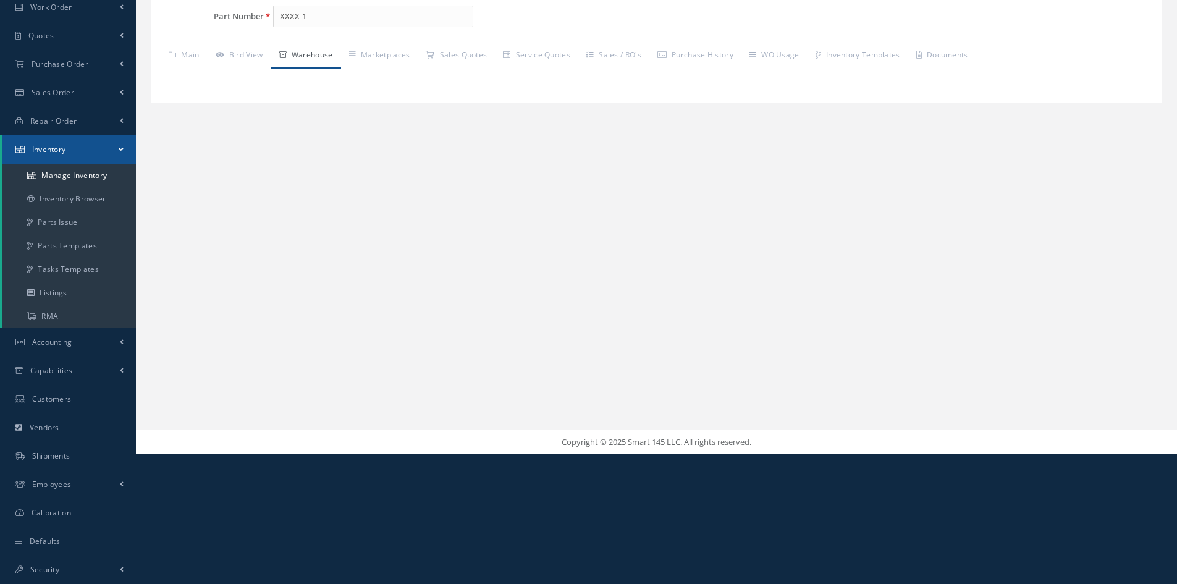
select select "1"
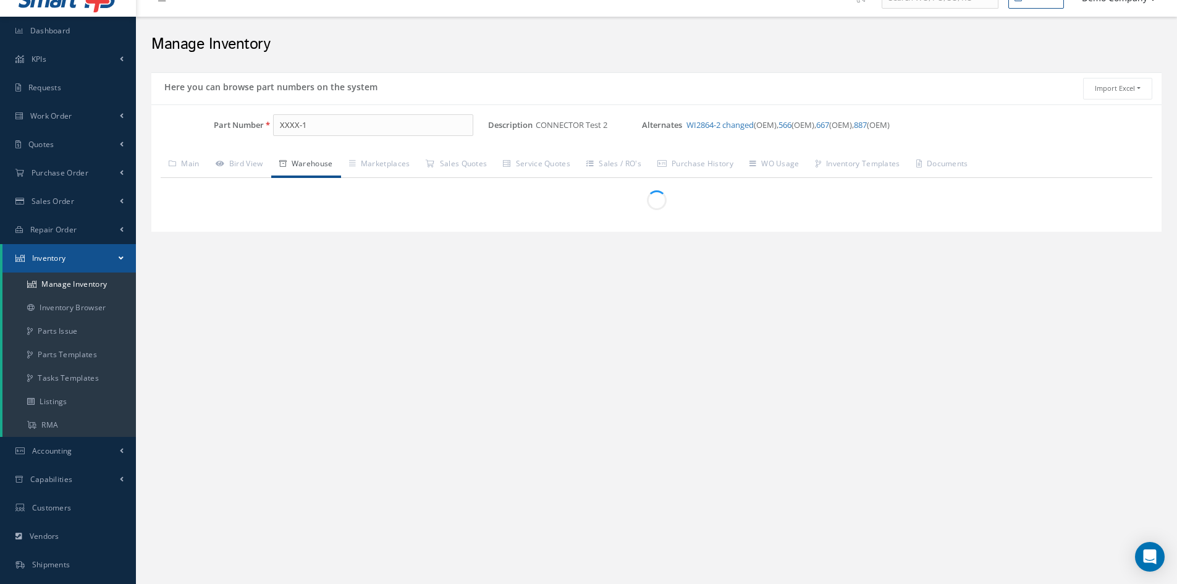
scroll to position [0, 0]
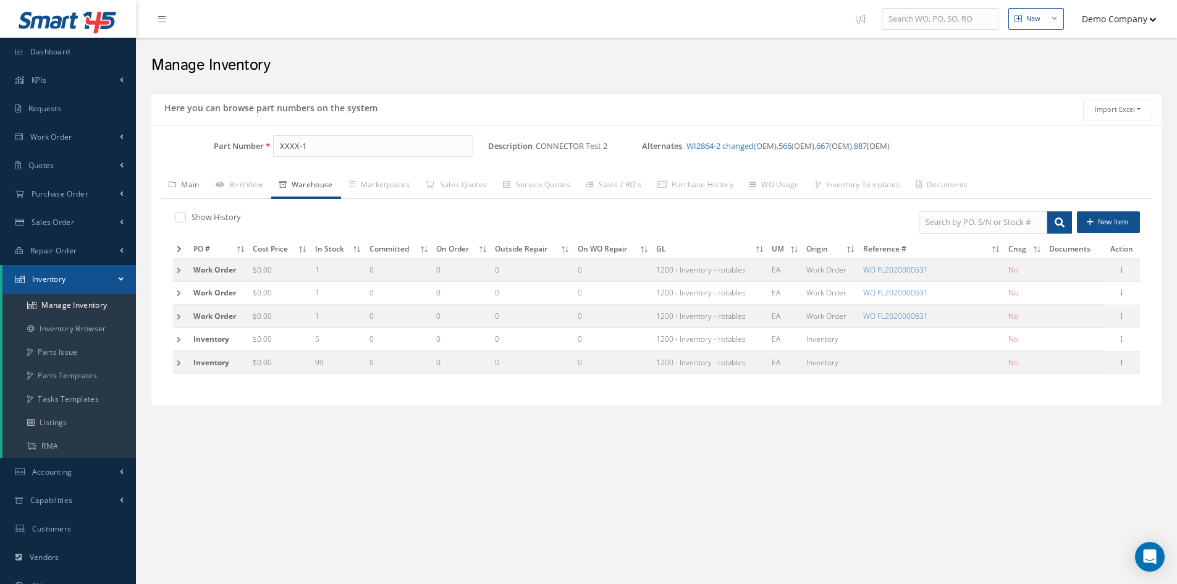
click at [188, 181] on link "Main" at bounding box center [184, 186] width 47 height 26
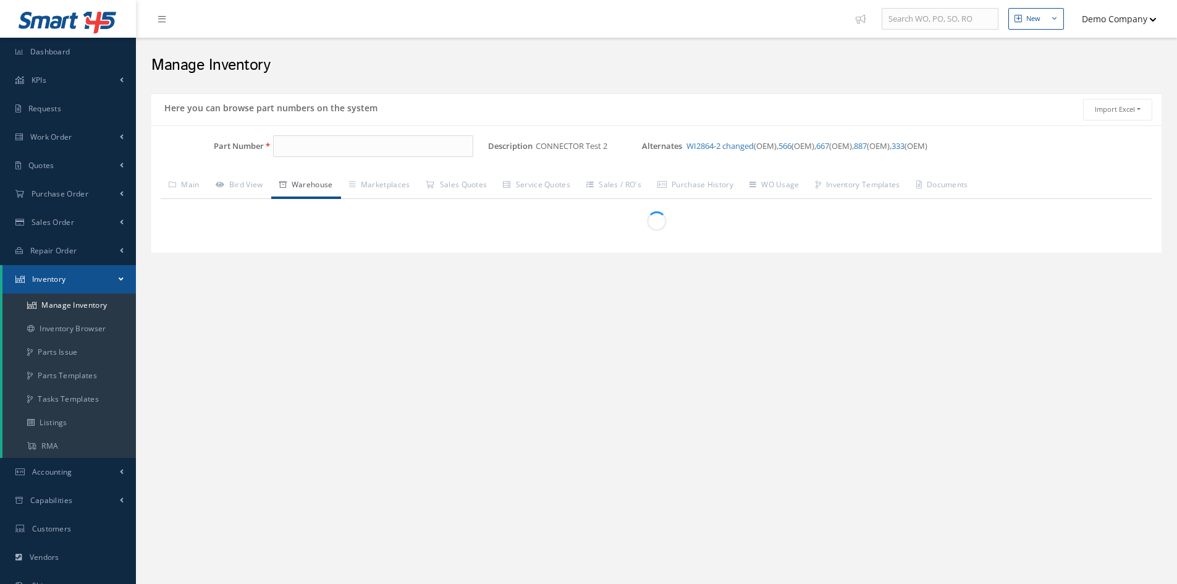
type input "XXXX-1"
type input "CONNECTOR Test 2"
type input "0.00"
type input "234.00"
type input "0.00"
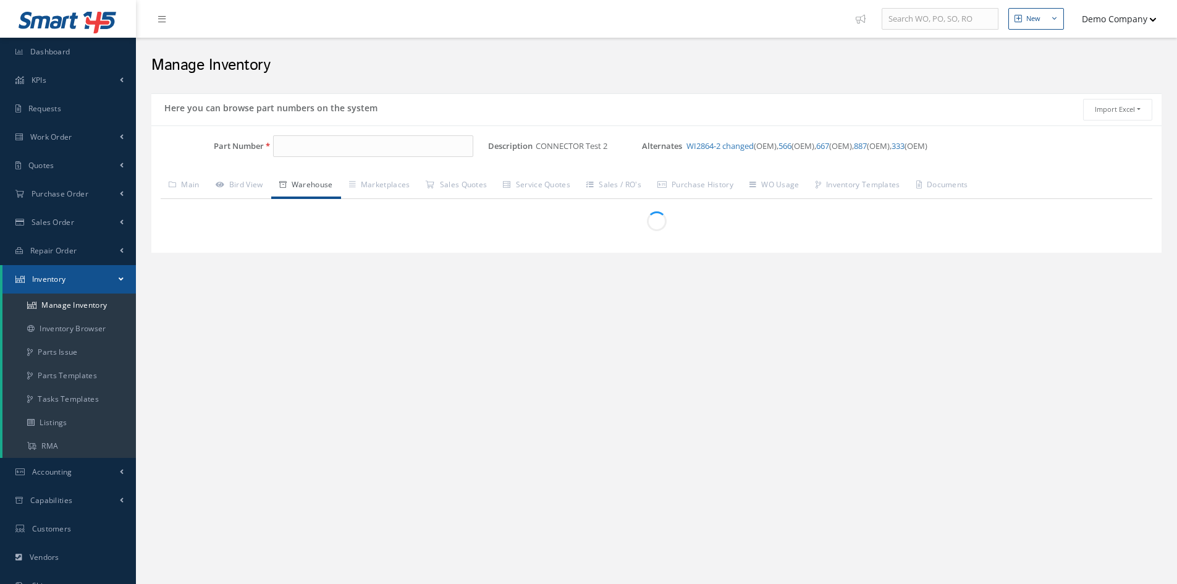
select select "1"
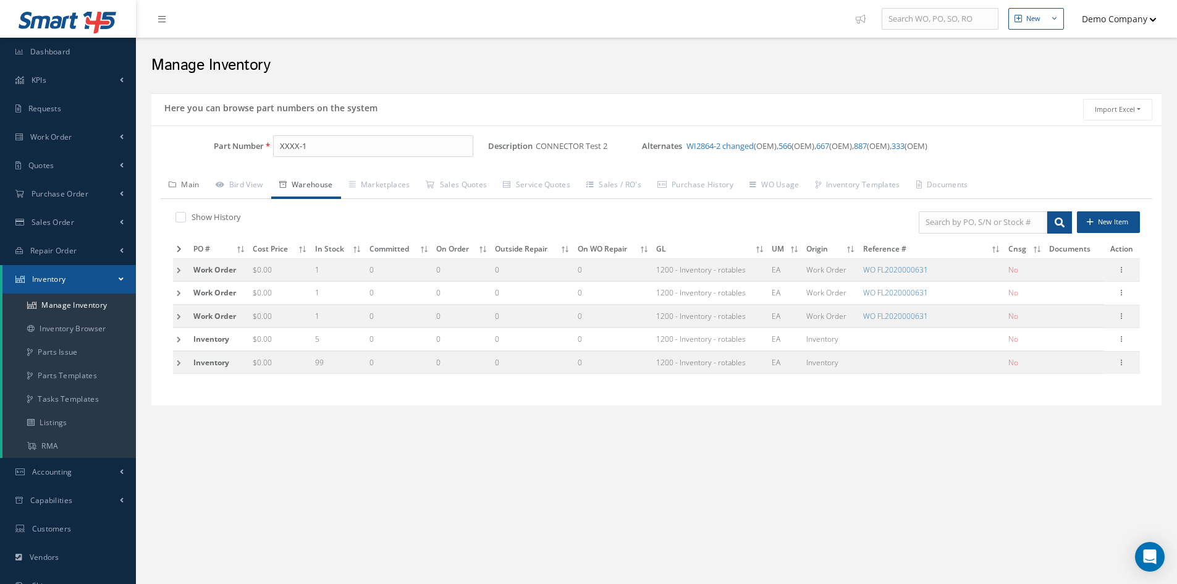
click at [180, 180] on link "Main" at bounding box center [184, 186] width 47 height 26
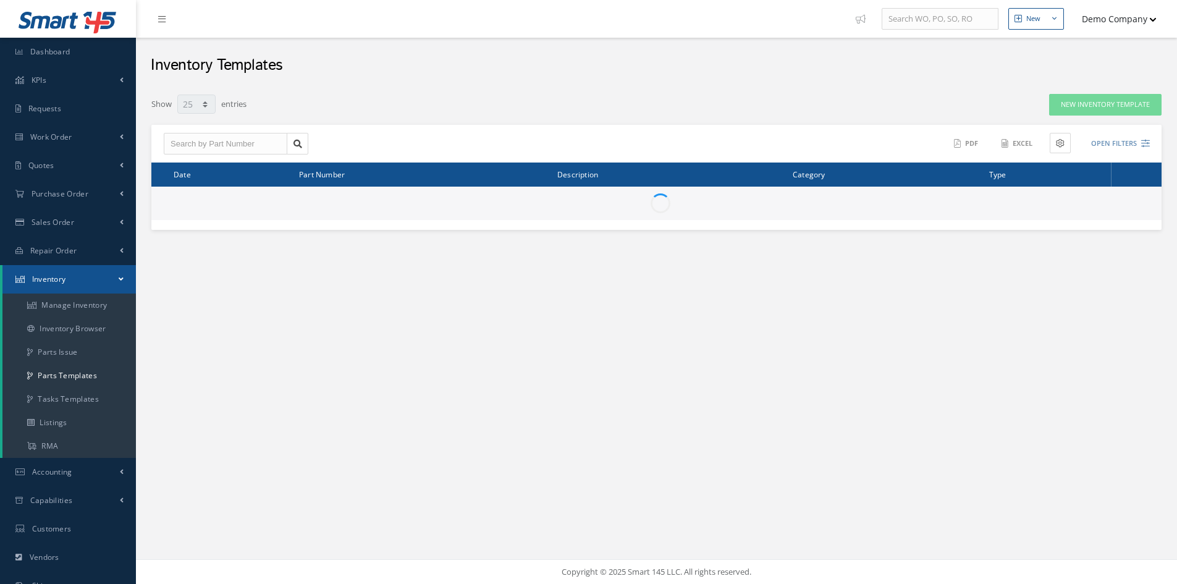
select select "25"
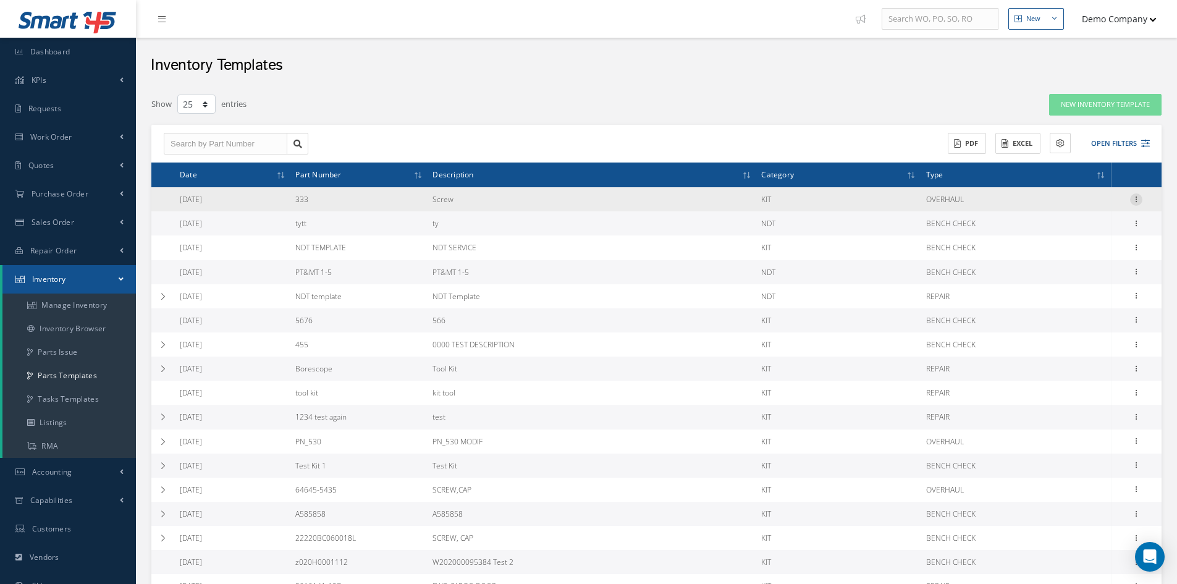
click at [1136, 197] on icon at bounding box center [1136, 198] width 12 height 10
click at [1097, 212] on link "Edit" at bounding box center [1080, 208] width 98 height 16
type input "333"
type input "Screw"
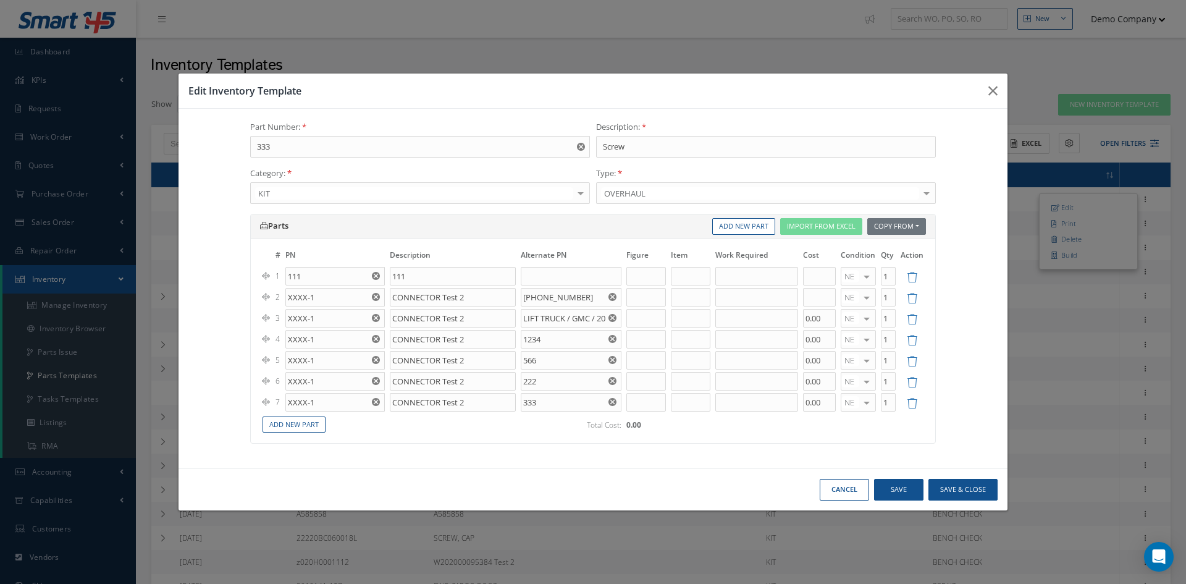
click at [454, 441] on div "# PN Description Alternate PN Figure Item Work Required Cost Condition Qty Acti…" at bounding box center [593, 341] width 685 height 205
